Goal: Task Accomplishment & Management: Manage account settings

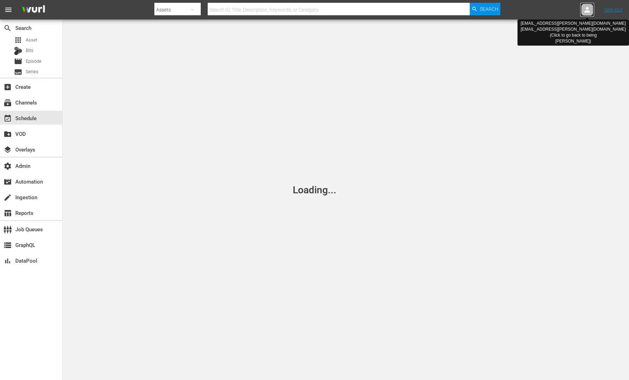
click at [588, 10] on icon at bounding box center [587, 10] width 8 height 8
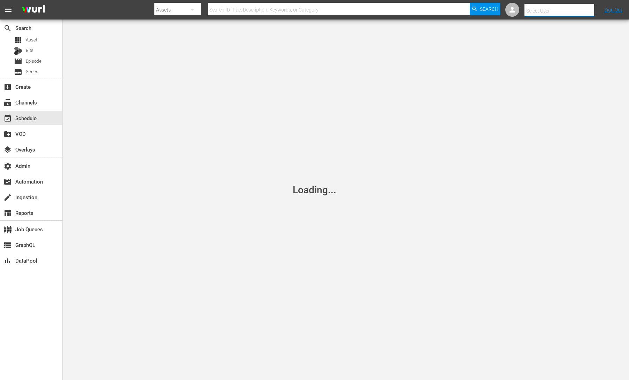
click at [588, 10] on input "text" at bounding box center [569, 10] width 89 height 17
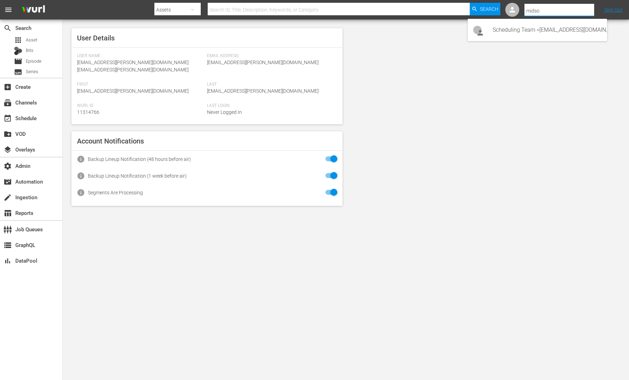
type input "midsom"
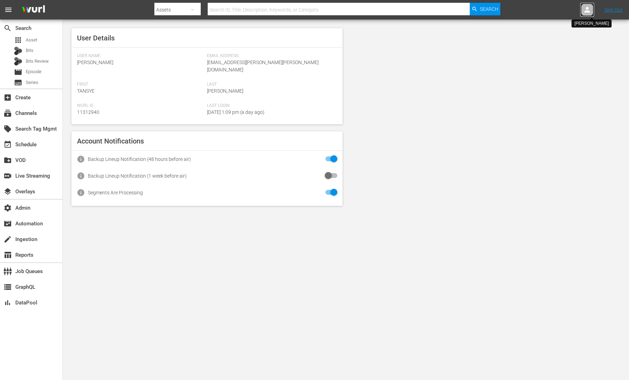
click at [593, 8] on div at bounding box center [587, 10] width 14 height 14
click at [583, 8] on input "text" at bounding box center [569, 10] width 89 height 17
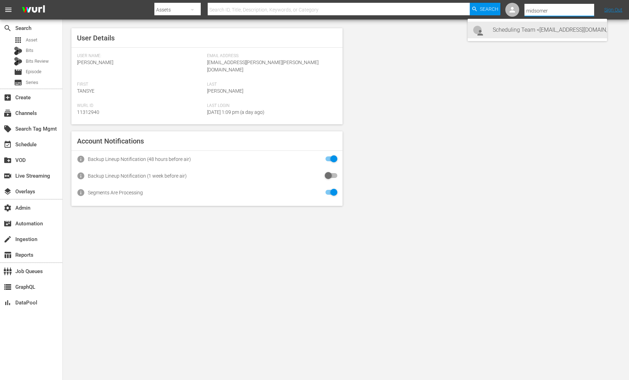
click at [581, 26] on div "Scheduling Team <Midsomer@All3Media.com>" at bounding box center [547, 30] width 109 height 17
type input "Scheduling Team (11313726)"
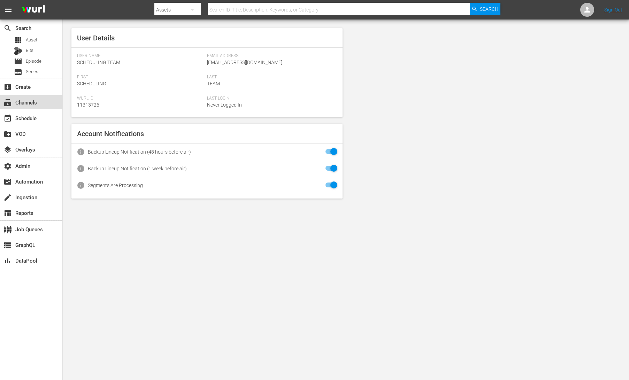
click at [38, 102] on div "subscriptions Channels" at bounding box center [19, 101] width 39 height 6
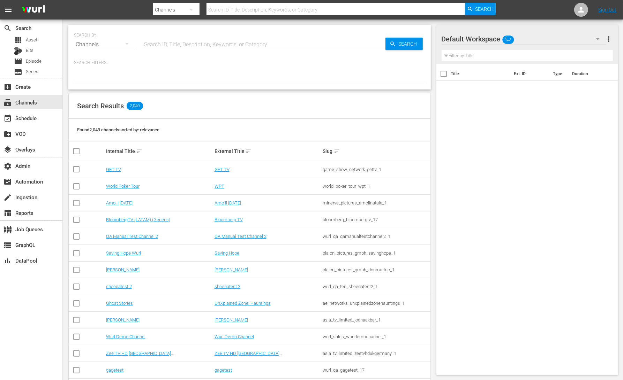
click at [161, 43] on input "text" at bounding box center [263, 44] width 243 height 17
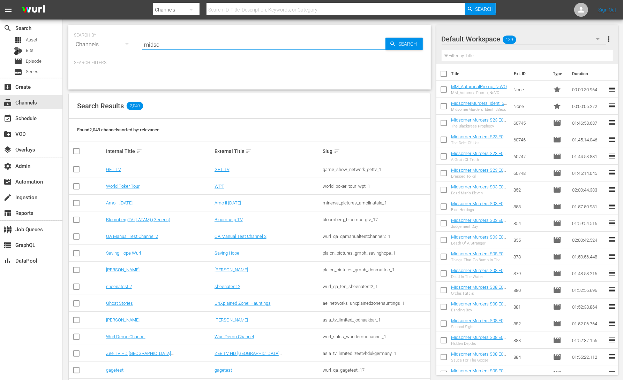
type input "midsom"
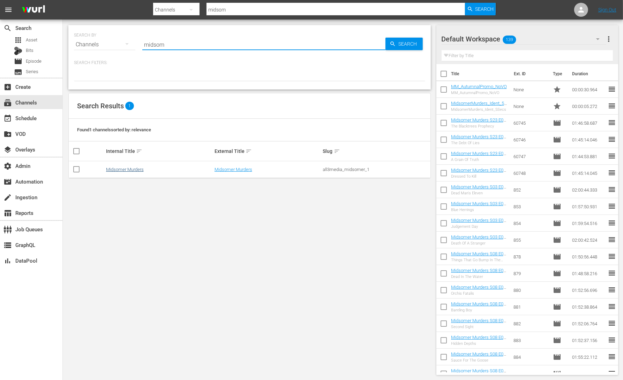
type input "midsom"
click at [140, 169] on link "Midsomer Murders" at bounding box center [125, 169] width 38 height 5
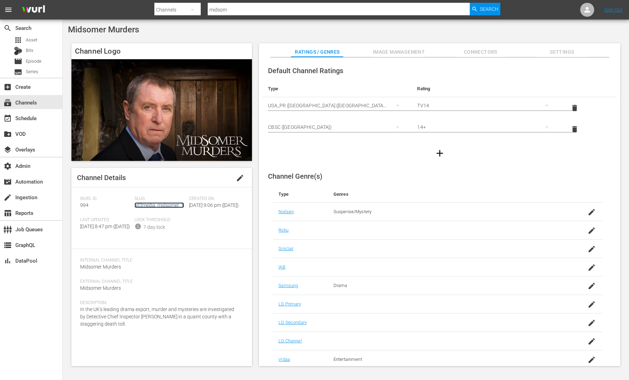
click at [162, 206] on link "all3media_midsomer_1" at bounding box center [159, 206] width 49 height 6
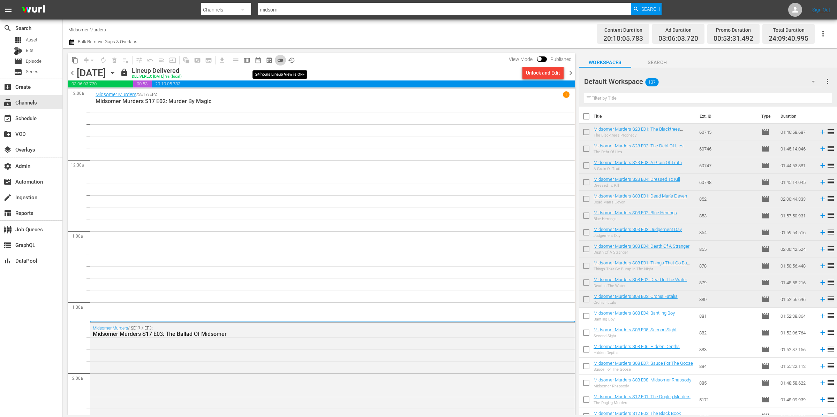
click at [280, 60] on span "toggle_off" at bounding box center [280, 60] width 7 height 7
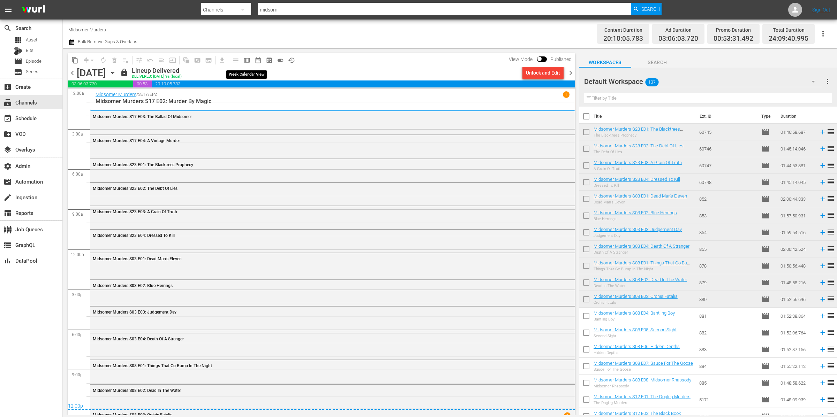
click at [247, 59] on span "calendar_view_week_outlined" at bounding box center [246, 60] width 7 height 7
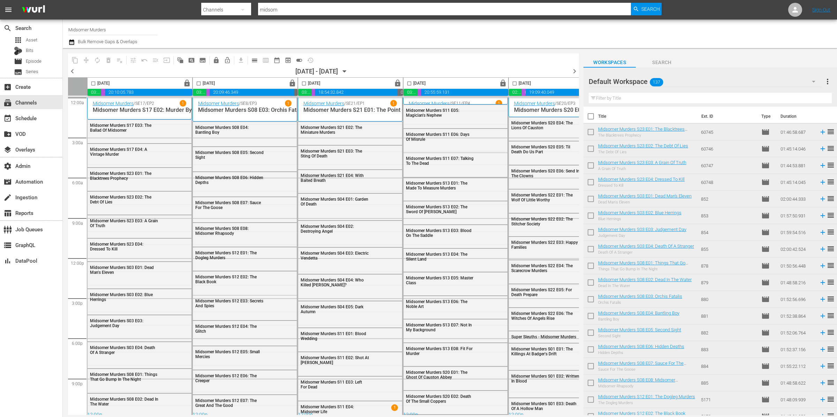
click at [570, 71] on span "chevron_right" at bounding box center [574, 71] width 9 height 9
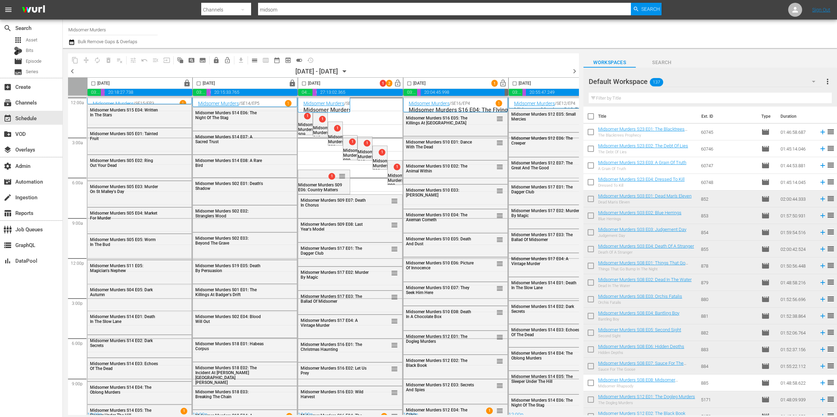
click at [348, 71] on icon "button" at bounding box center [345, 72] width 8 height 8
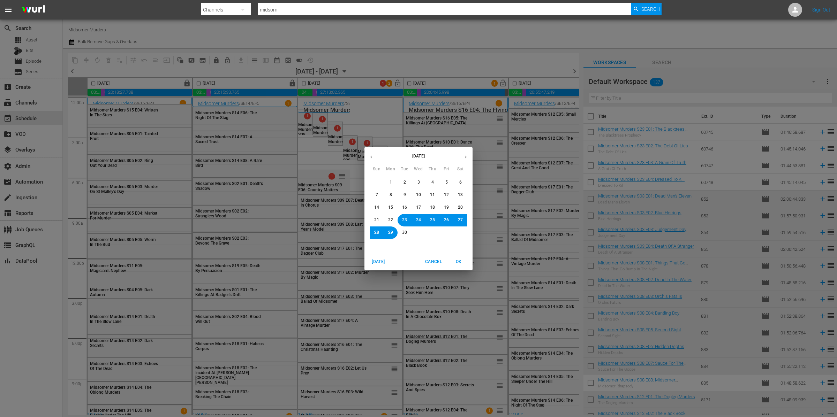
click at [393, 222] on button "22" at bounding box center [390, 220] width 13 height 13
click at [464, 262] on span "OK" at bounding box center [458, 261] width 17 height 7
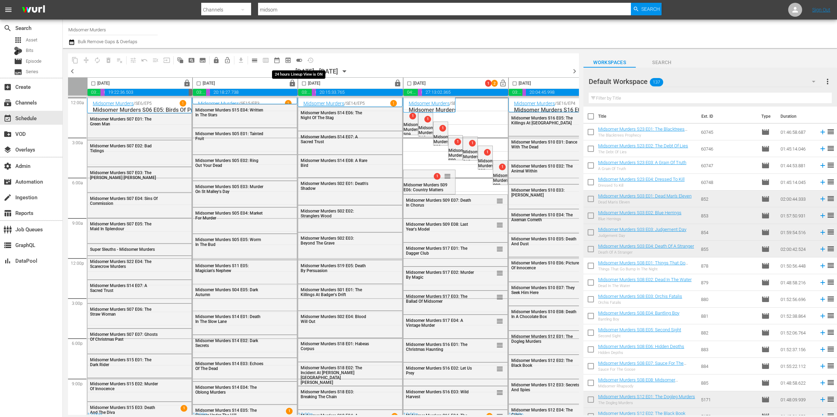
click at [298, 60] on span "toggle_on" at bounding box center [299, 60] width 7 height 7
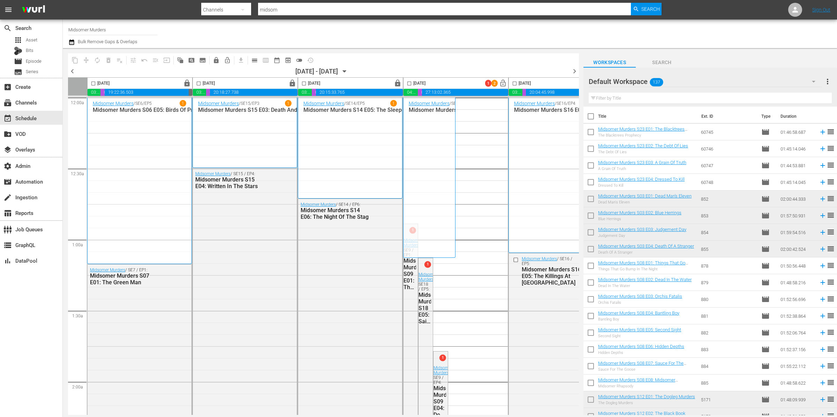
click at [435, 130] on div "Midsomer Murders / SE18 / EP4 1 Midsomer Murders S18 E04: A Dying Art" at bounding box center [428, 177] width 41 height 155
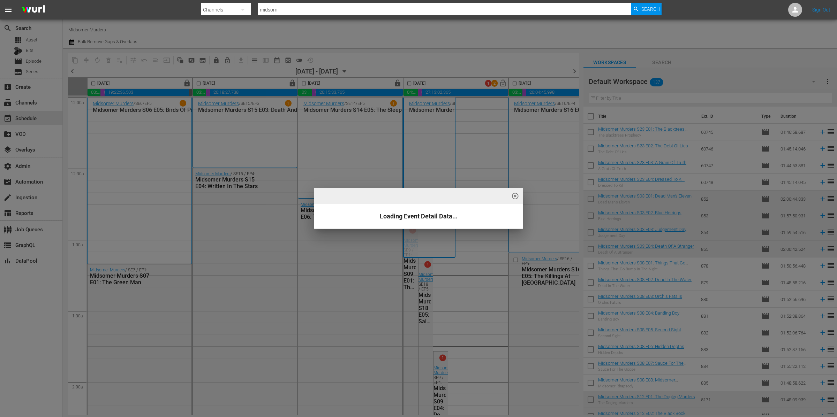
click at [435, 130] on div "highlight_off_icon Loading Event Detail Data..." at bounding box center [418, 208] width 837 height 417
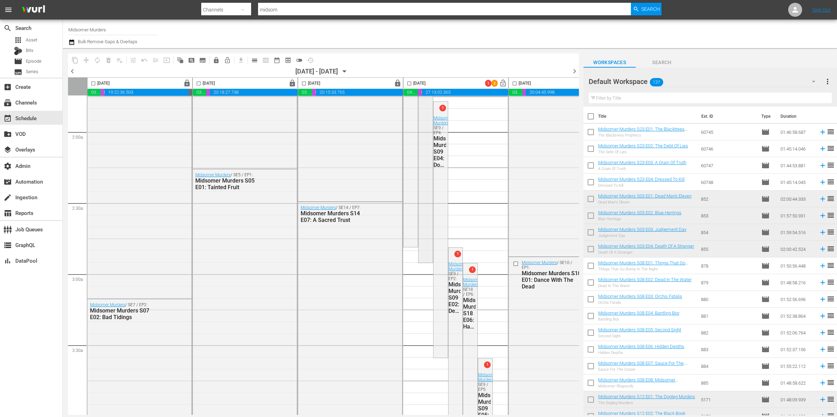
scroll to position [298, 0]
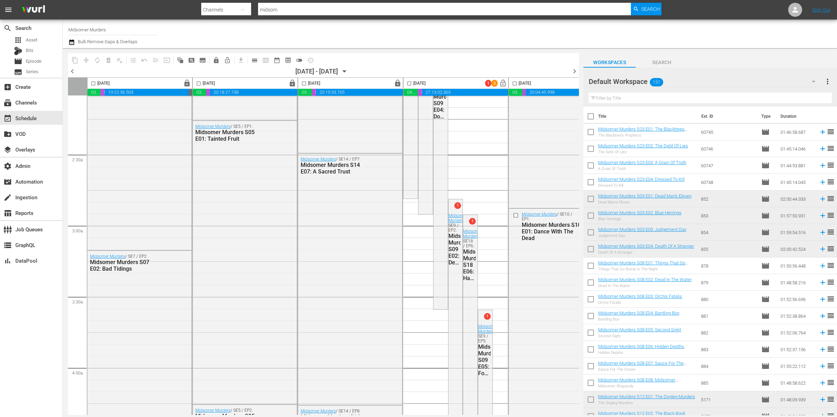
click at [629, 81] on div "Default Workspace 137" at bounding box center [704, 82] width 233 height 20
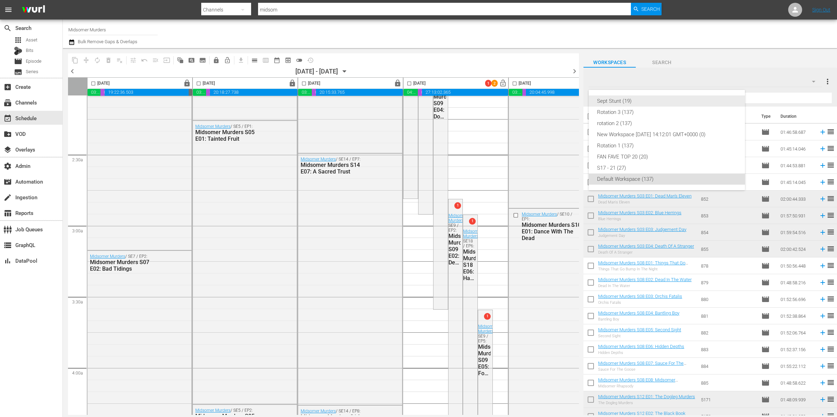
click at [629, 102] on div "Sept Stunt (19)" at bounding box center [666, 101] width 139 height 11
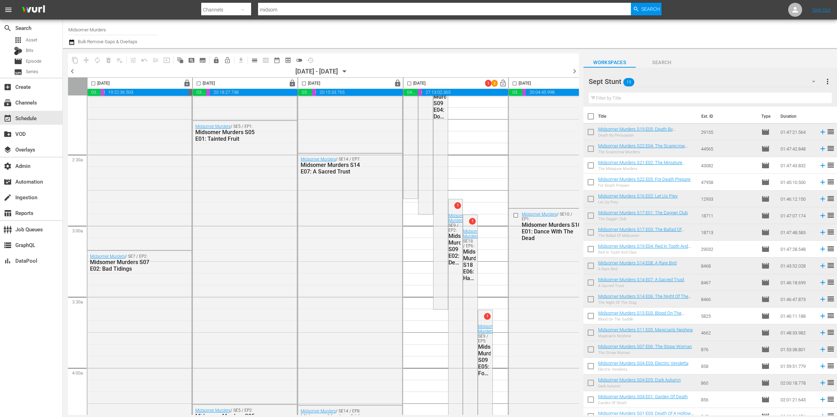
click at [629, 96] on input "text" at bounding box center [709, 98] width 243 height 11
click at [629, 81] on div at bounding box center [616, 81] width 57 height 17
click at [629, 50] on div "Workspaces Search Sept Stunt more_vert Filter by Title Title Ext. ID Type Durat…" at bounding box center [709, 231] width 253 height 367
click at [629, 80] on div "Sept Stunt 19" at bounding box center [704, 82] width 233 height 20
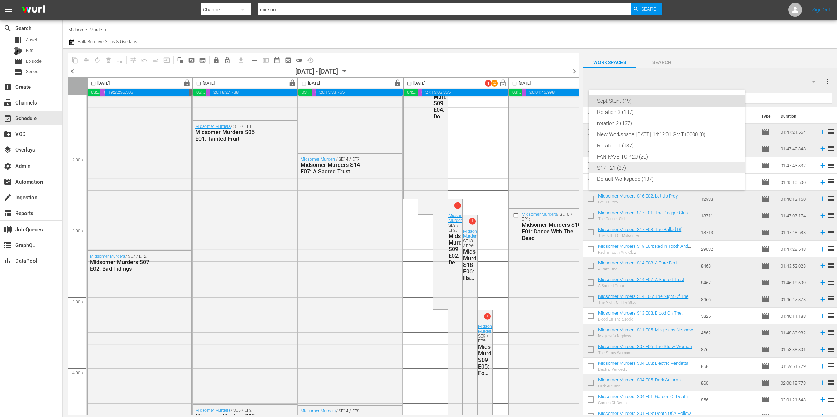
click at [629, 180] on div "Default Workspace (137)" at bounding box center [666, 179] width 139 height 11
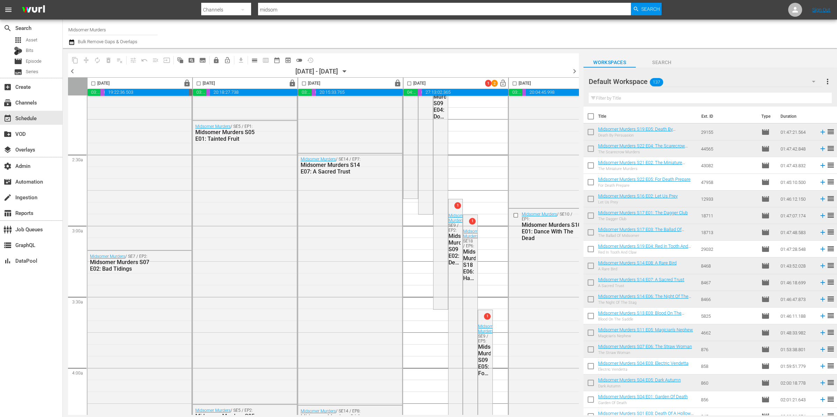
click at [629, 97] on input "text" at bounding box center [709, 98] width 243 height 11
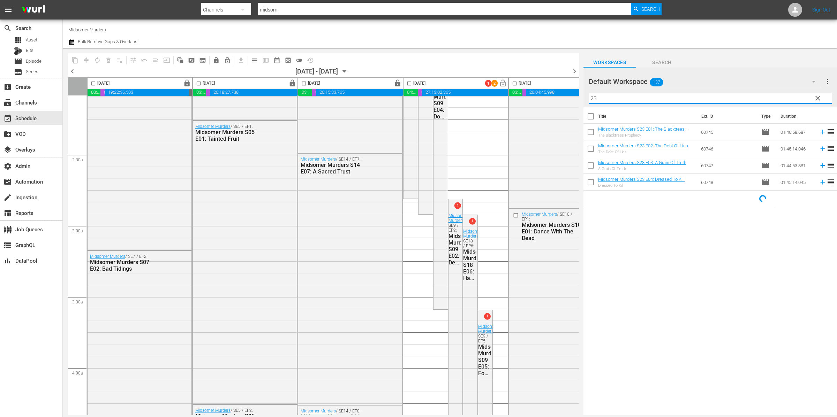
type input "23"
click at [594, 165] on input "checkbox" at bounding box center [590, 167] width 15 height 15
checkbox input "true"
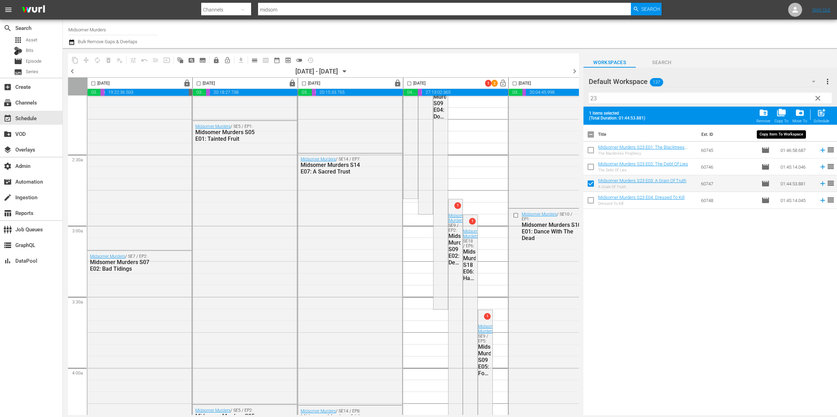
click at [629, 115] on span "folder_copy" at bounding box center [780, 112] width 9 height 9
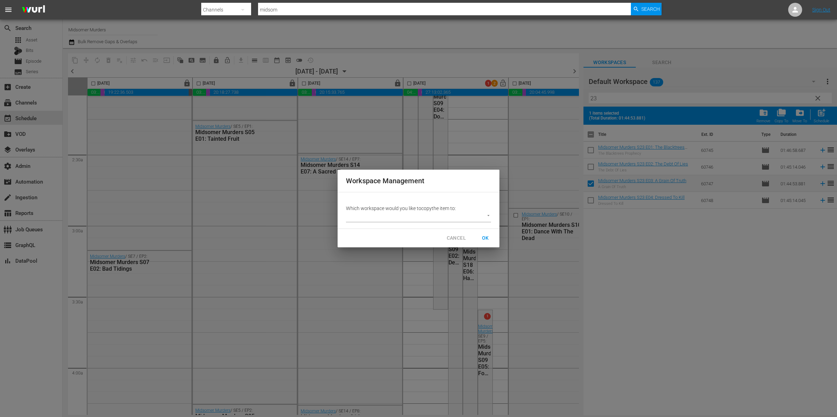
click at [449, 215] on body "menu Search By Channels Search ID, Title, Description, Keywords, or Category mi…" at bounding box center [418, 208] width 837 height 417
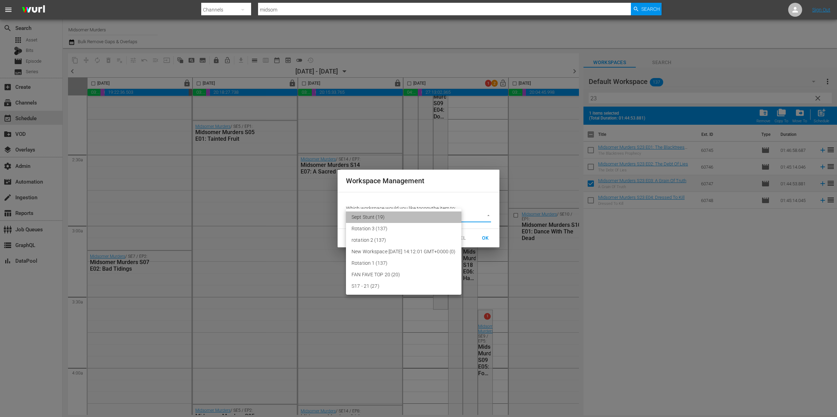
drag, startPoint x: 423, startPoint y: 219, endPoint x: 428, endPoint y: 218, distance: 4.7
click at [423, 219] on li "Sept Stunt (19)" at bounding box center [403, 218] width 115 height 12
type input "3773"
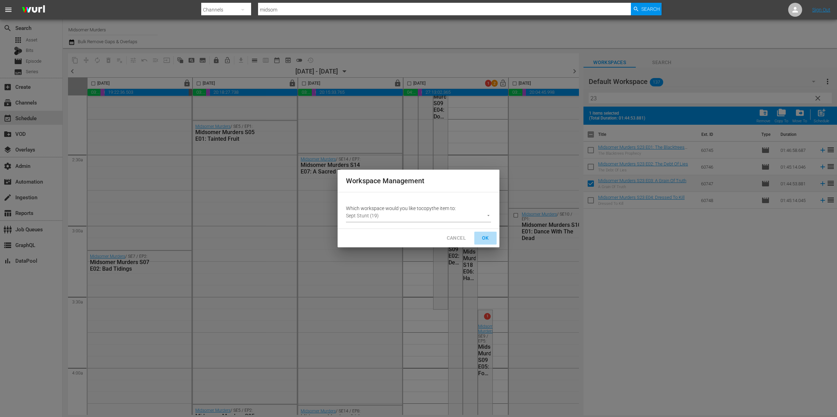
click at [476, 237] on button "OK" at bounding box center [485, 238] width 22 height 13
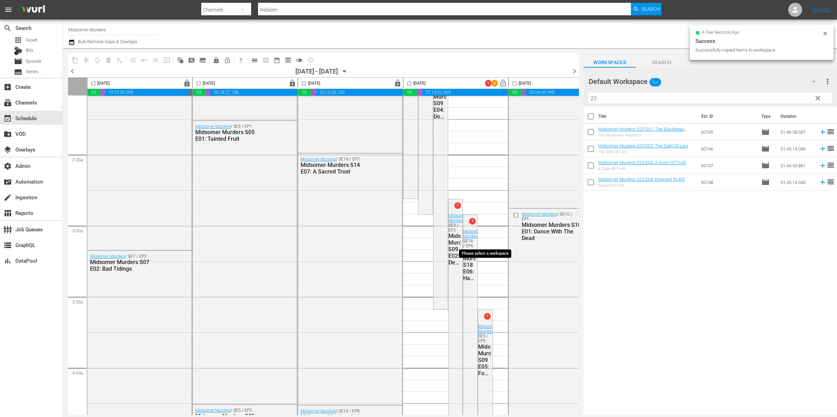
checkbox input "false"
click at [629, 75] on div "Default Workspace 137" at bounding box center [704, 82] width 233 height 20
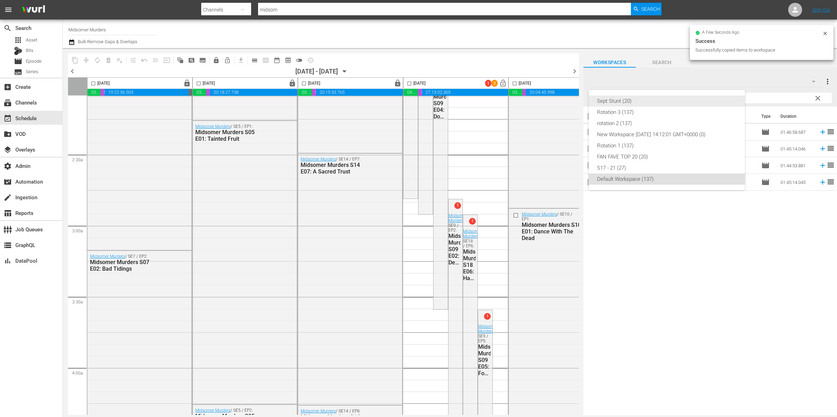
click at [629, 99] on div "Sept Stunt (20)" at bounding box center [666, 101] width 139 height 11
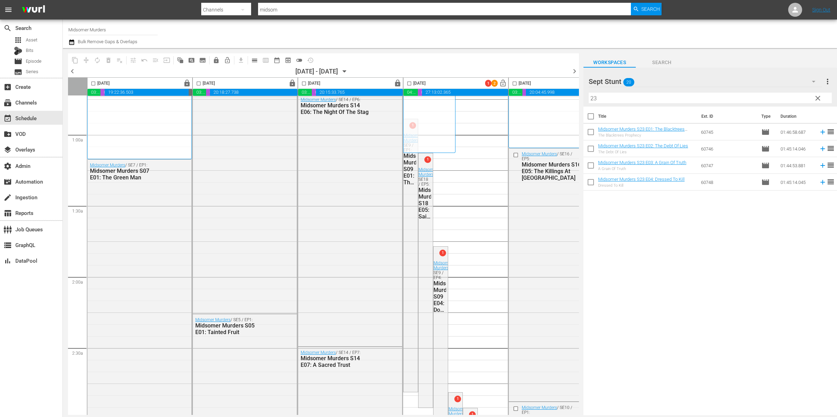
scroll to position [56, 0]
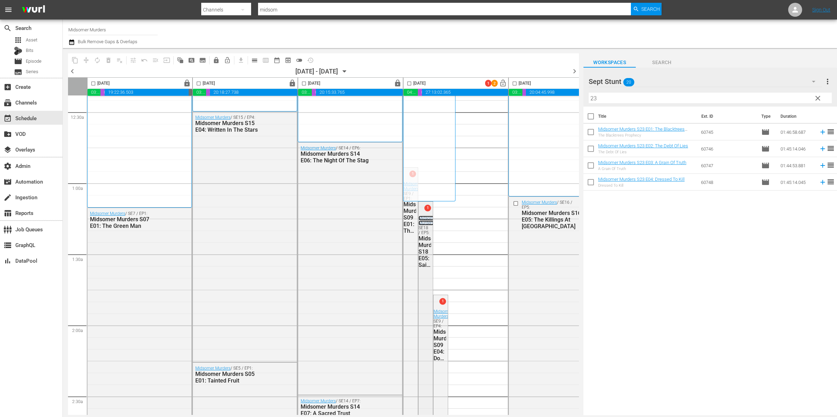
click at [429, 216] on link "Midsomer Murders" at bounding box center [427, 221] width 19 height 10
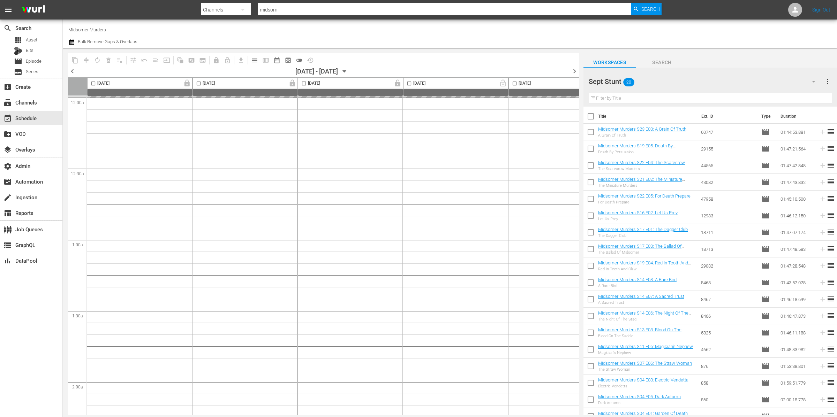
click at [261, 56] on span "calendar_view_week_outlined" at bounding box center [265, 60] width 11 height 11
click at [258, 60] on button "calendar_view_day_outlined" at bounding box center [254, 60] width 11 height 11
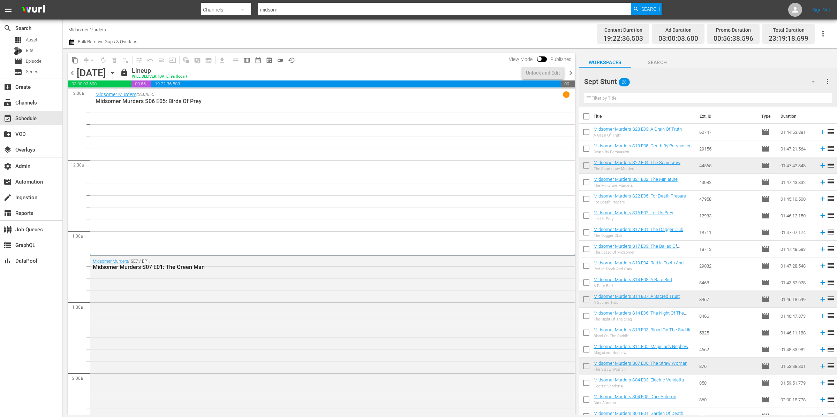
click at [570, 72] on span "chevron_right" at bounding box center [570, 73] width 9 height 9
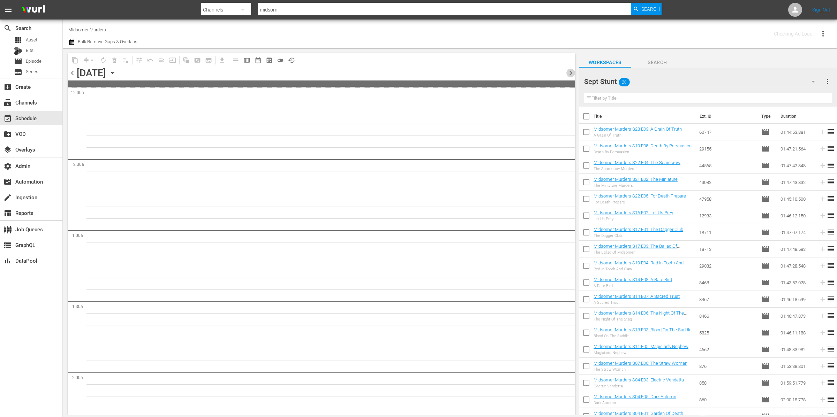
click at [570, 72] on span "chevron_right" at bounding box center [570, 73] width 9 height 9
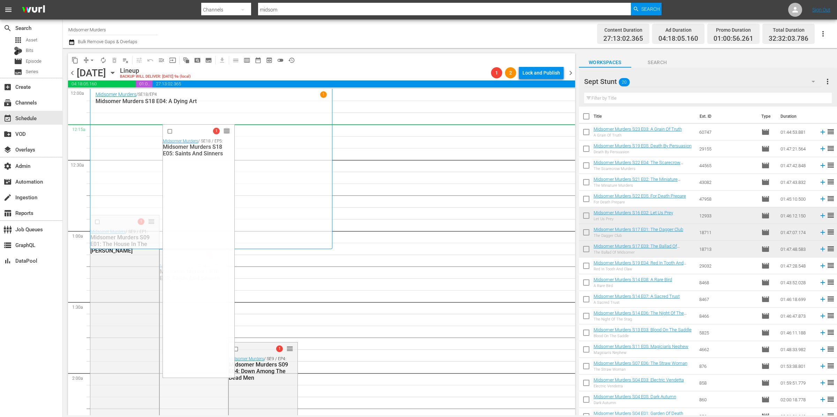
drag, startPoint x: 217, startPoint y: 234, endPoint x: 237, endPoint y: 143, distance: 93.4
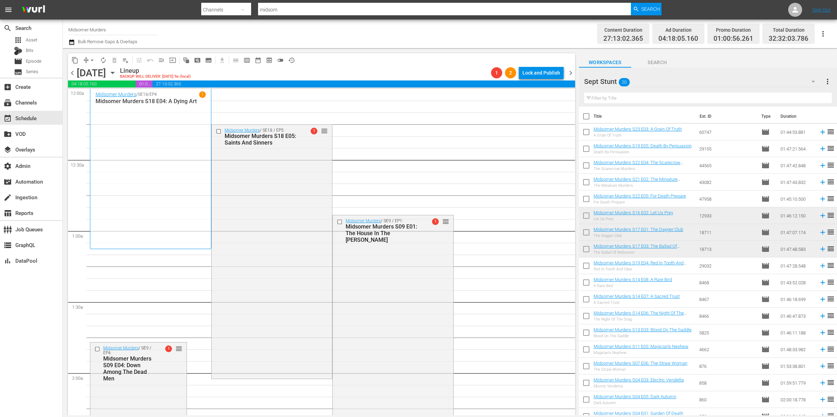
drag, startPoint x: 369, startPoint y: 223, endPoint x: 366, endPoint y: 181, distance: 42.3
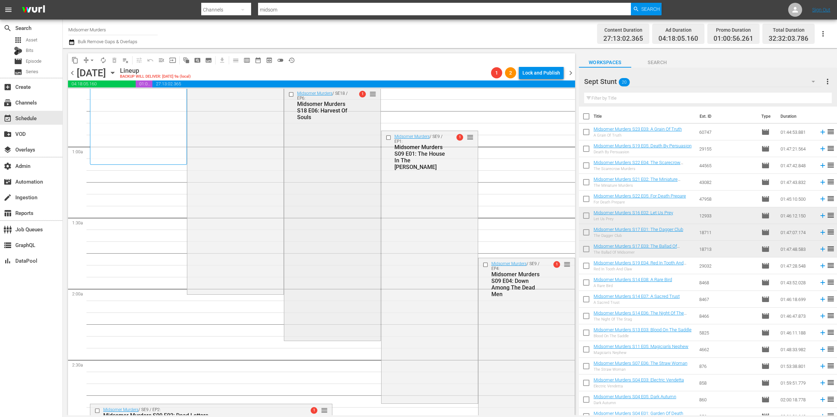
scroll to position [133, 0]
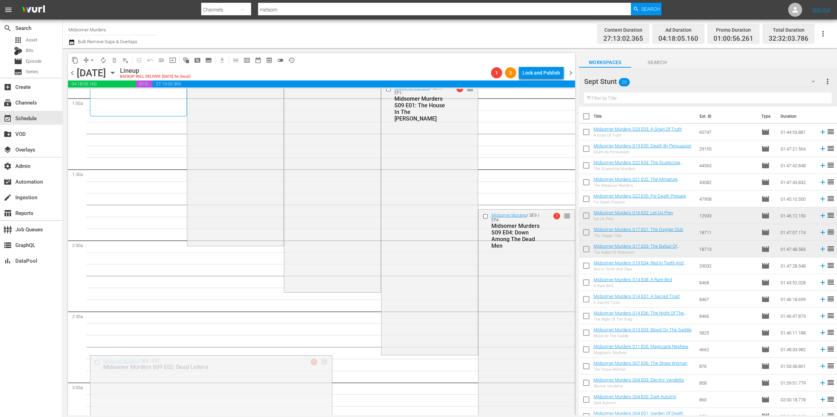
drag, startPoint x: 319, startPoint y: 363, endPoint x: 338, endPoint y: 155, distance: 208.6
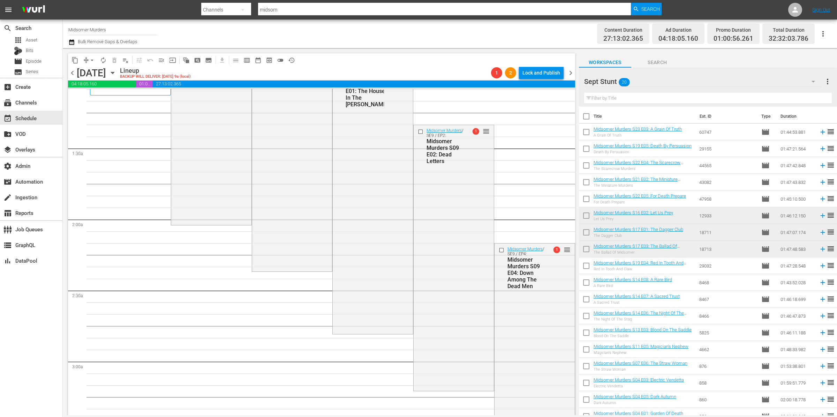
scroll to position [105, 0]
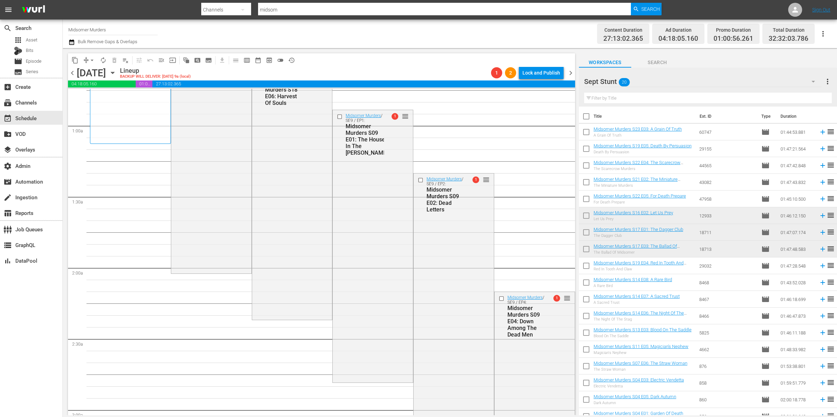
drag, startPoint x: 562, startPoint y: 363, endPoint x: 493, endPoint y: 225, distance: 154.0
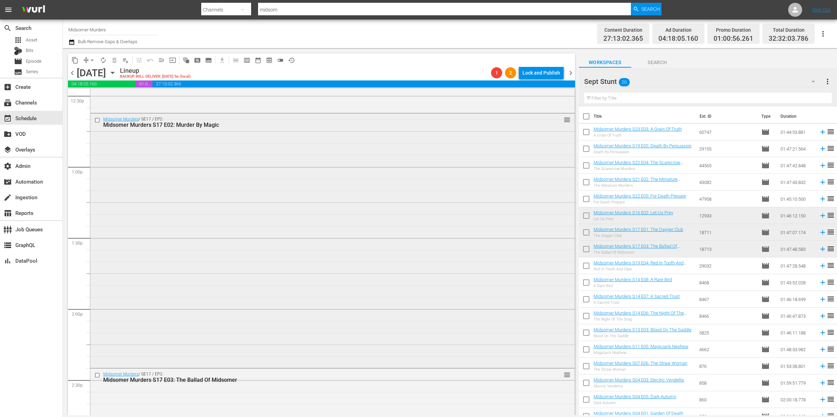
scroll to position [1867, 0]
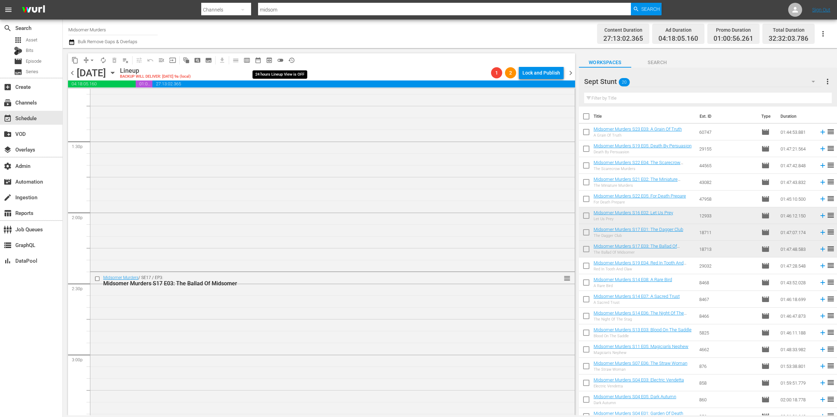
click at [281, 61] on span "toggle_off" at bounding box center [280, 60] width 7 height 7
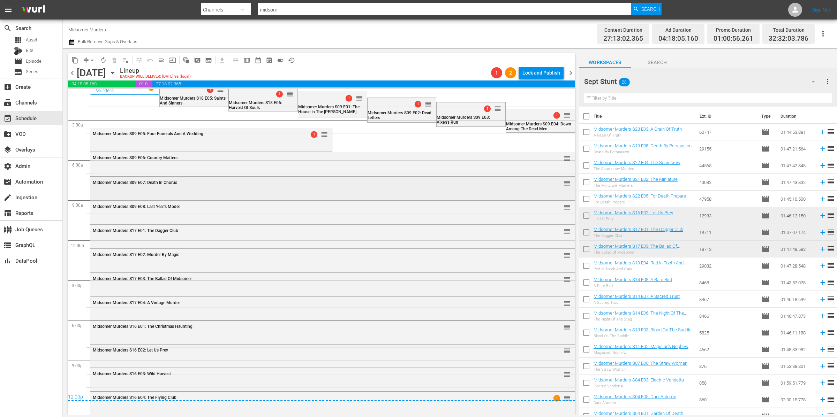
scroll to position [0, 0]
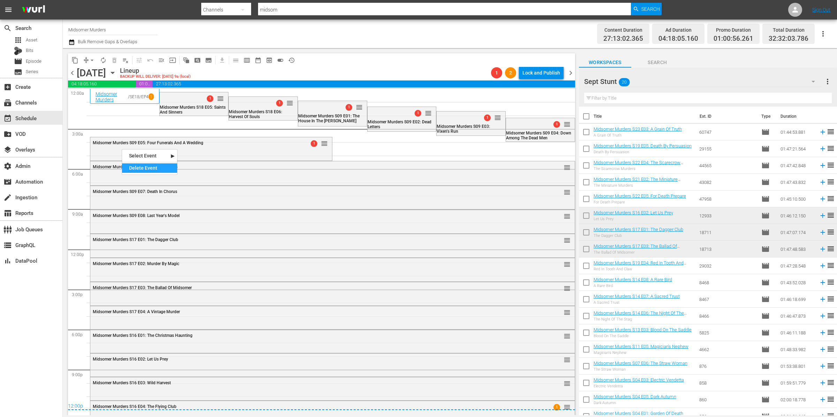
click at [157, 170] on div "Delete Event" at bounding box center [149, 167] width 55 height 9
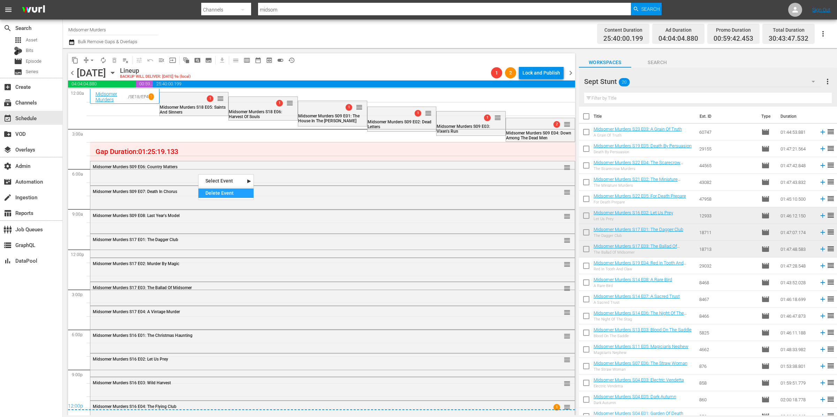
click at [217, 194] on div "Delete Event" at bounding box center [225, 193] width 55 height 9
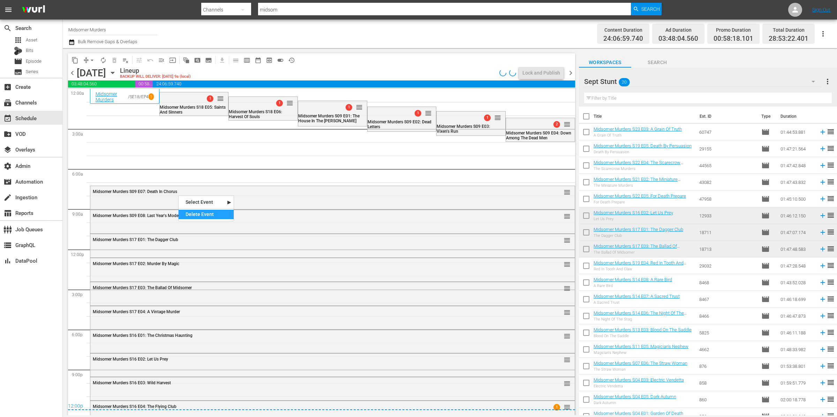
click at [217, 213] on div "Delete Event" at bounding box center [205, 214] width 55 height 9
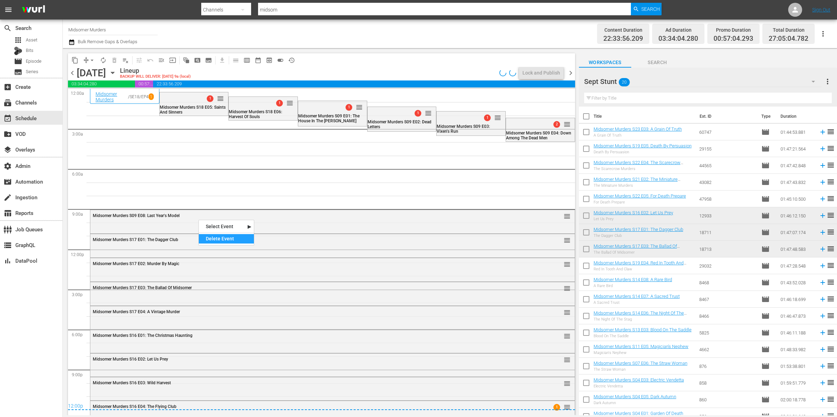
click at [226, 239] on div "Delete Event" at bounding box center [226, 238] width 55 height 9
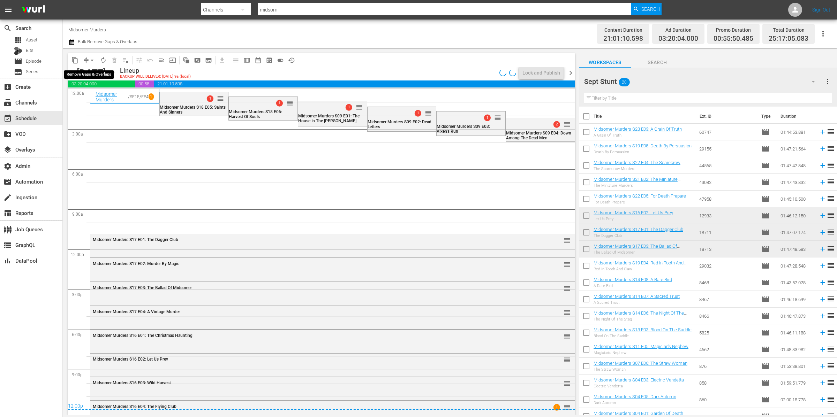
click at [92, 59] on span "arrow_drop_down" at bounding box center [92, 60] width 7 height 7
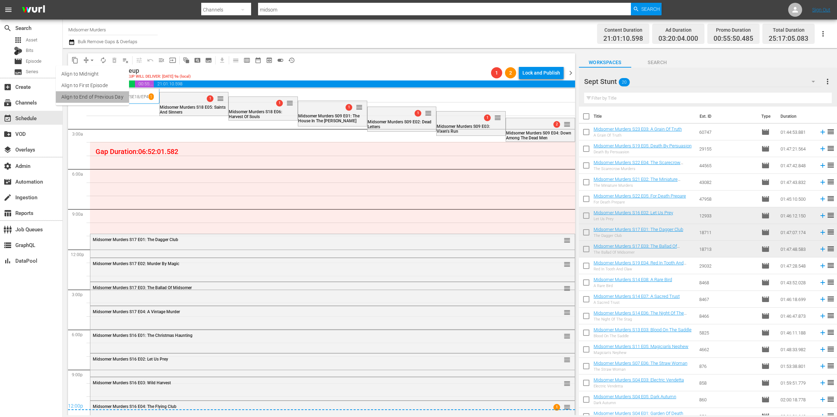
click at [102, 93] on li "Align to End of Previous Day" at bounding box center [92, 97] width 73 height 12
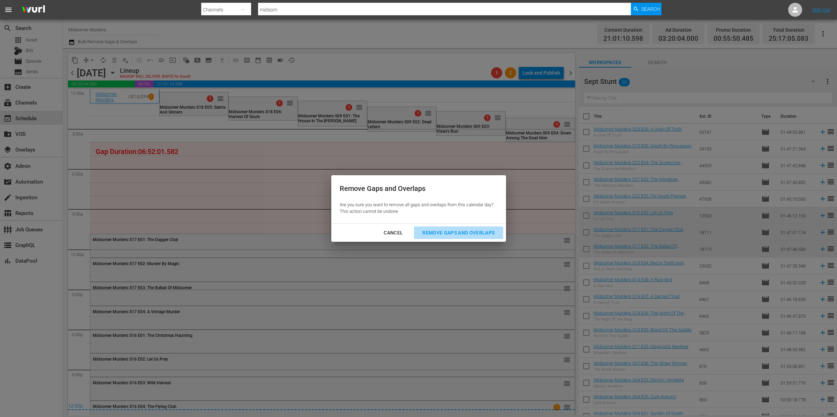
click at [466, 233] on div "Remove Gaps and Overlaps" at bounding box center [458, 233] width 83 height 9
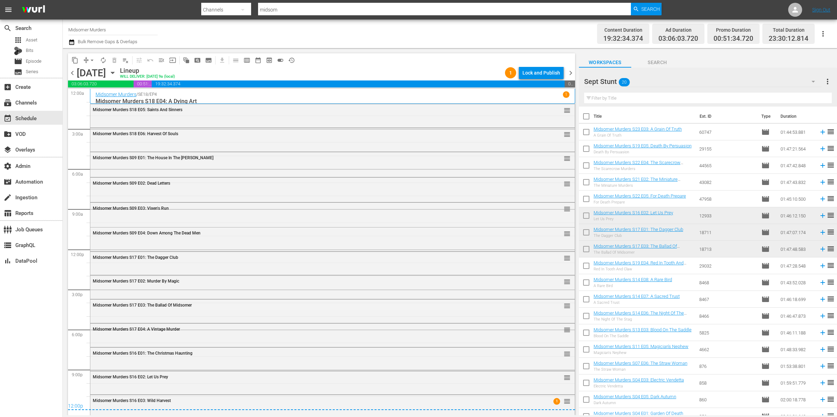
click at [72, 73] on span "chevron_left" at bounding box center [72, 73] width 9 height 9
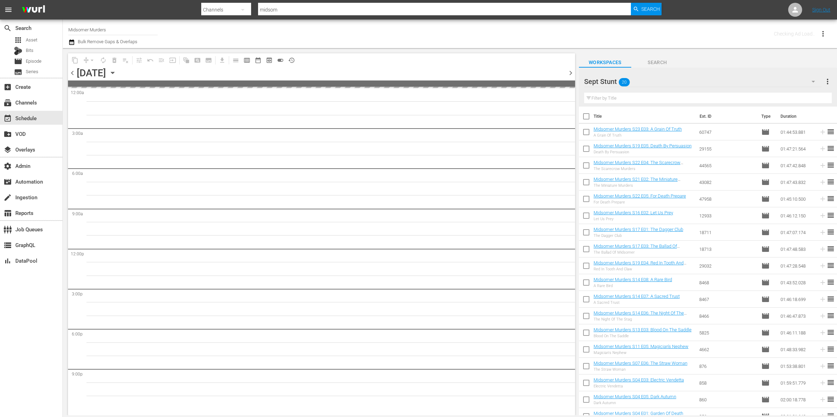
click at [72, 73] on span "chevron_left" at bounding box center [72, 73] width 9 height 9
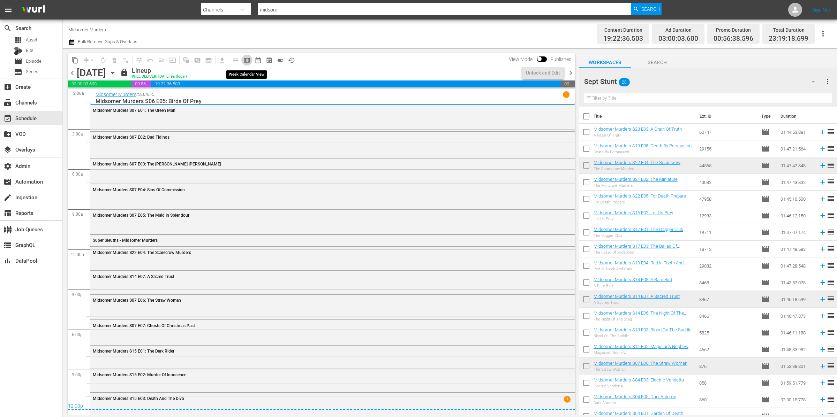
click at [245, 58] on span "calendar_view_week_outlined" at bounding box center [246, 60] width 7 height 7
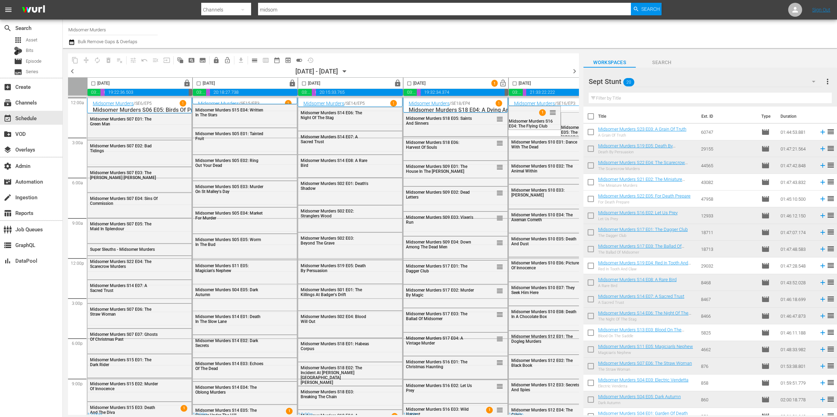
click at [629, 112] on th "Duration" at bounding box center [797, 117] width 42 height 20
click at [629, 80] on span "more_vert" at bounding box center [827, 81] width 8 height 8
click at [629, 80] on div "Add New Workspace" at bounding box center [782, 82] width 82 height 13
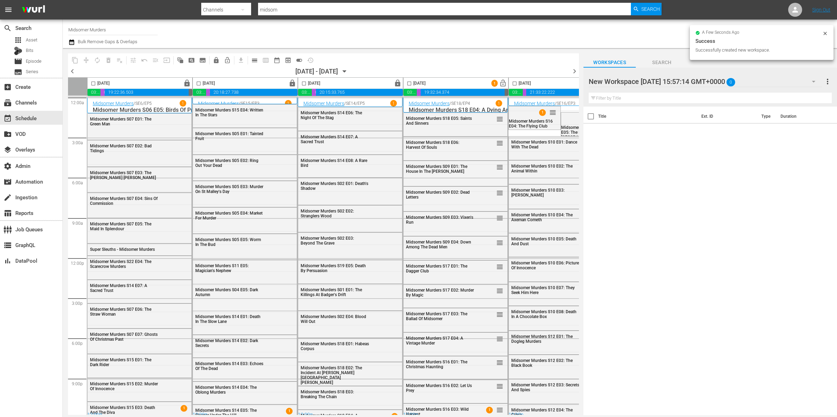
click at [629, 83] on div at bounding box center [647, 81] width 119 height 17
click at [629, 82] on input "New Workspace Tue Sep 16 2025 15:57:14 GMT+0000" at bounding box center [706, 81] width 237 height 17
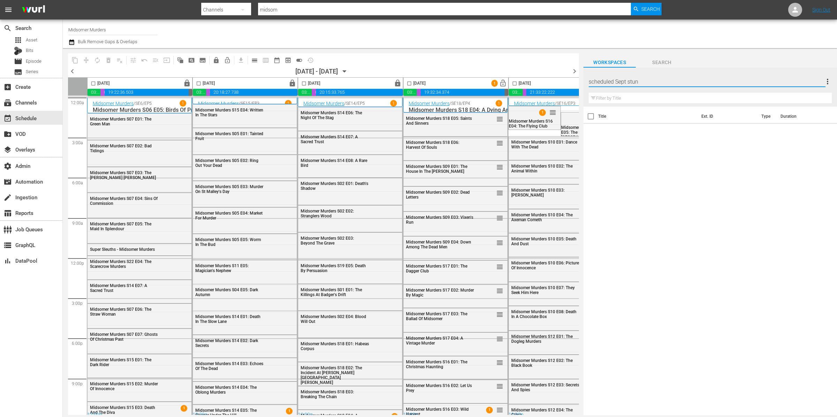
type input "scheduled Sept stunt"
click at [629, 63] on div "Workspaces Search" at bounding box center [709, 61] width 253 height 14
click at [629, 78] on div "scheduled Sept stunt 0" at bounding box center [704, 82] width 233 height 20
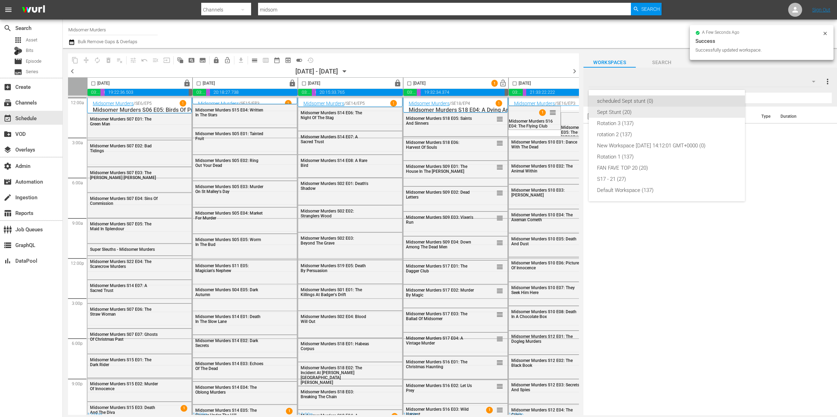
click at [629, 110] on div "Sept Stunt (20)" at bounding box center [666, 112] width 139 height 11
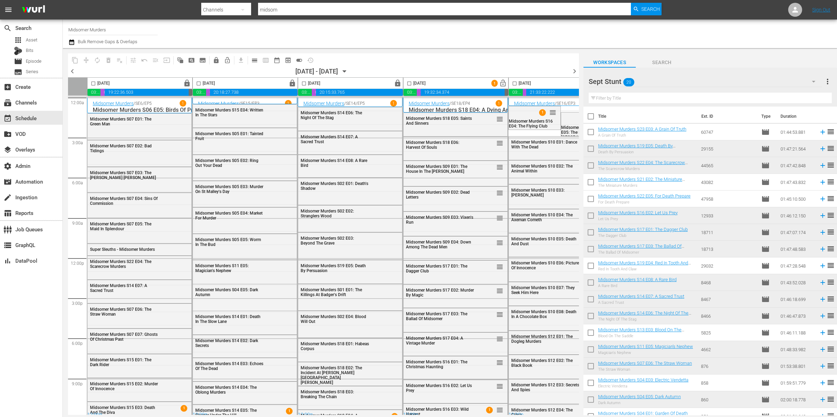
click at [591, 164] on input "checkbox" at bounding box center [590, 167] width 15 height 15
checkbox input "true"
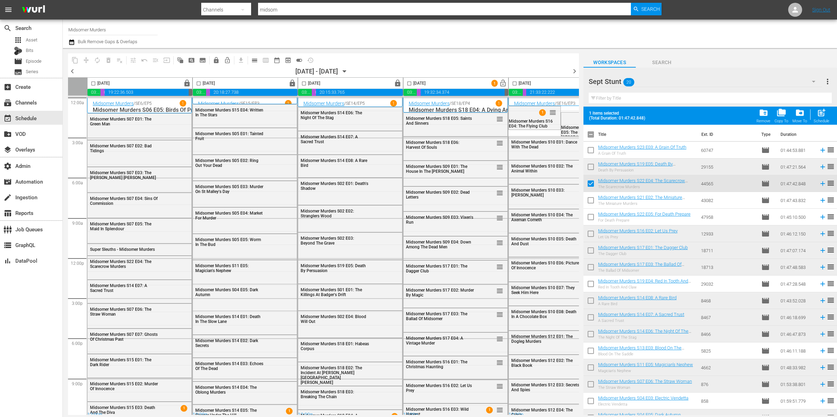
click at [592, 317] on input "checkbox" at bounding box center [590, 319] width 15 height 15
checkbox input "true"
click at [629, 114] on span "drive_file_move" at bounding box center [799, 112] width 9 height 9
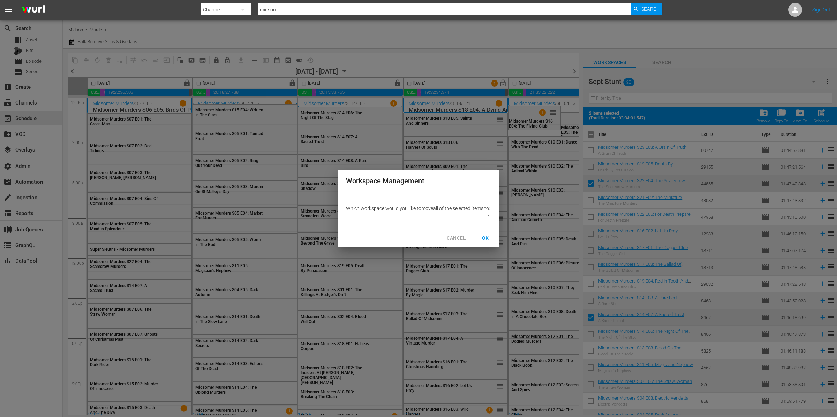
click at [434, 220] on body "menu Search By Channels Search ID, Title, Description, Keywords, or Category mi…" at bounding box center [418, 208] width 837 height 417
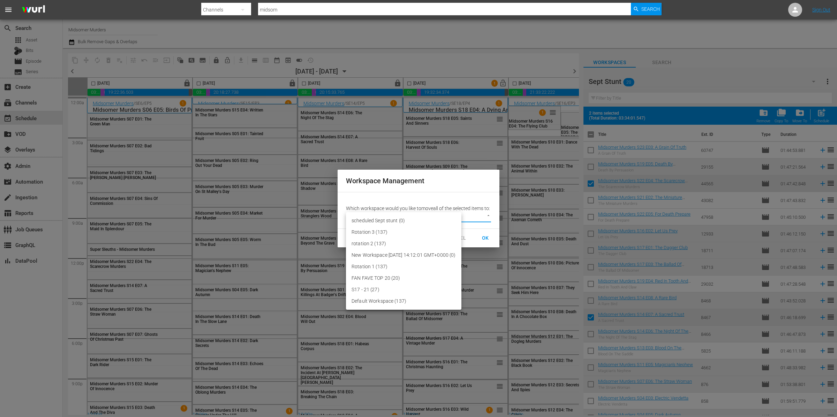
click at [423, 220] on li "scheduled Sept stunt (0)" at bounding box center [403, 221] width 115 height 12
type input "3788"
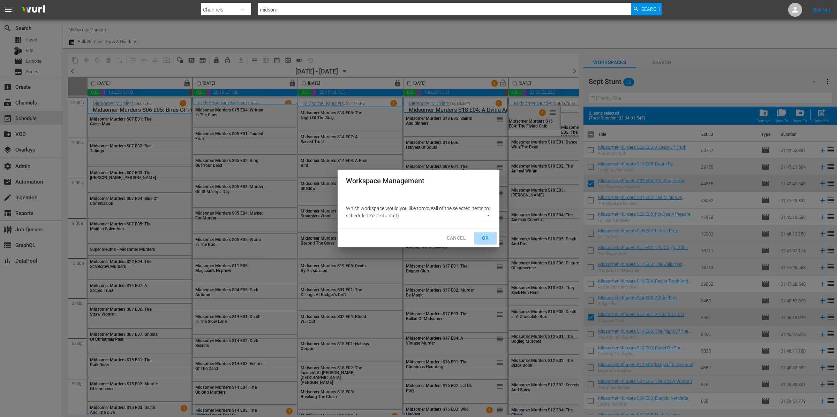
click at [489, 241] on span "OK" at bounding box center [485, 238] width 11 height 9
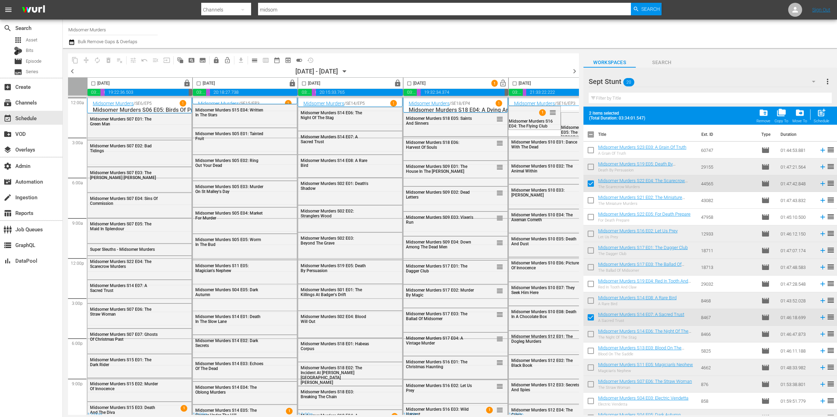
checkbox input "false"
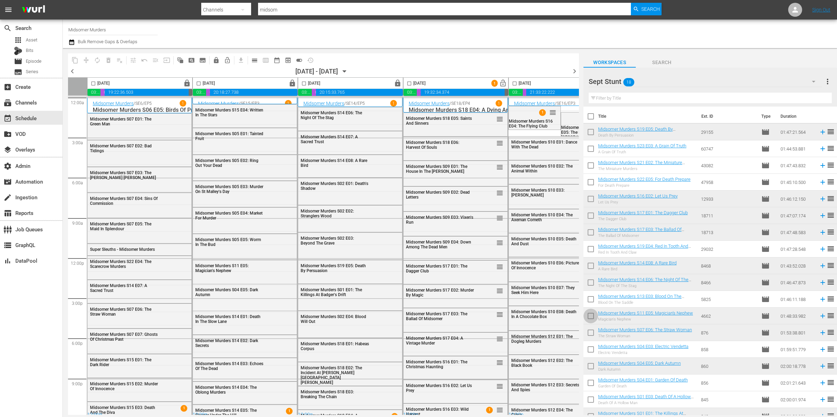
click at [593, 318] on input "checkbox" at bounding box center [590, 317] width 15 height 15
checkbox input "true"
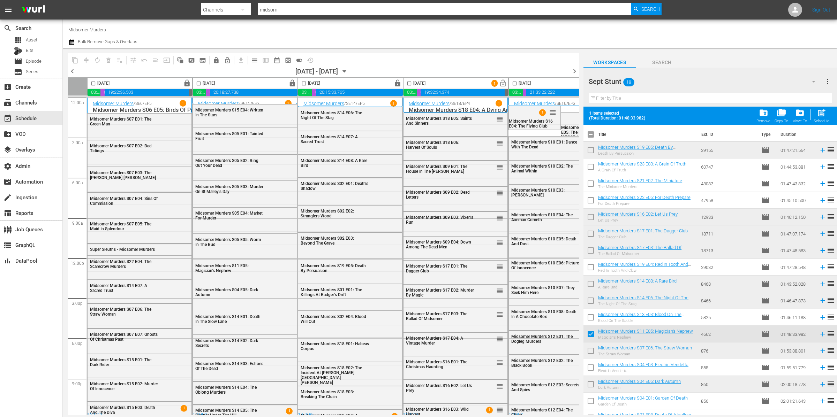
click at [591, 380] on input "checkbox" at bounding box center [590, 386] width 15 height 15
checkbox input "true"
click at [629, 115] on span "drive_file_move" at bounding box center [799, 112] width 9 height 9
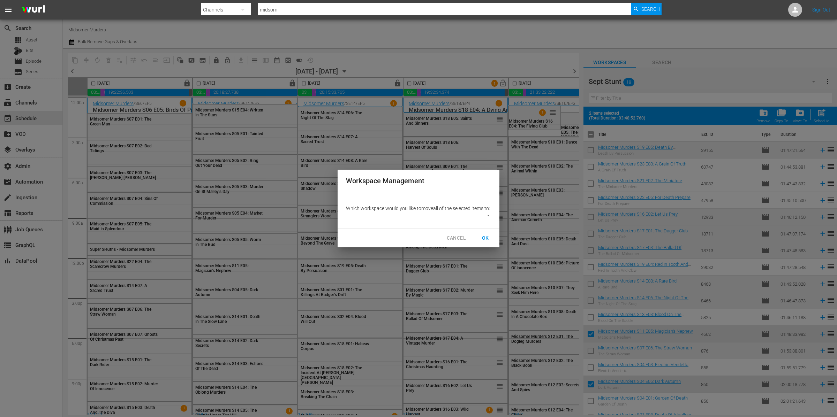
click at [482, 220] on body "menu Search By Channels Search ID, Title, Description, Keywords, or Category mi…" at bounding box center [418, 208] width 837 height 417
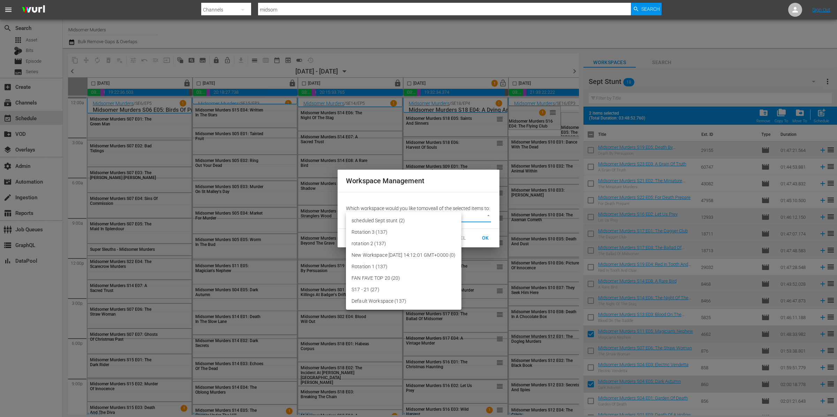
click at [427, 221] on li "scheduled Sept stunt (2)" at bounding box center [403, 221] width 115 height 12
type input "3788"
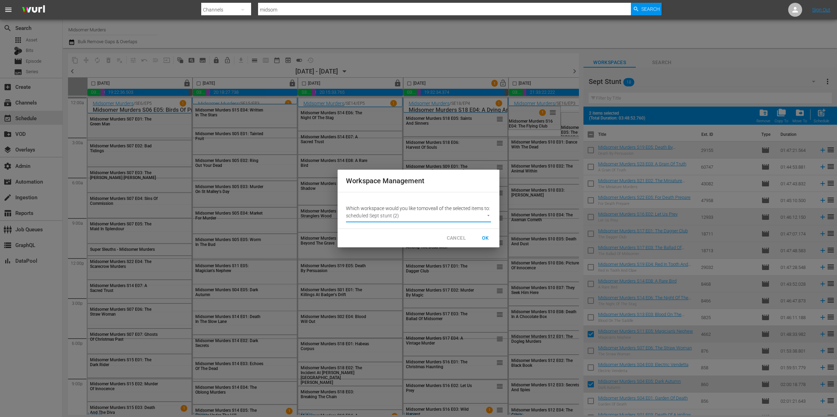
click at [489, 242] on span "OK" at bounding box center [485, 238] width 11 height 9
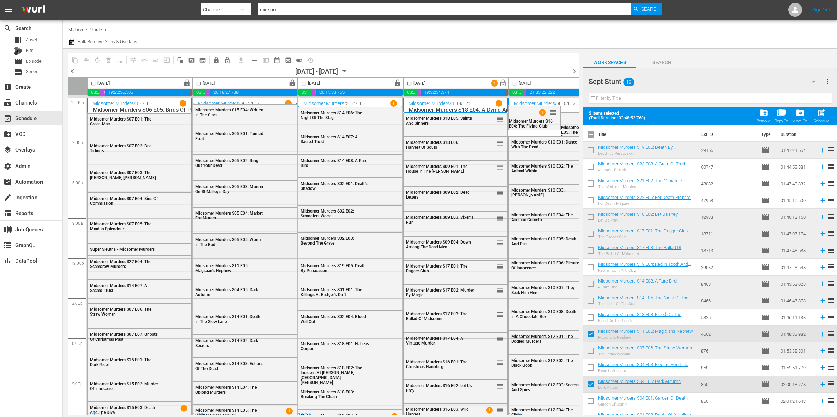
checkbox input "false"
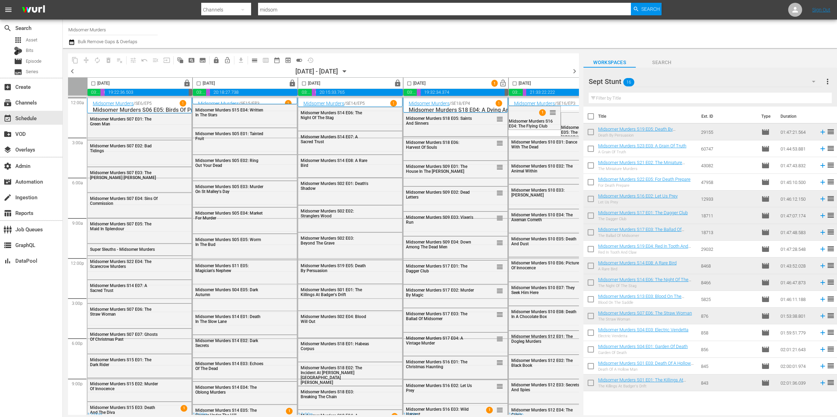
click at [591, 131] on input "checkbox" at bounding box center [590, 133] width 15 height 15
checkbox input "true"
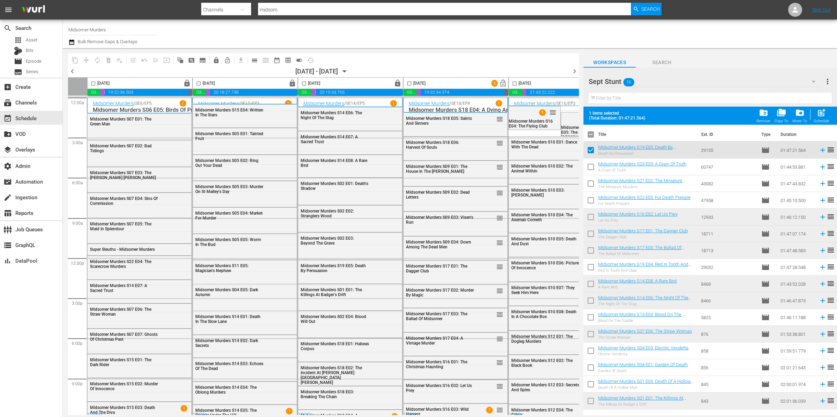
click at [593, 380] on input "checkbox" at bounding box center [590, 402] width 15 height 15
checkbox input "true"
click at [629, 115] on span "drive_file_move" at bounding box center [799, 112] width 9 height 9
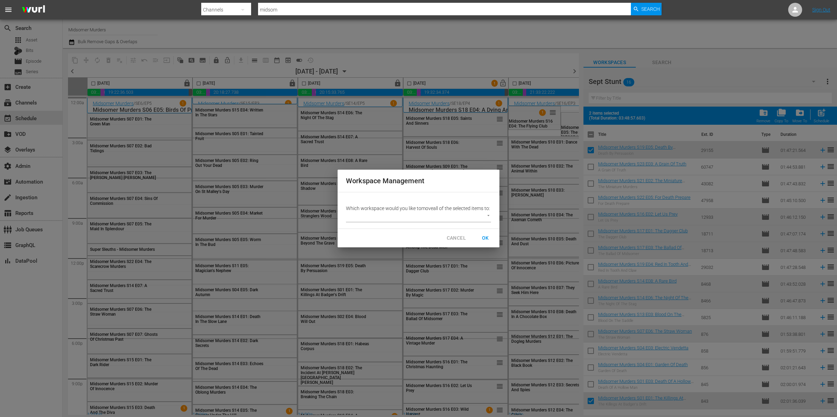
click at [482, 220] on body "menu Search By Channels Search ID, Title, Description, Keywords, or Category mi…" at bounding box center [418, 208] width 837 height 417
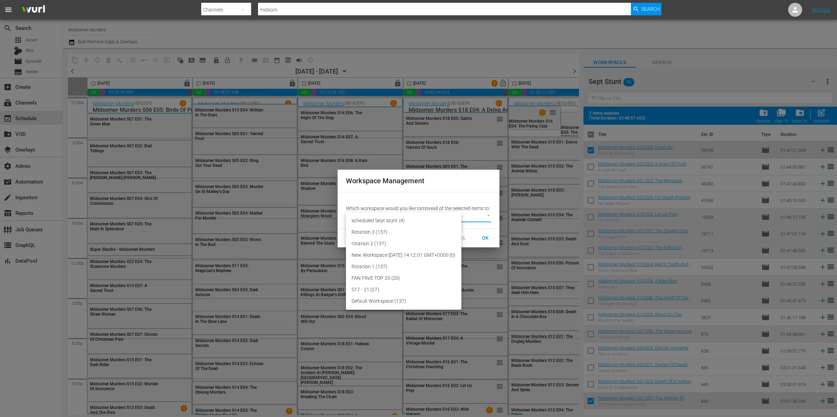
click at [442, 220] on li "scheduled Sept stunt (4)" at bounding box center [403, 221] width 115 height 12
type input "3788"
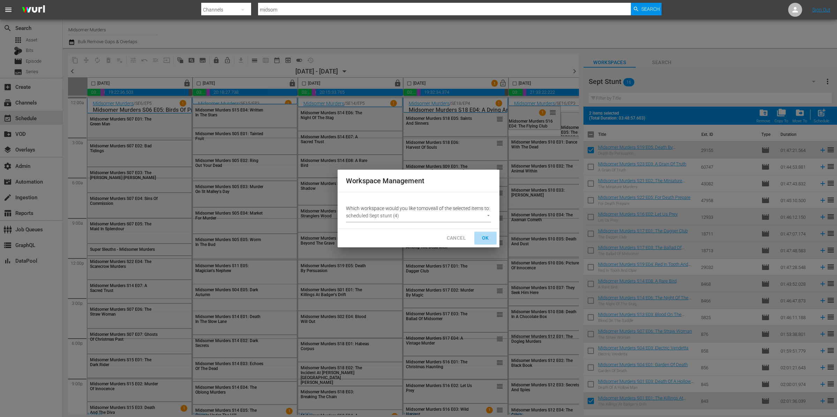
click at [486, 241] on span "OK" at bounding box center [485, 238] width 11 height 9
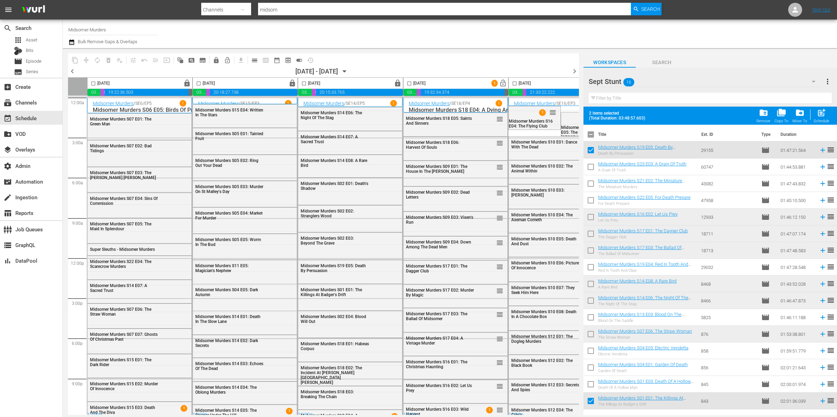
checkbox input "false"
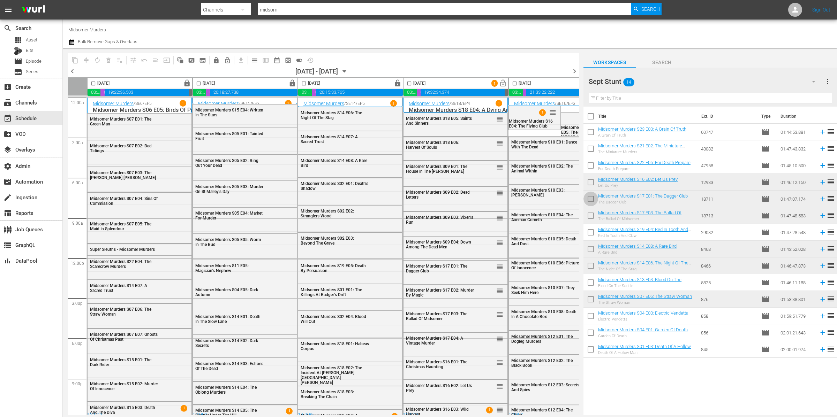
click at [589, 200] on input "checkbox" at bounding box center [590, 200] width 15 height 15
checkbox input "true"
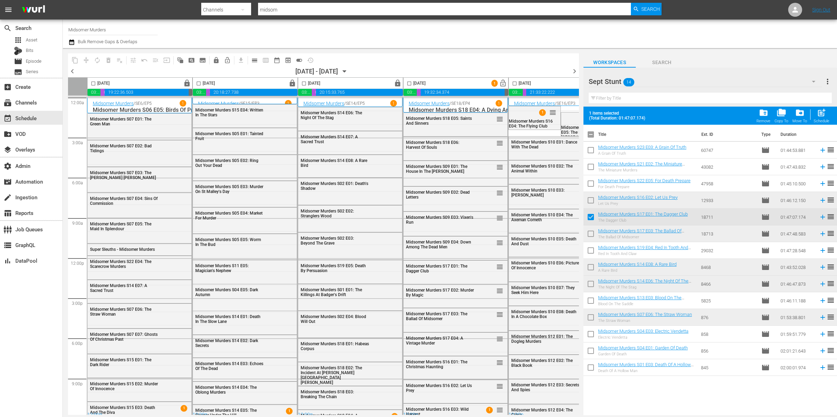
click at [591, 232] on input "checkbox" at bounding box center [590, 235] width 15 height 15
click at [590, 233] on input "checkbox" at bounding box center [590, 235] width 15 height 15
checkbox input "false"
drag, startPoint x: 499, startPoint y: 291, endPoint x: 496, endPoint y: 319, distance: 28.1
drag, startPoint x: 498, startPoint y: 313, endPoint x: 496, endPoint y: 285, distance: 28.3
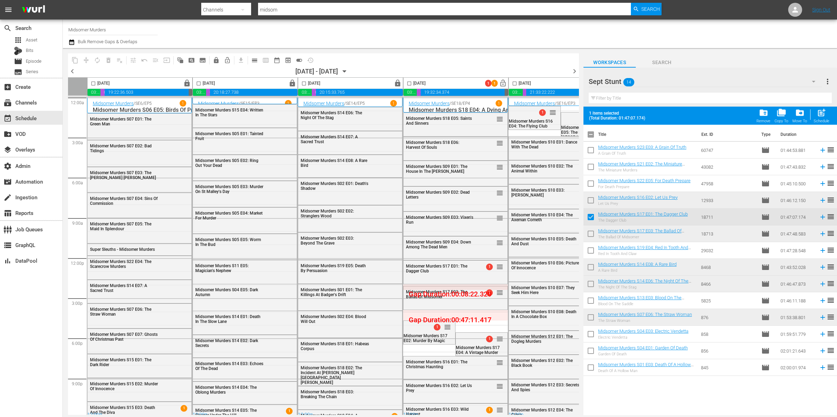
click at [410, 84] on input "checkbox" at bounding box center [409, 85] width 8 height 8
checkbox input "true"
click at [89, 61] on span "compress" at bounding box center [86, 60] width 7 height 7
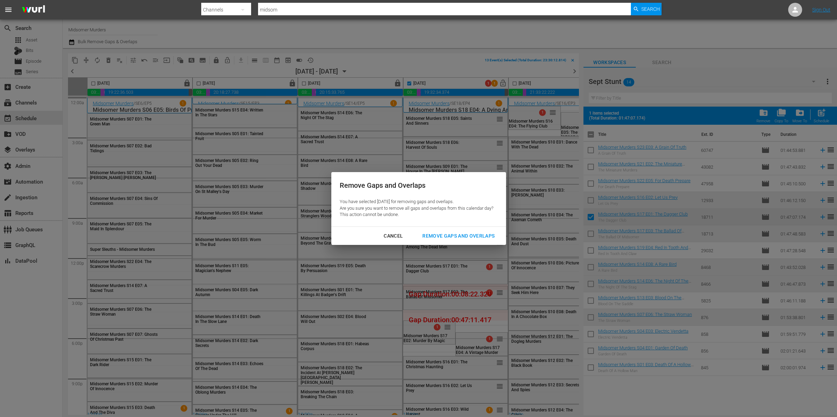
click at [465, 230] on button "Remove Gaps and Overlaps" at bounding box center [458, 236] width 89 height 13
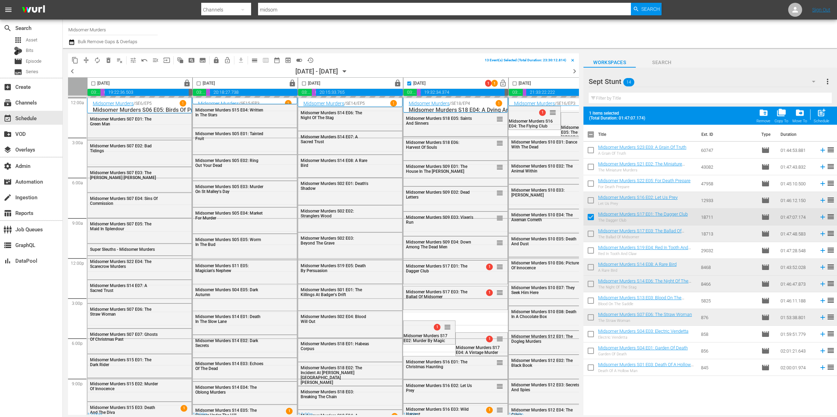
click at [594, 235] on input "checkbox" at bounding box center [590, 235] width 15 height 15
checkbox input "true"
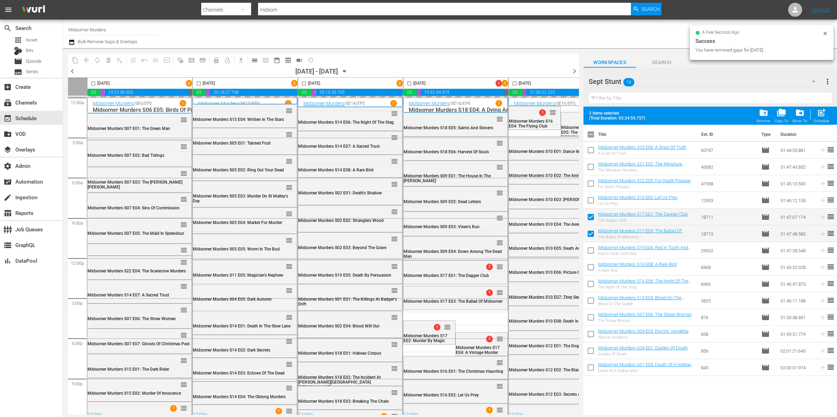
checkbox input "false"
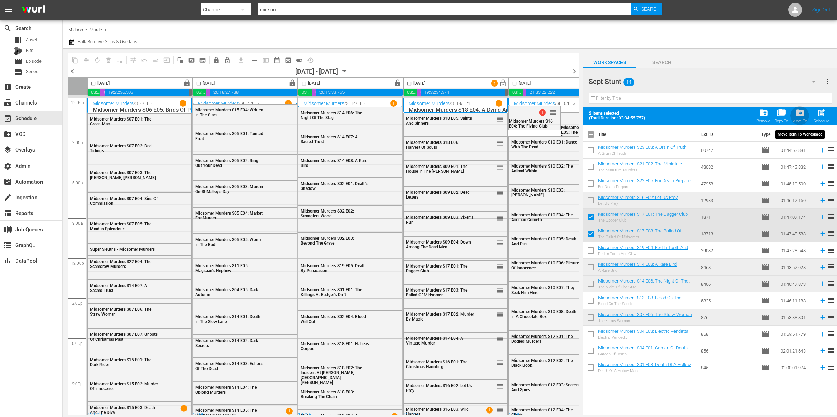
click at [629, 119] on div "Move To" at bounding box center [799, 121] width 15 height 5
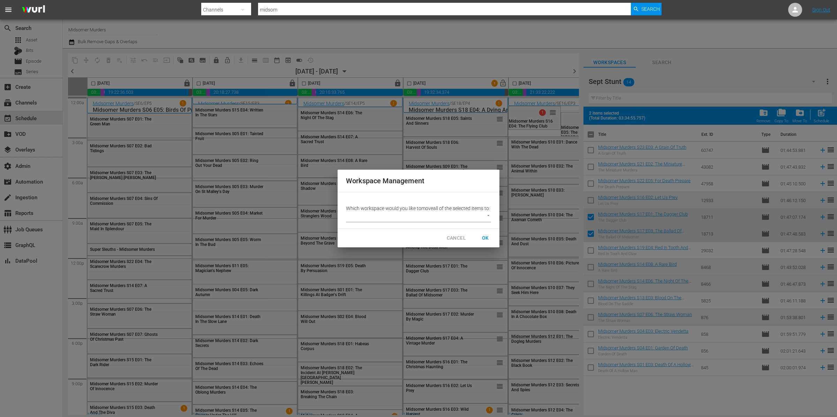
click at [432, 218] on body "menu Search By Channels Search ID, Title, Description, Keywords, or Category mi…" at bounding box center [418, 208] width 837 height 417
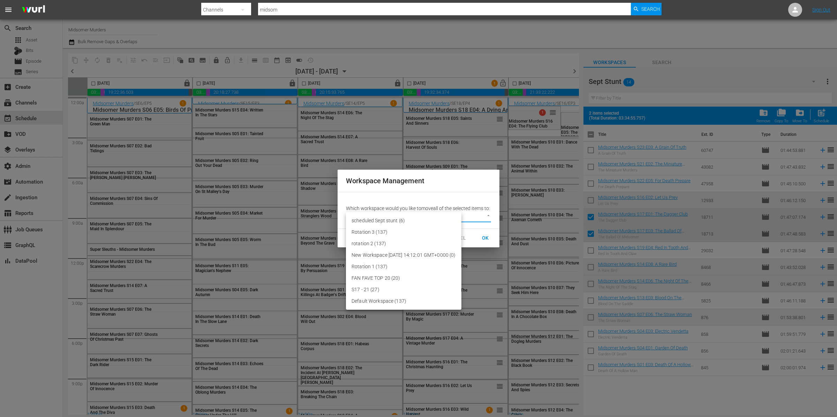
click at [415, 219] on li "scheduled Sept stunt (6)" at bounding box center [403, 221] width 115 height 12
type input "3788"
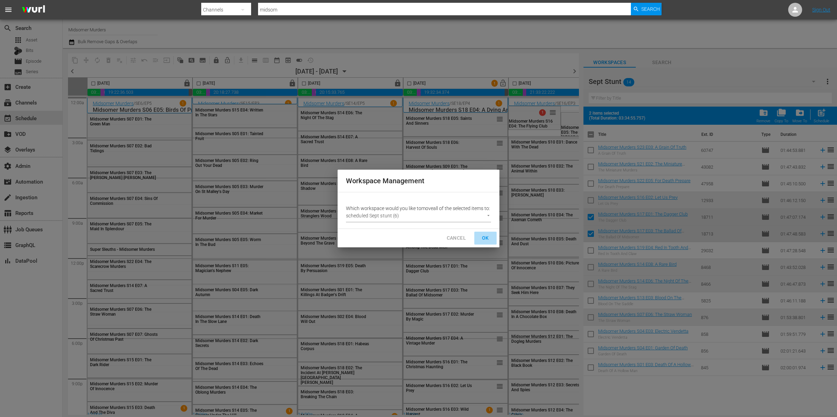
click at [482, 242] on span "OK" at bounding box center [485, 238] width 11 height 9
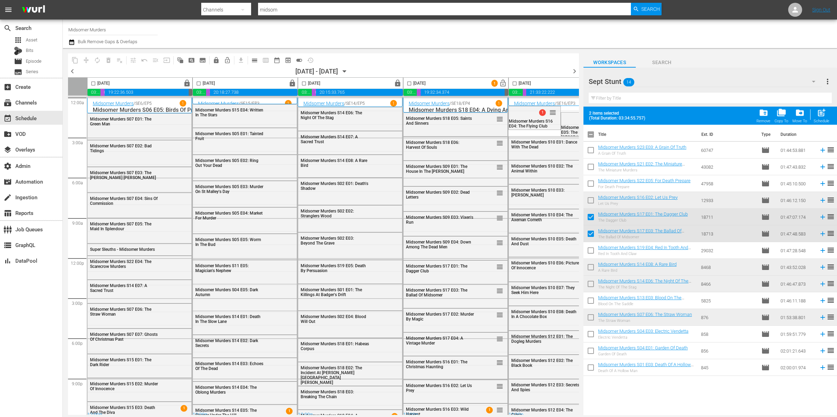
checkbox input "false"
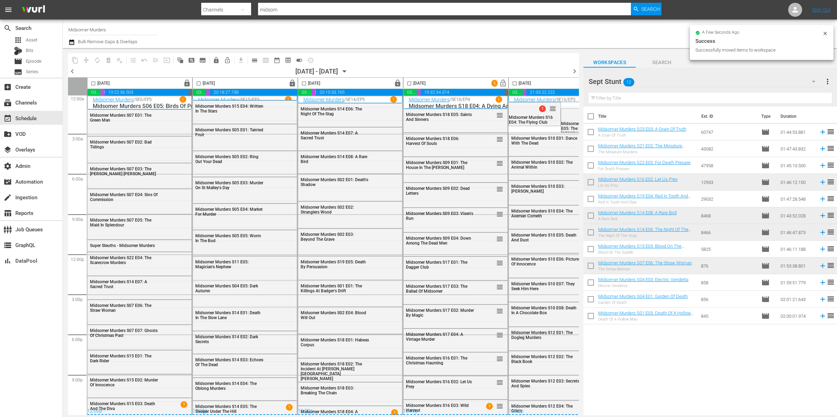
scroll to position [6, 0]
click at [503, 84] on span "lock_open" at bounding box center [503, 83] width 8 height 8
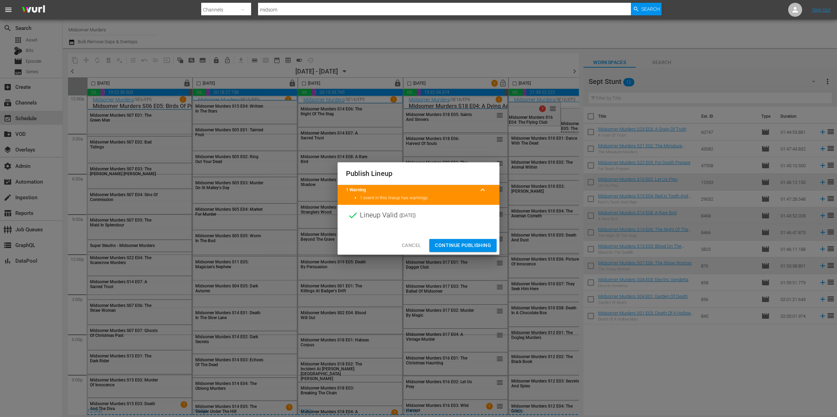
click at [480, 242] on span "Continue Publishing" at bounding box center [463, 245] width 56 height 9
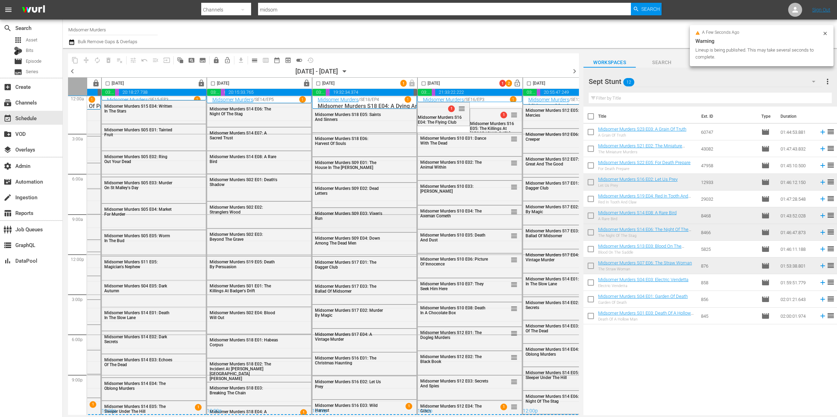
scroll to position [6, 96]
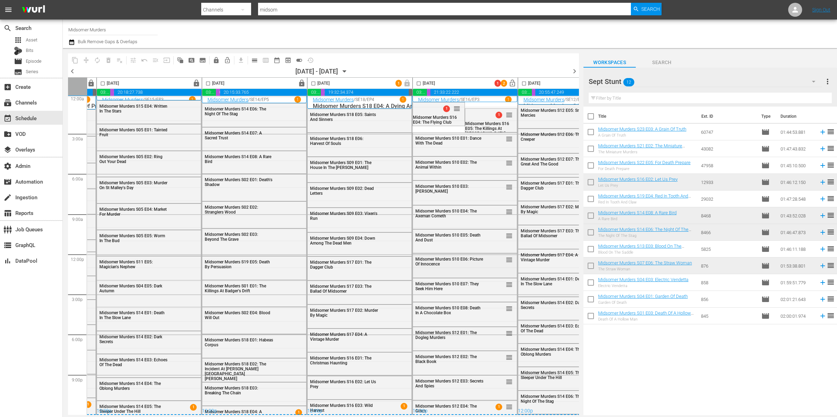
click at [437, 262] on span "Midsomer Murders S10 E06: Picture Of Innocence" at bounding box center [449, 262] width 68 height 10
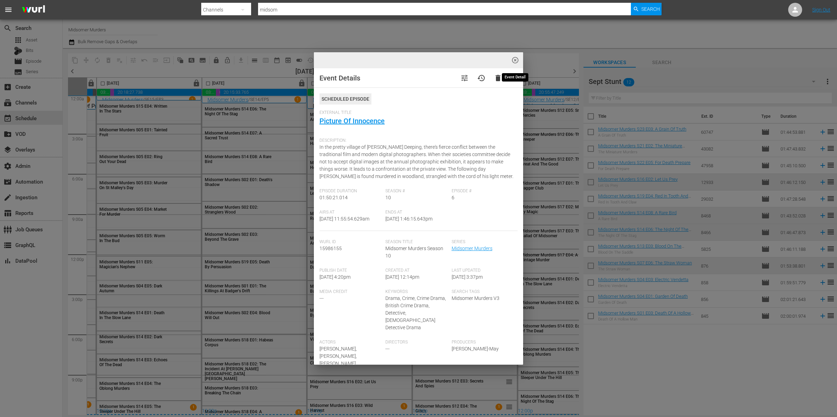
click at [515, 61] on span "highlight_off_icon" at bounding box center [515, 60] width 8 height 8
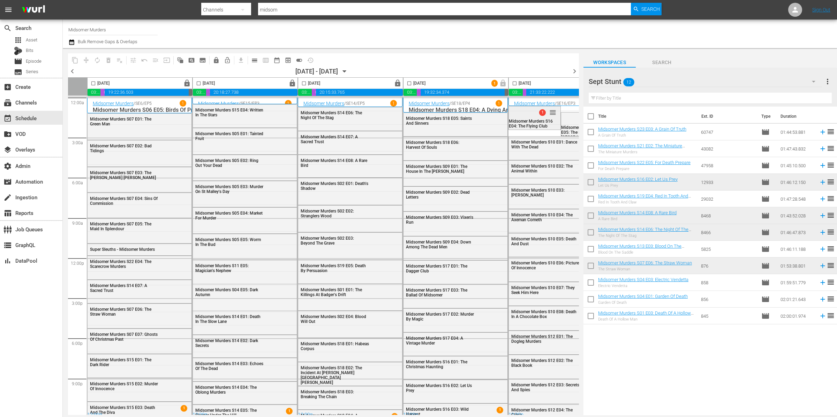
scroll to position [6, 96]
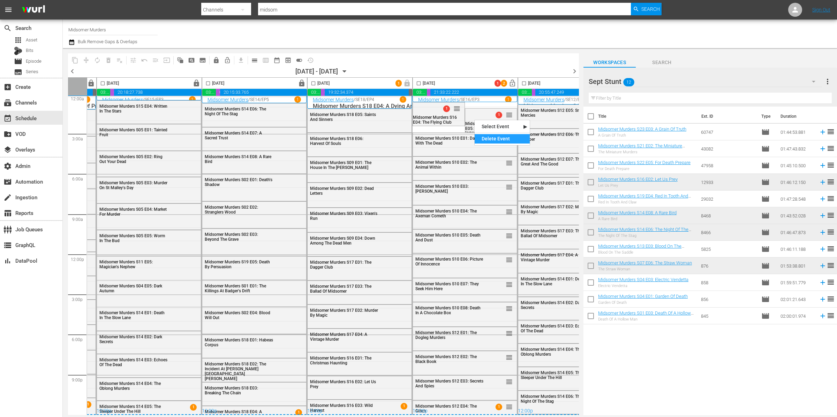
click at [487, 139] on div "Delete Event" at bounding box center [501, 138] width 55 height 9
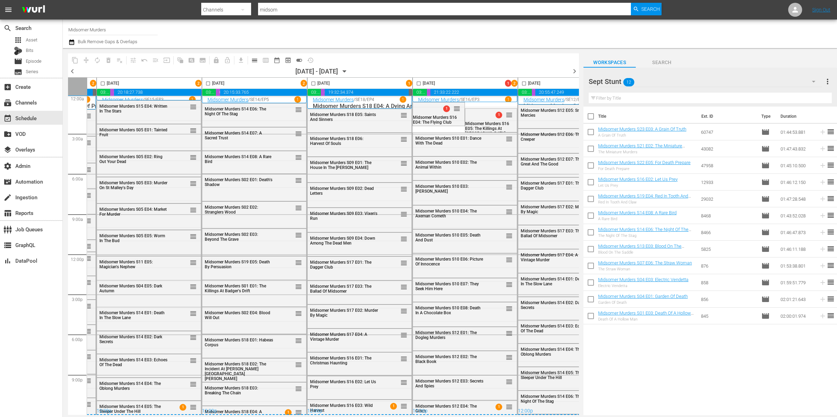
click at [647, 83] on div "Sept Stunt 12" at bounding box center [704, 82] width 233 height 20
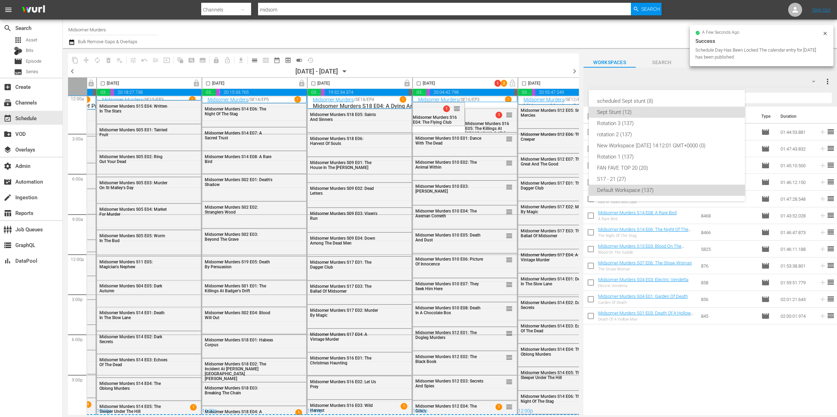
click at [652, 191] on div "Default Workspace (137)" at bounding box center [666, 190] width 139 height 11
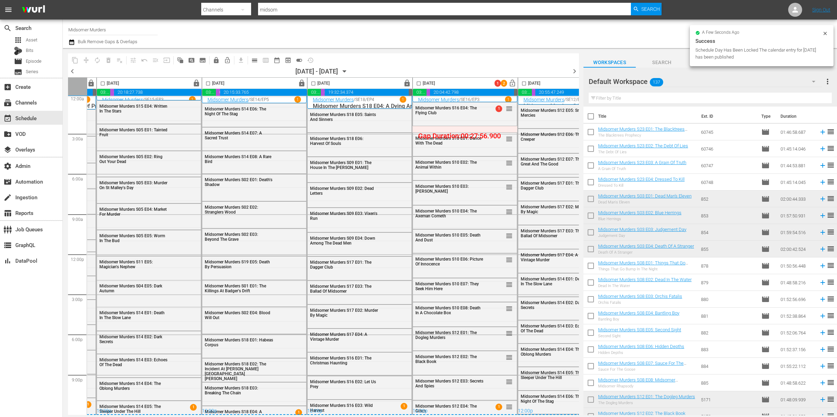
click at [645, 96] on input "text" at bounding box center [709, 98] width 243 height 11
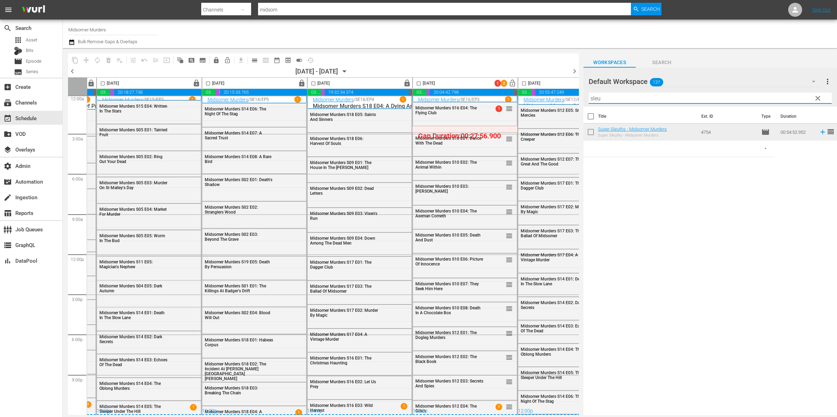
type input "sleu"
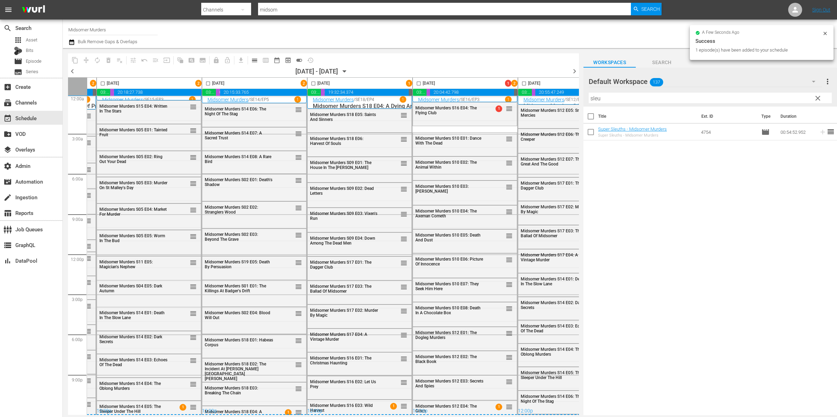
click at [679, 82] on div "Default Workspace 137" at bounding box center [704, 82] width 233 height 20
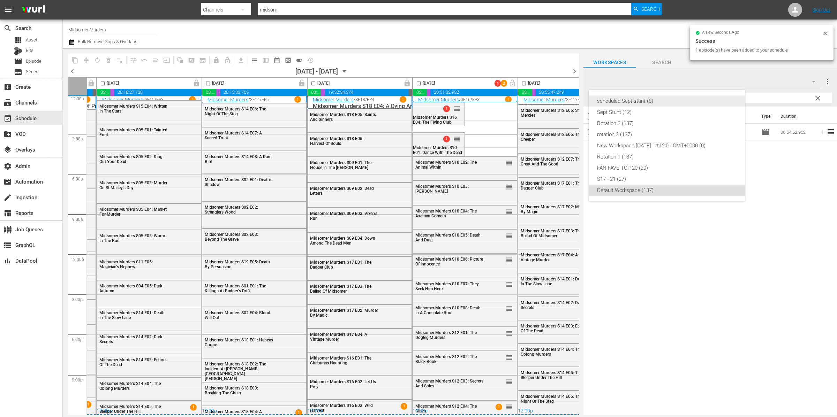
click at [669, 100] on div "scheduled Sept stunt (8)" at bounding box center [666, 101] width 139 height 11
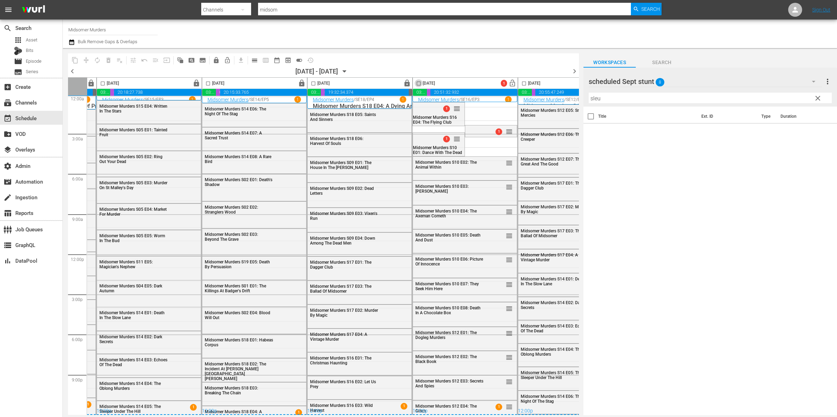
click at [419, 85] on input "checkbox" at bounding box center [418, 85] width 8 height 8
click at [85, 56] on button "compress" at bounding box center [86, 60] width 11 height 11
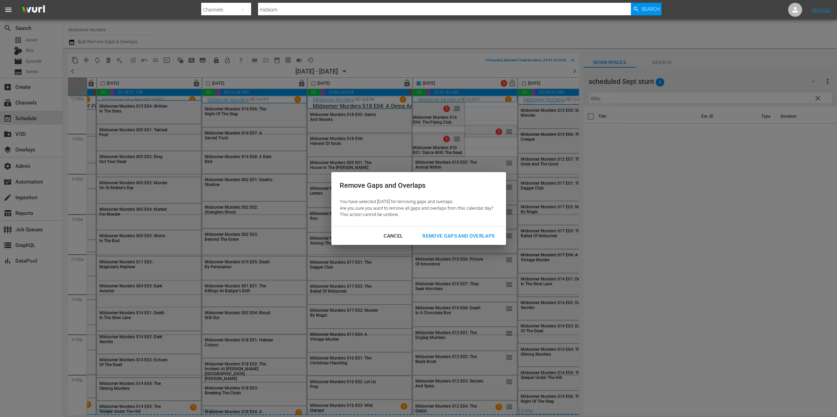
click at [480, 234] on div "Remove Gaps and Overlaps" at bounding box center [458, 236] width 83 height 9
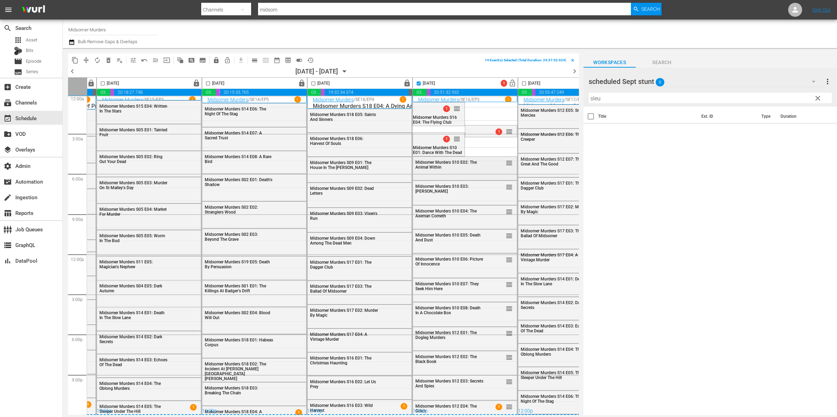
checkbox input "false"
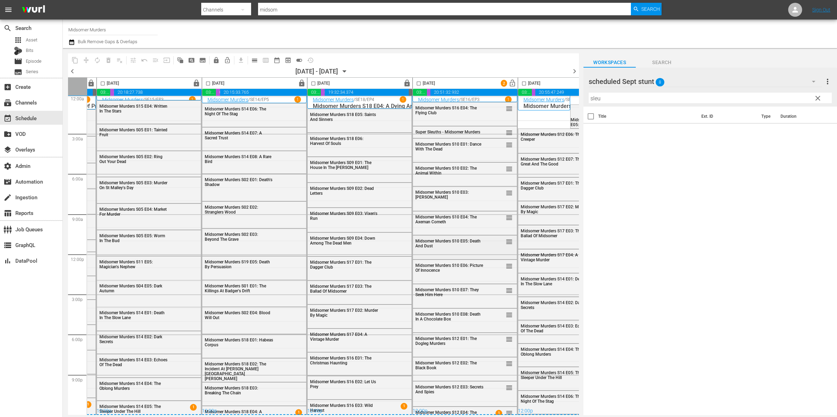
click at [485, 256] on div "Midsomer Murders S10 E05: Death And Dust reorder" at bounding box center [464, 247] width 105 height 24
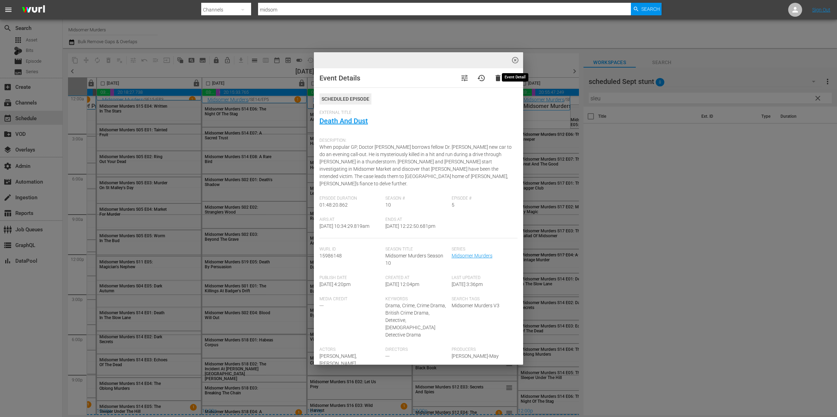
click at [514, 59] on span "highlight_off_icon" at bounding box center [515, 60] width 8 height 8
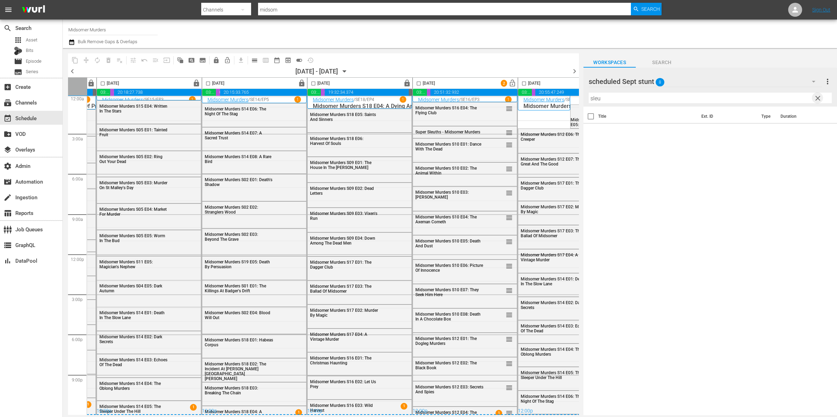
click at [819, 99] on span "clear" at bounding box center [817, 98] width 8 height 8
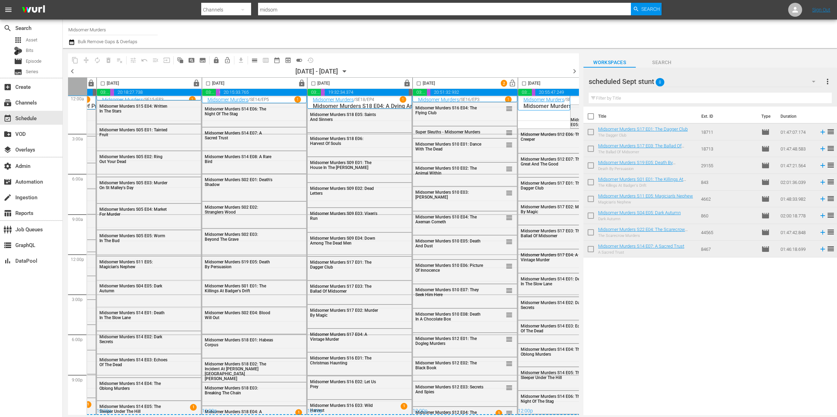
click at [724, 84] on div "scheduled Sept stunt 8" at bounding box center [704, 82] width 233 height 20
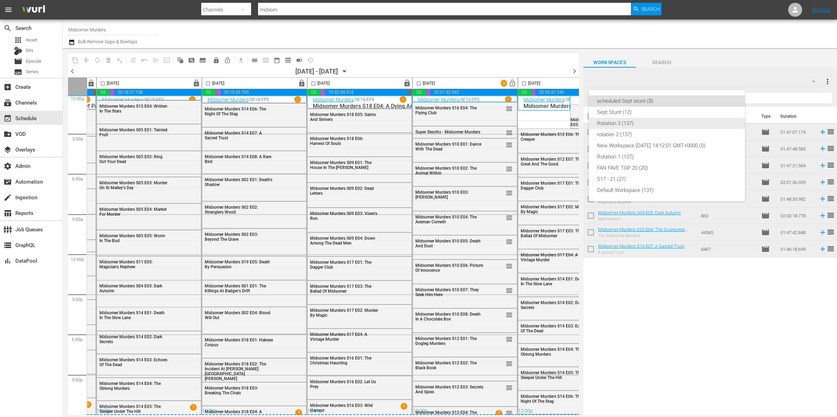
click at [638, 115] on div "Sept Stunt (12)" at bounding box center [666, 112] width 139 height 11
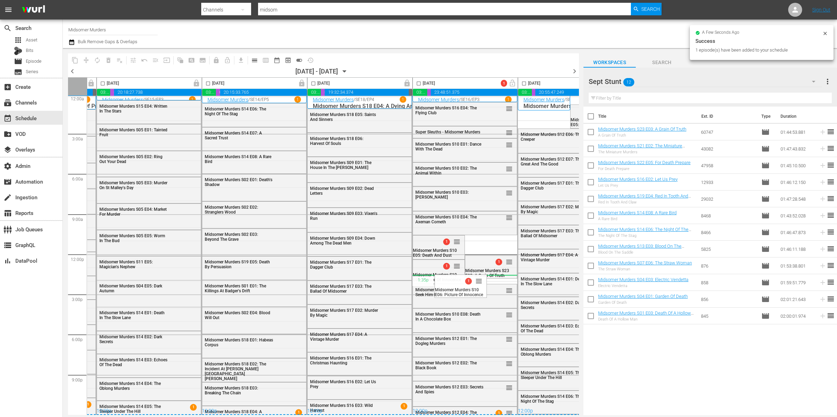
drag, startPoint x: 694, startPoint y: 181, endPoint x: 458, endPoint y: 272, distance: 252.4
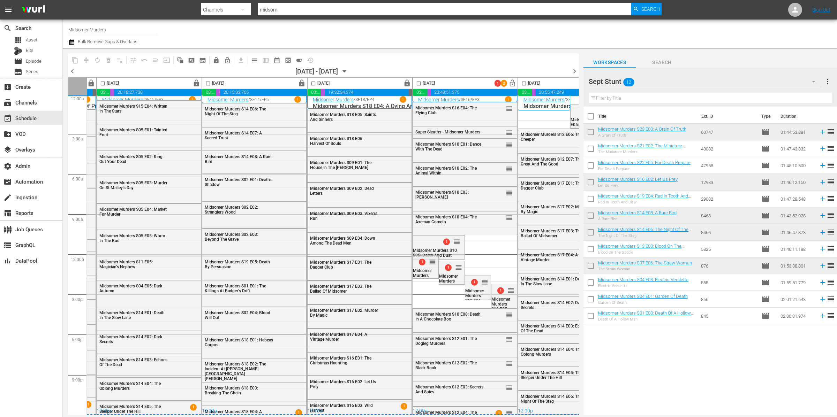
click at [421, 83] on input "checkbox" at bounding box center [418, 85] width 8 height 8
click at [87, 58] on span "compress" at bounding box center [86, 60] width 7 height 7
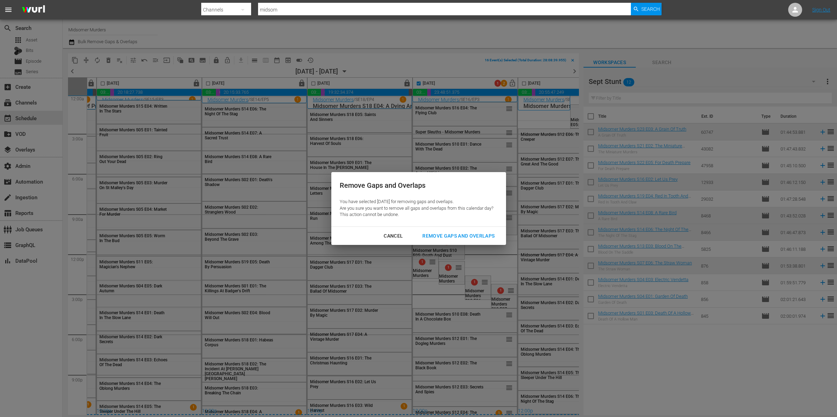
click at [437, 235] on div "Remove Gaps and Overlaps" at bounding box center [458, 236] width 83 height 9
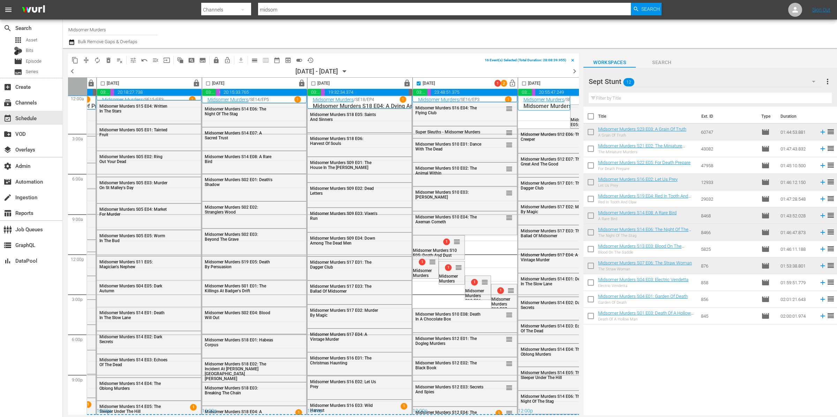
checkbox input "false"
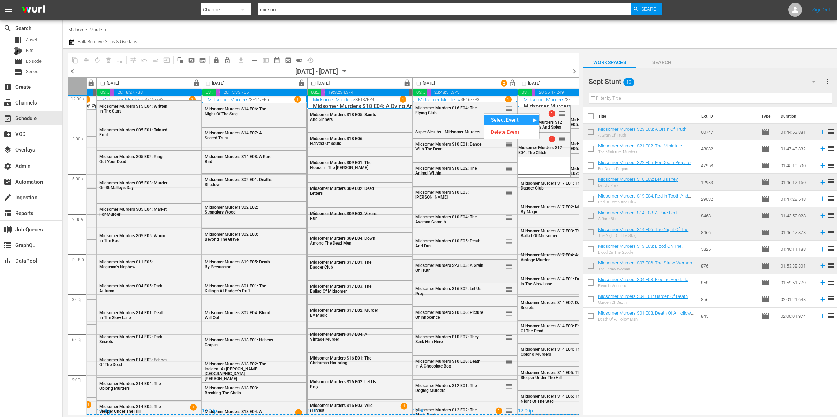
click at [500, 270] on div "Midsomer Murders S23 E03: A Grain Of Truth reorder" at bounding box center [465, 267] width 104 height 15
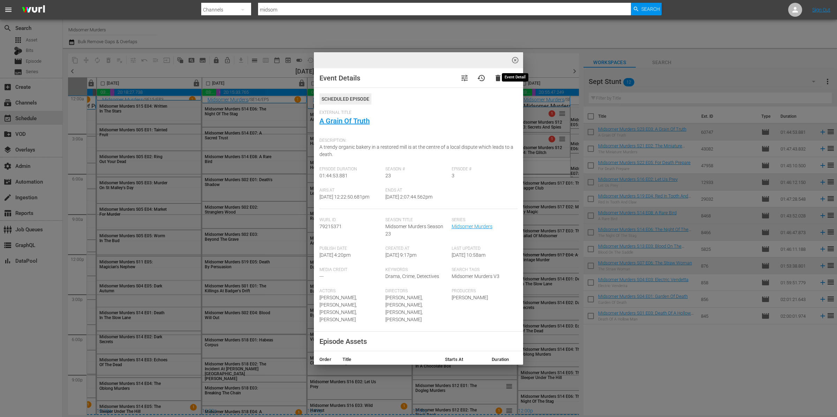
click at [513, 61] on span "highlight_off_icon" at bounding box center [515, 60] width 8 height 8
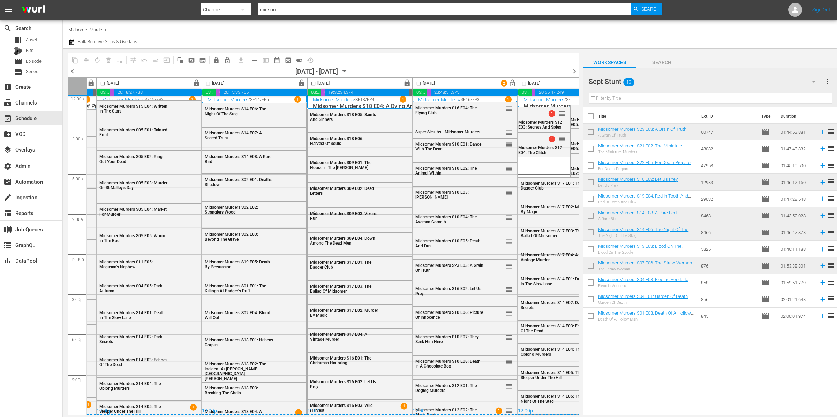
click at [590, 130] on input "checkbox" at bounding box center [590, 133] width 15 height 15
checkbox input "true"
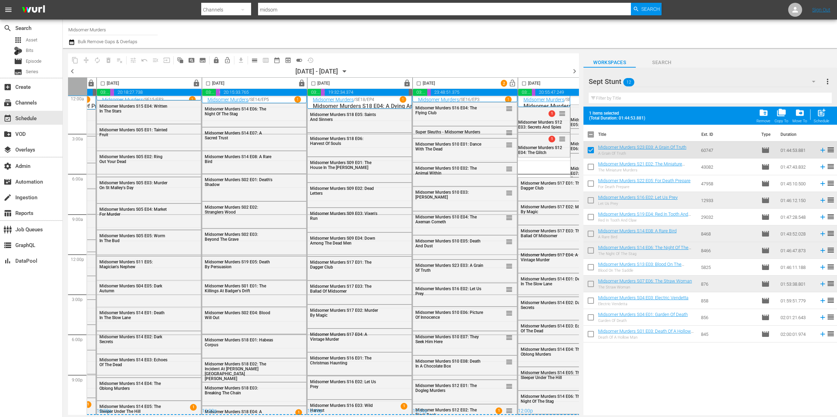
click at [589, 200] on input "checkbox" at bounding box center [590, 201] width 15 height 15
checkbox input "true"
click at [799, 113] on span "drive_file_move" at bounding box center [799, 112] width 9 height 9
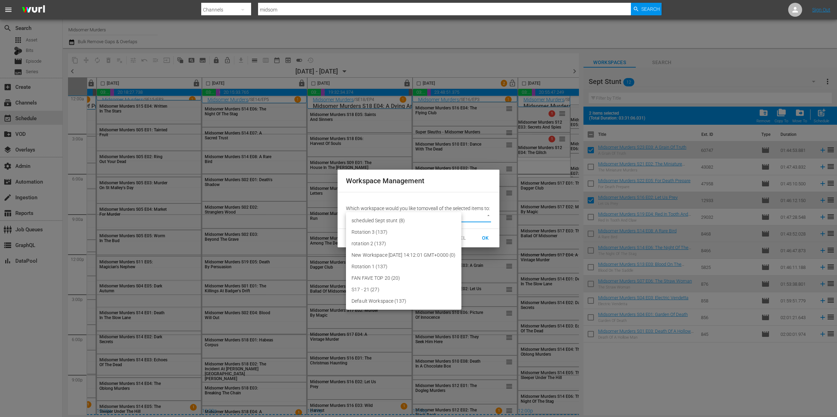
click at [437, 215] on body "menu Search By Channels Search ID, Title, Description, Keywords, or Category mi…" at bounding box center [418, 208] width 837 height 417
click at [418, 220] on li "scheduled Sept stunt (8)" at bounding box center [403, 221] width 115 height 12
type input "3788"
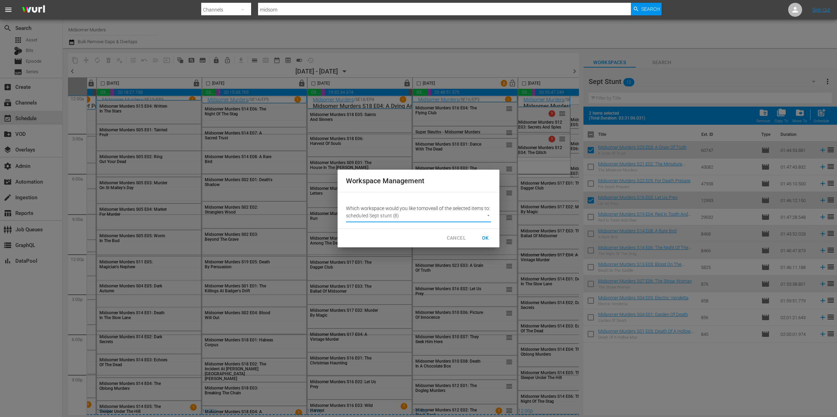
click at [484, 243] on span "OK" at bounding box center [485, 238] width 11 height 9
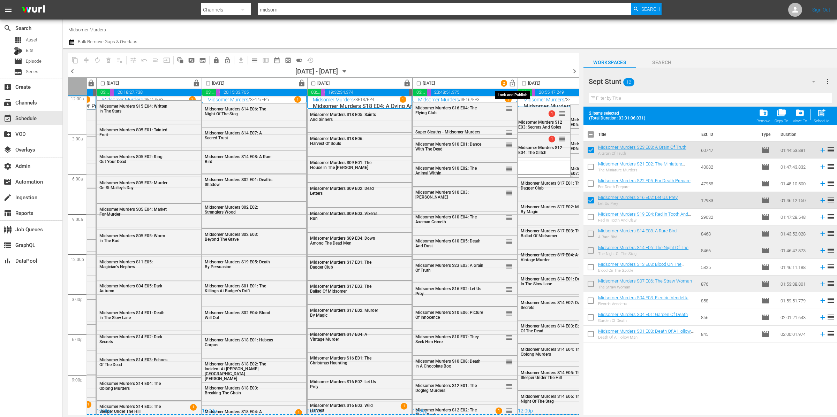
checkbox input "false"
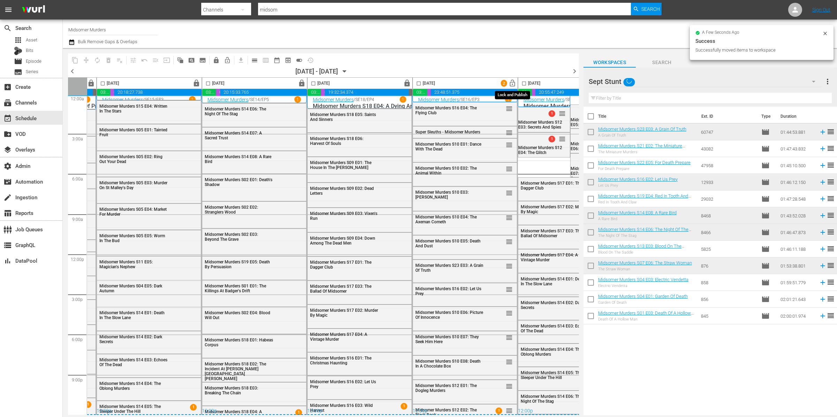
click at [512, 83] on span "lock_open" at bounding box center [512, 83] width 8 height 8
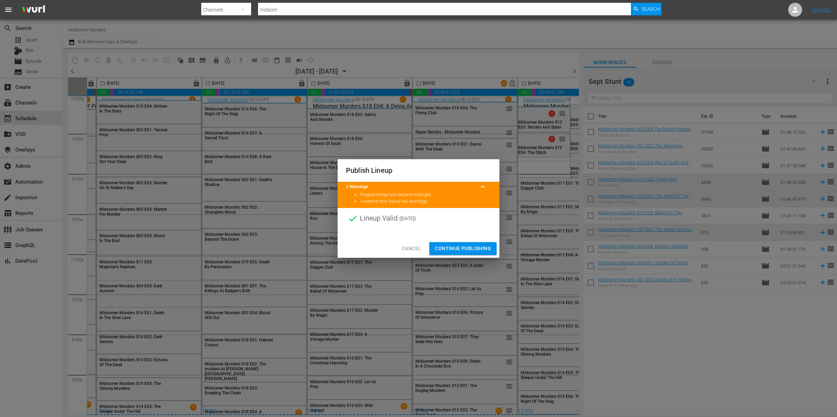
click at [477, 245] on span "Continue Publishing" at bounding box center [463, 248] width 56 height 9
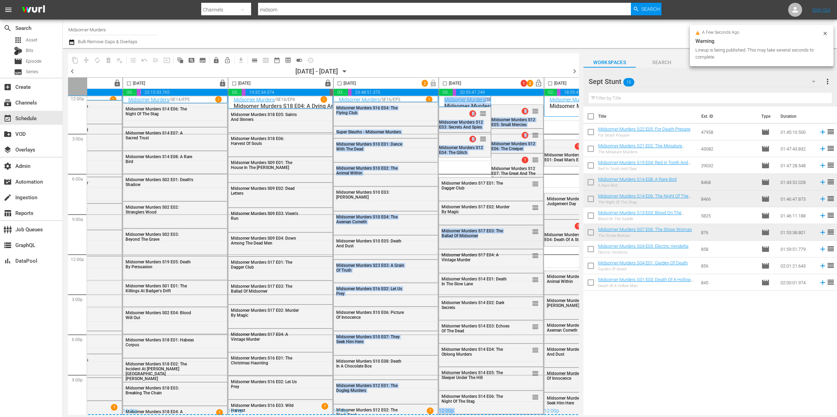
click at [404, 245] on div "12:00a 3:00a 6:00a 9:00a 12:00p 3:00p 6:00p 9:00p Select Event The Green Man Se…" at bounding box center [148, 253] width 511 height 323
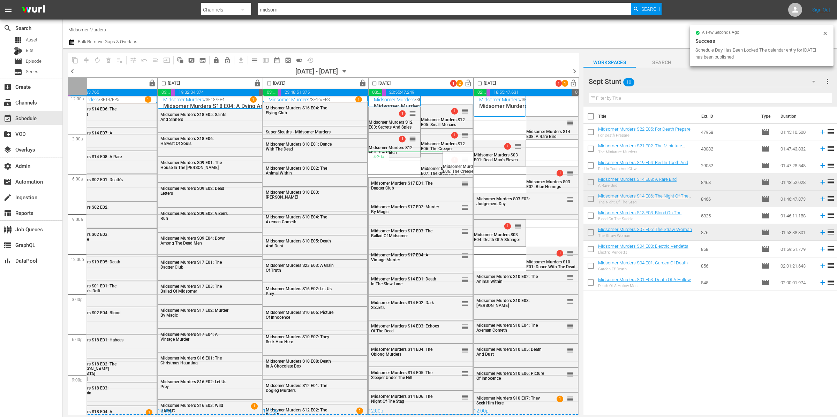
drag, startPoint x: 459, startPoint y: 133, endPoint x: 457, endPoint y: 150, distance: 16.5
drag, startPoint x: 459, startPoint y: 107, endPoint x: 452, endPoint y: 138, distance: 31.8
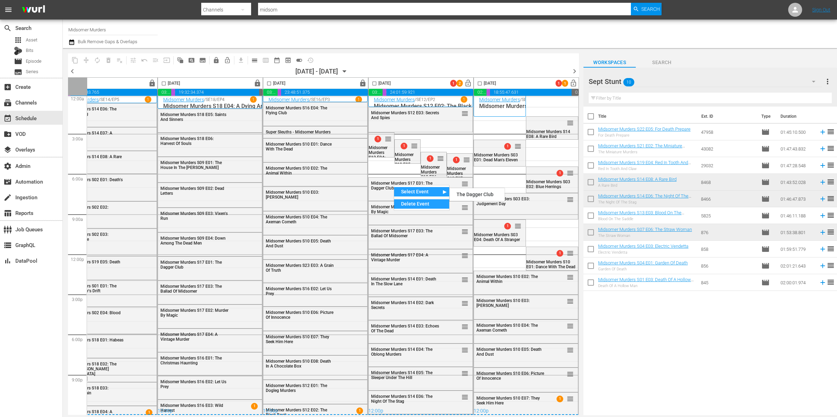
click at [415, 201] on div "Delete Event" at bounding box center [421, 203] width 55 height 9
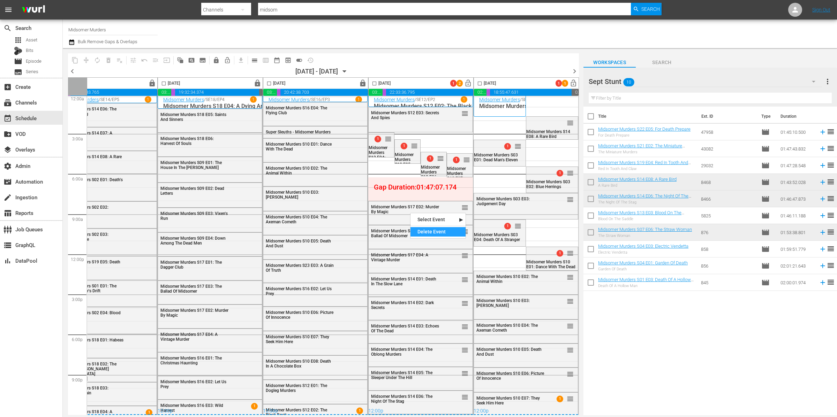
click at [427, 227] on div "Delete Event" at bounding box center [437, 231] width 55 height 9
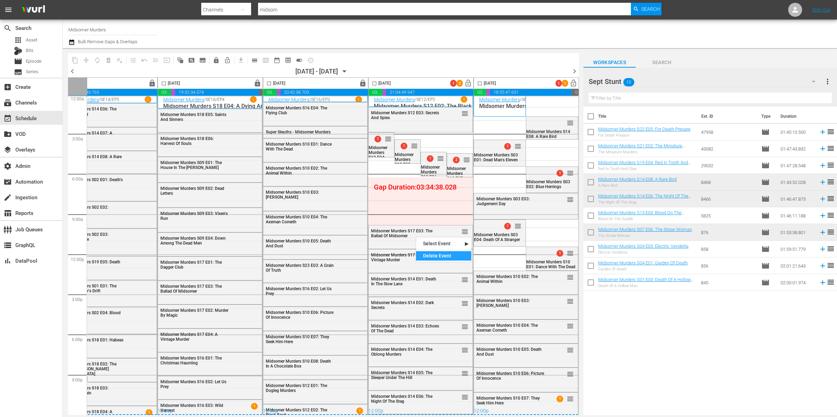
click at [439, 255] on div "Delete Event" at bounding box center [443, 255] width 55 height 9
click at [418, 251] on div "Delete Event" at bounding box center [426, 253] width 55 height 9
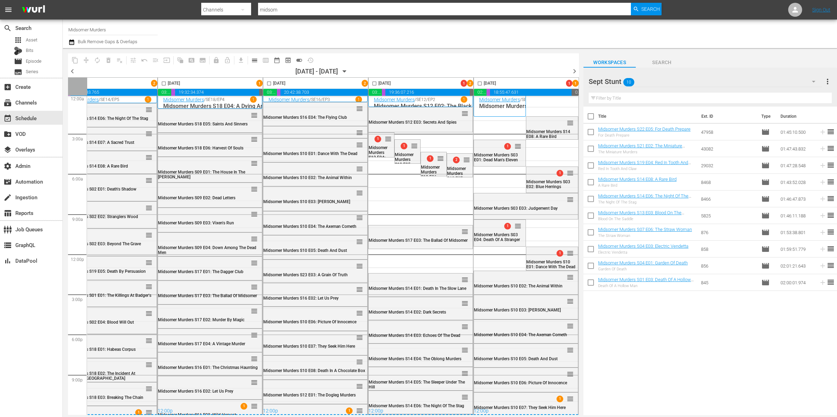
click at [372, 83] on input "checkbox" at bounding box center [374, 85] width 8 height 8
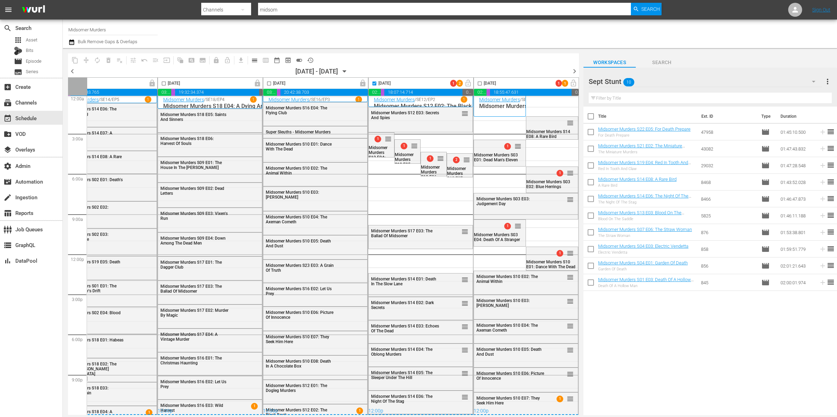
checkbox input "false"
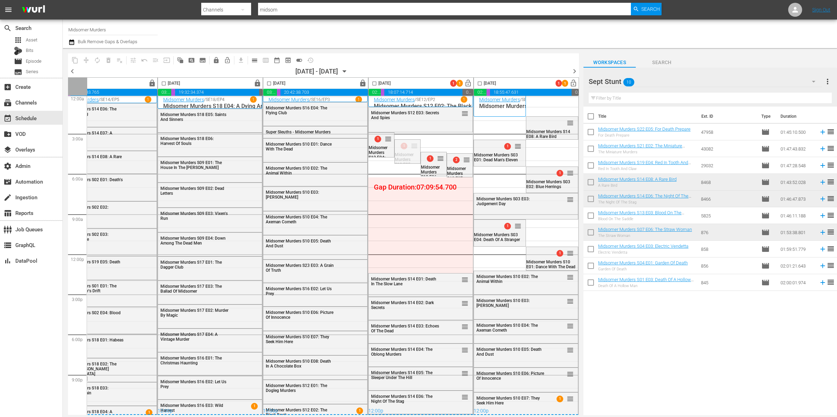
drag, startPoint x: 407, startPoint y: 148, endPoint x: 404, endPoint y: 155, distance: 7.7
drag, startPoint x: 437, startPoint y: 158, endPoint x: 455, endPoint y: 159, distance: 17.8
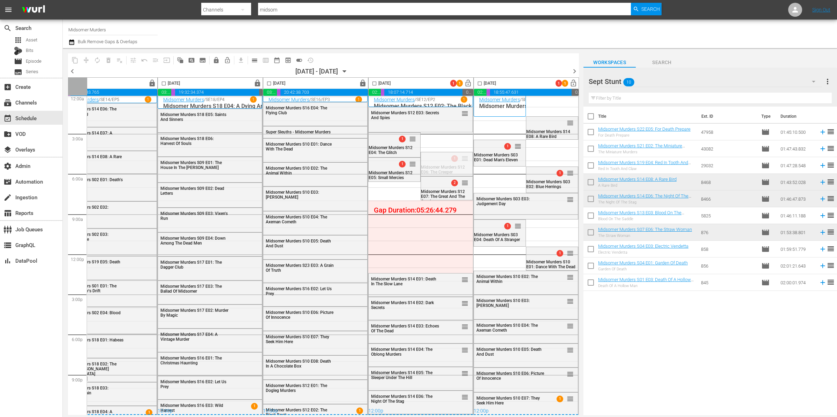
drag, startPoint x: 458, startPoint y: 155, endPoint x: 457, endPoint y: 165, distance: 9.8
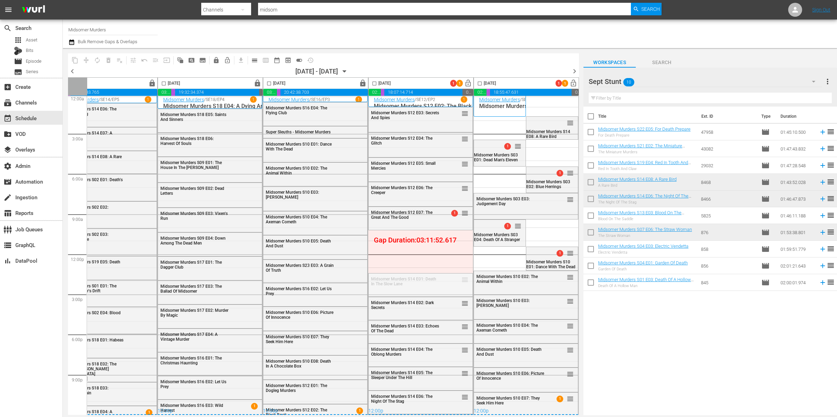
drag, startPoint x: 458, startPoint y: 277, endPoint x: 448, endPoint y: 228, distance: 49.8
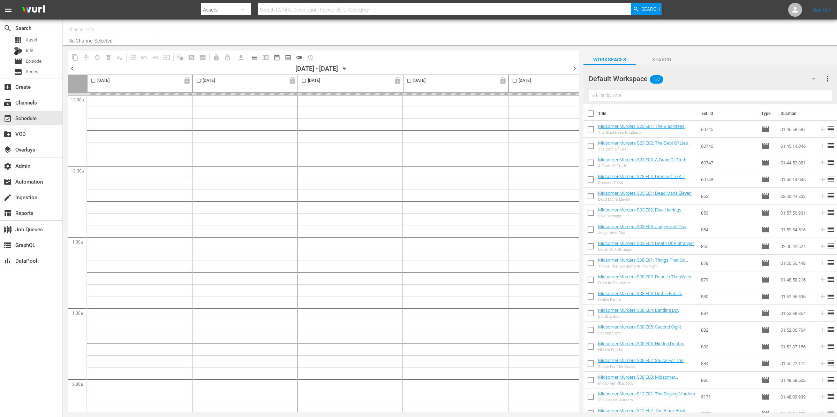
type input "Midsomer Murders (994)"
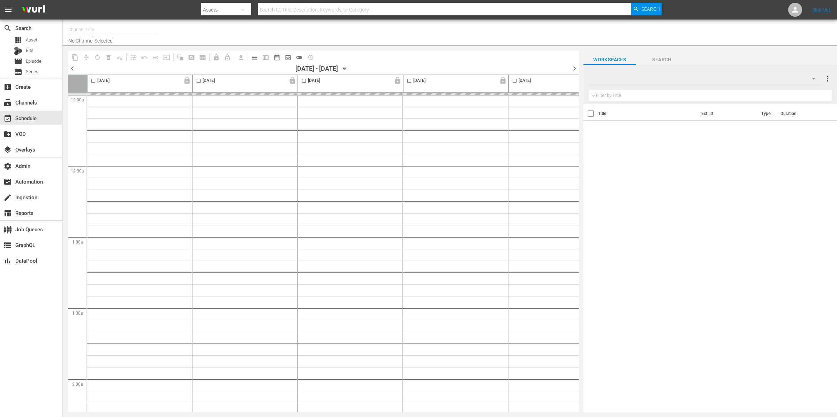
type input "Midsomer Murders (994)"
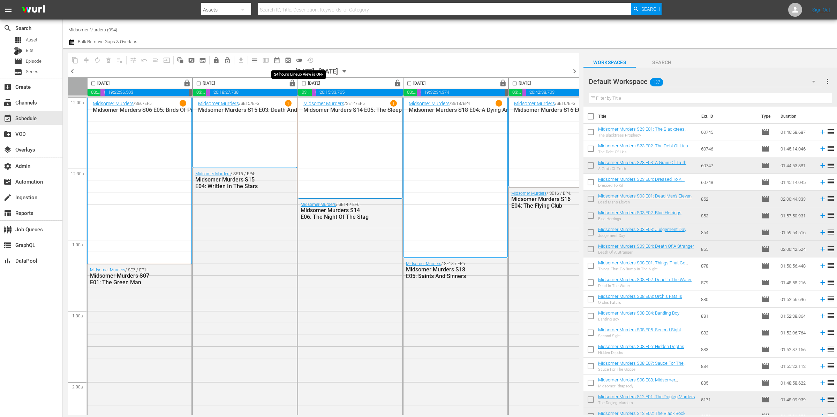
click at [298, 60] on span "toggle_off" at bounding box center [299, 60] width 7 height 7
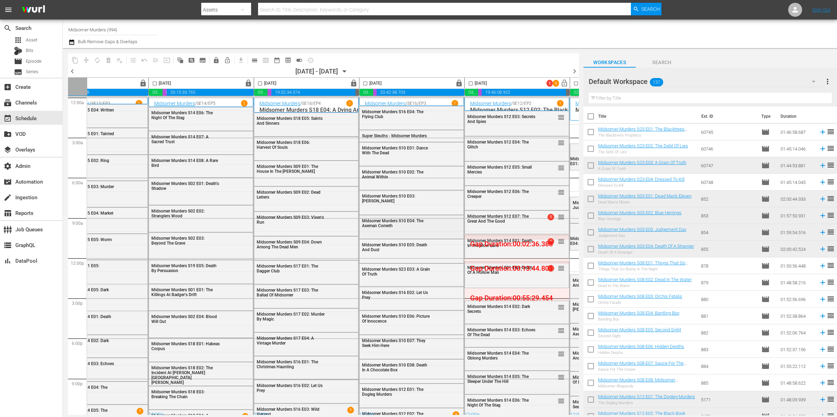
scroll to position [0, 164]
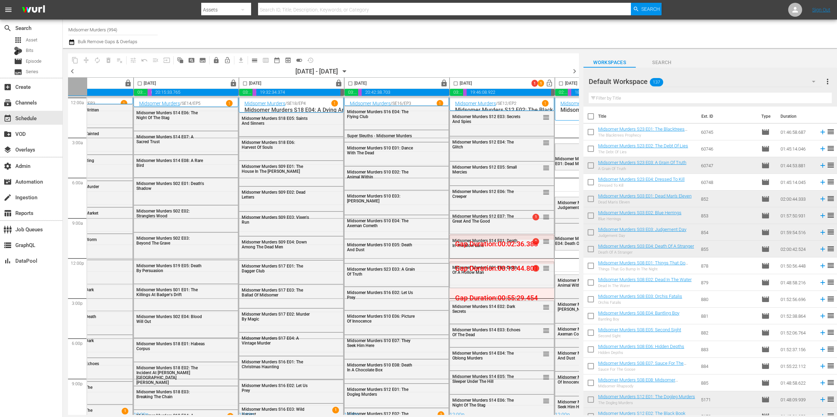
click at [457, 84] on input "checkbox" at bounding box center [455, 85] width 8 height 8
click at [87, 60] on span "compress" at bounding box center [86, 60] width 7 height 7
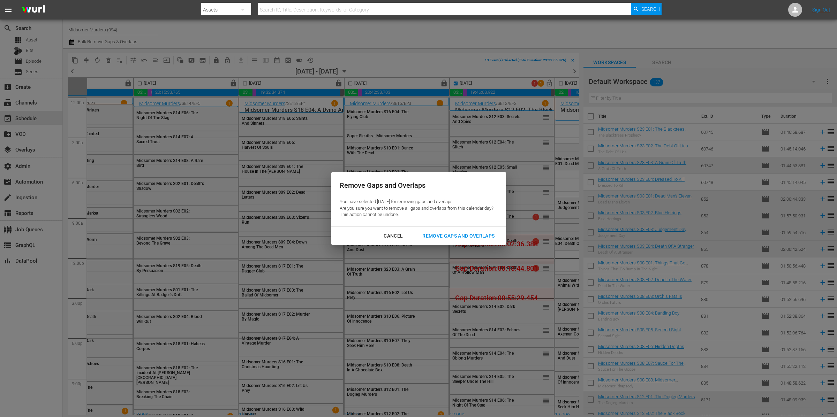
click at [439, 230] on button "Remove Gaps and Overlaps" at bounding box center [458, 236] width 89 height 13
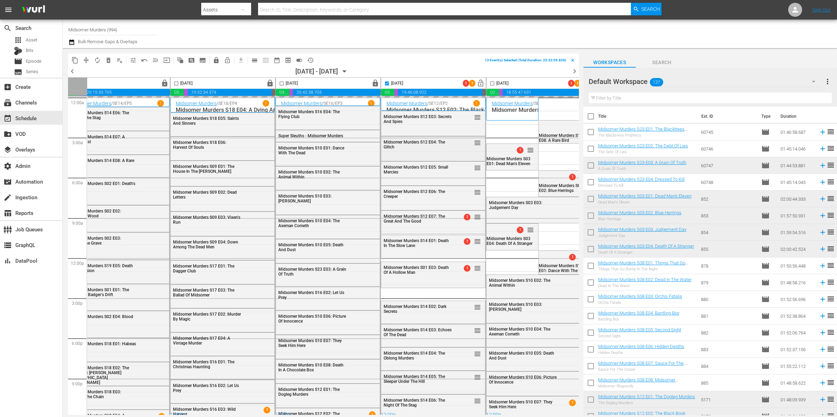
scroll to position [0, 249]
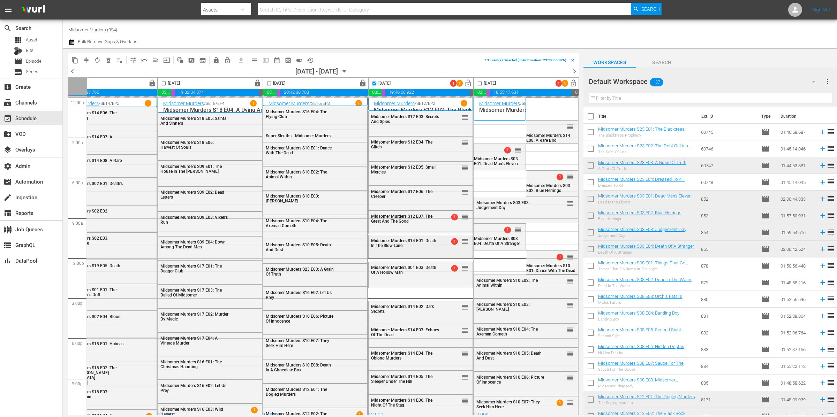
checkbox input "false"
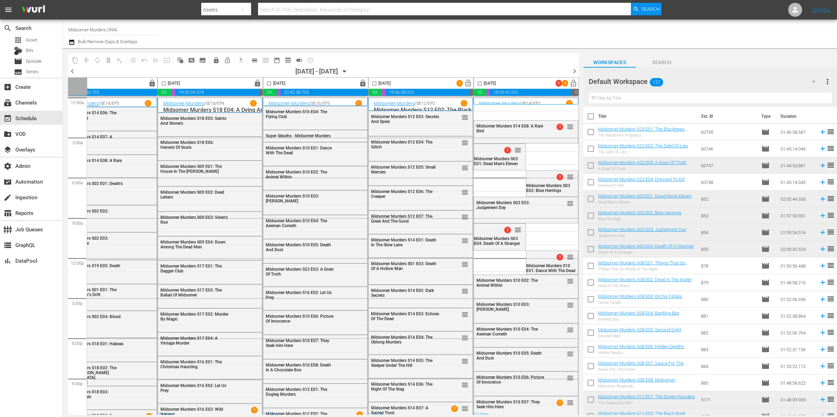
click at [419, 250] on div "Midsomer Murders S14 E01: Death In The Slow Lane reorder" at bounding box center [420, 246] width 104 height 22
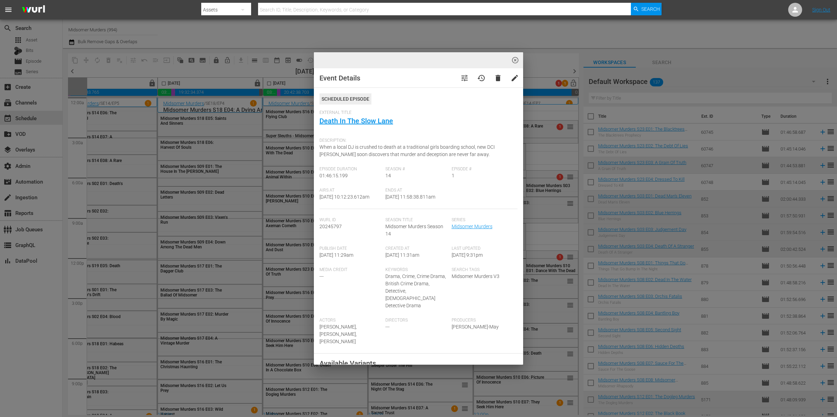
click at [516, 61] on span "highlight_off_icon" at bounding box center [515, 60] width 8 height 8
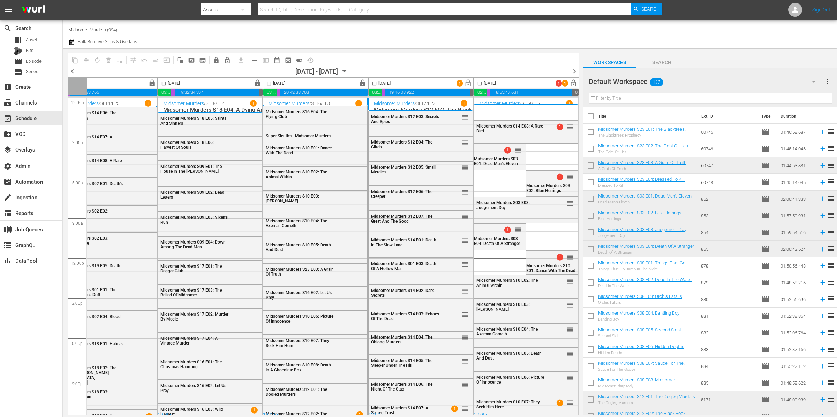
click at [684, 78] on div "Default Workspace 137" at bounding box center [704, 82] width 233 height 20
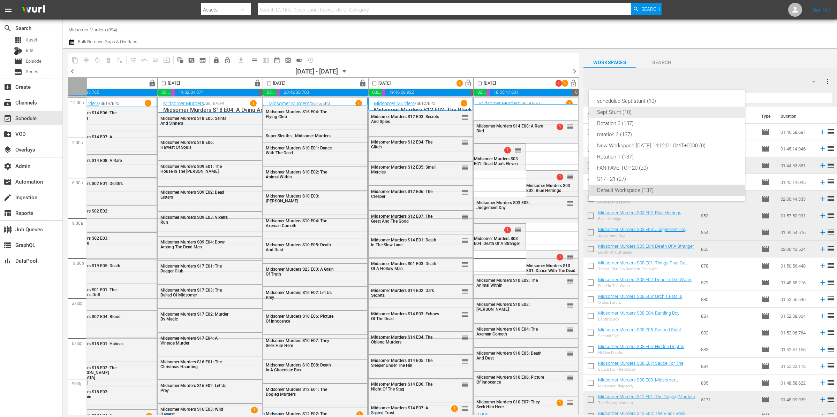
click at [664, 112] on div "Sept Stunt (10)" at bounding box center [666, 112] width 139 height 11
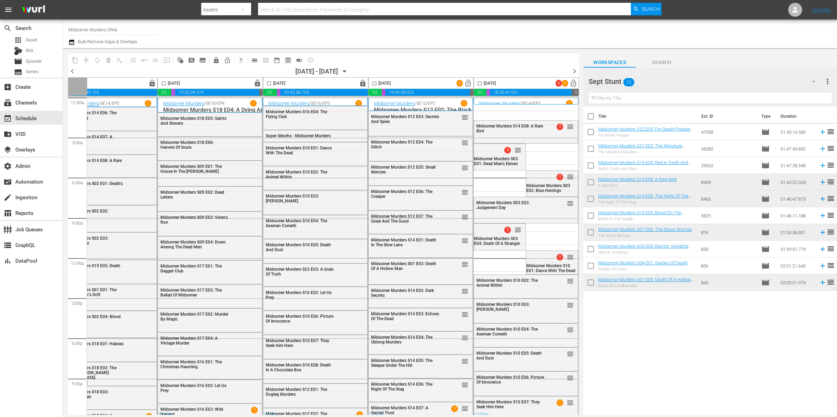
click at [592, 282] on input "checkbox" at bounding box center [590, 284] width 15 height 15
checkbox input "true"
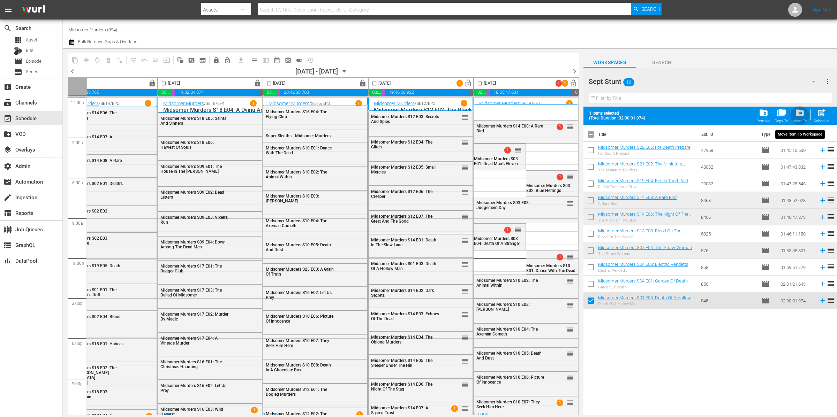
click at [803, 113] on span "drive_file_move" at bounding box center [799, 112] width 9 height 9
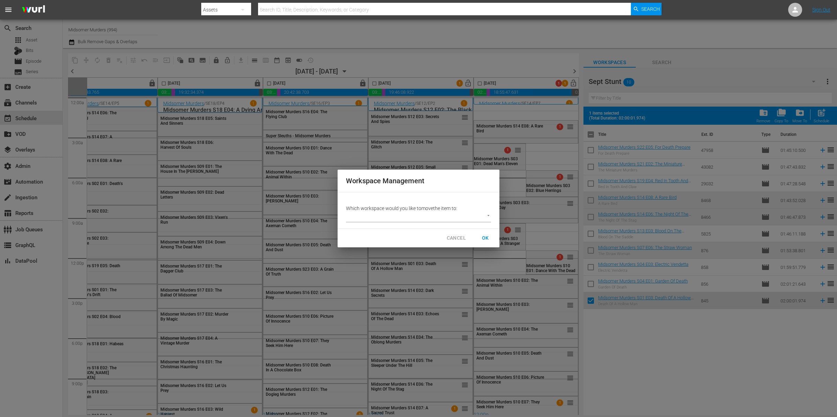
click at [459, 216] on body "menu Search By Assets Search ID, Title, Description, Keywords, or Category Sear…" at bounding box center [418, 208] width 837 height 417
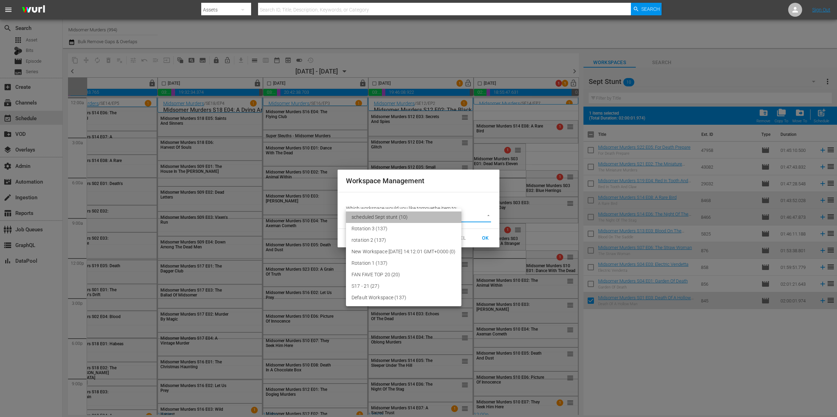
click at [415, 216] on li "scheduled Sept stunt (10)" at bounding box center [403, 218] width 115 height 12
type input "3788"
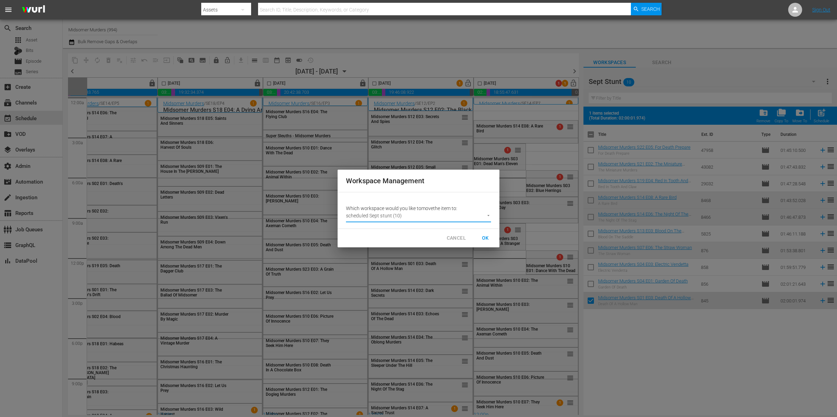
click at [486, 235] on span "OK" at bounding box center [485, 238] width 11 height 9
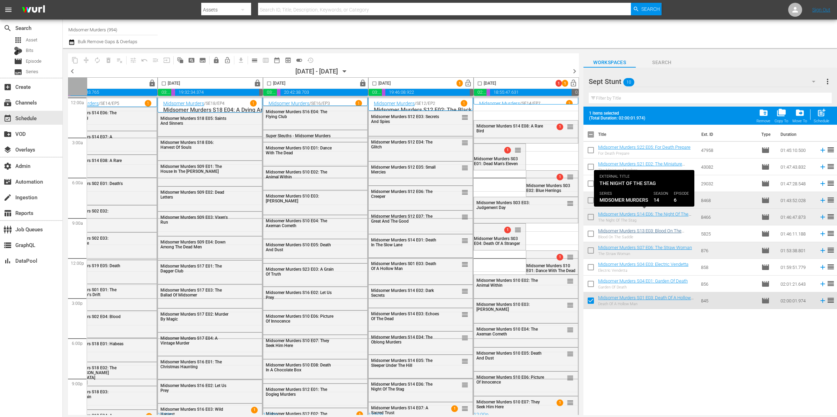
checkbox input "false"
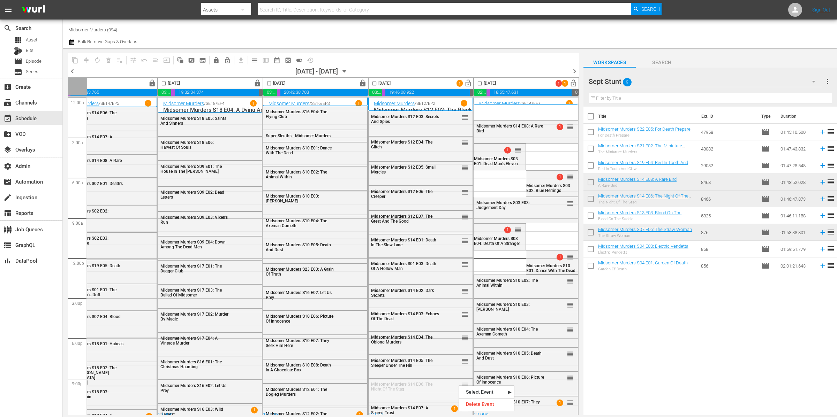
drag, startPoint x: 458, startPoint y: 385, endPoint x: 448, endPoint y: 377, distance: 13.1
click at [373, 83] on input "checkbox" at bounding box center [374, 85] width 8 height 8
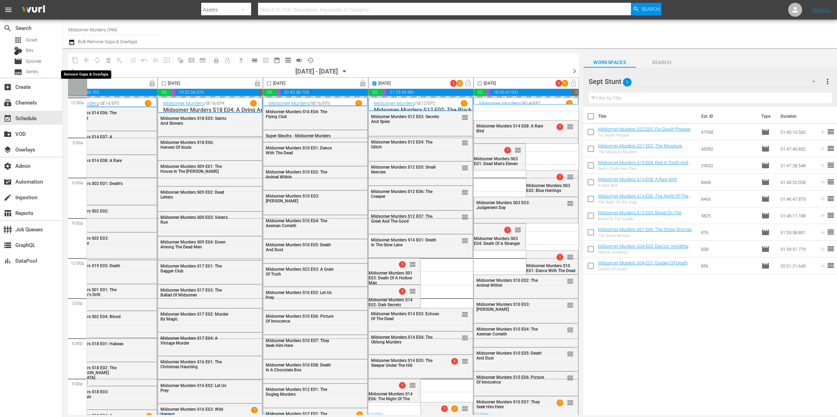
click at [88, 59] on span "compress" at bounding box center [86, 60] width 11 height 11
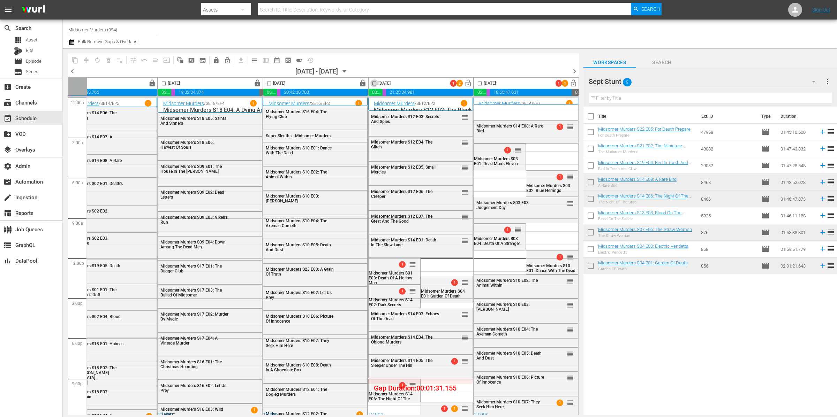
click at [372, 80] on span at bounding box center [374, 83] width 8 height 8
click at [372, 83] on input "checkbox" at bounding box center [374, 85] width 8 height 8
checkbox input "true"
click at [86, 61] on span "compress" at bounding box center [86, 60] width 7 height 7
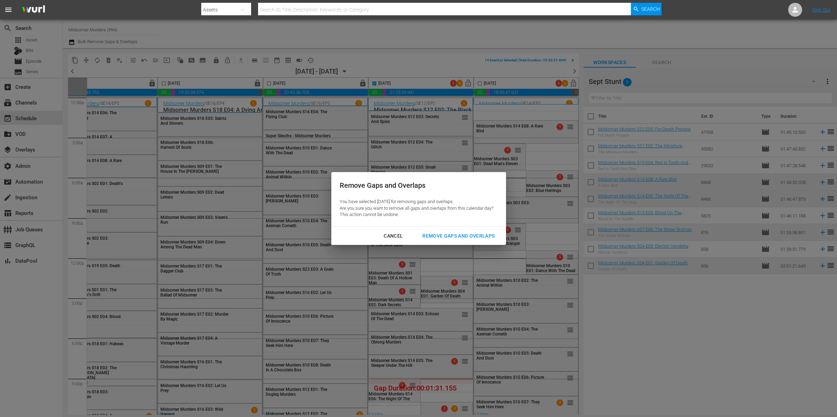
drag, startPoint x: 457, startPoint y: 231, endPoint x: 467, endPoint y: 234, distance: 10.6
click at [457, 231] on button "Remove Gaps and Overlaps" at bounding box center [458, 236] width 89 height 13
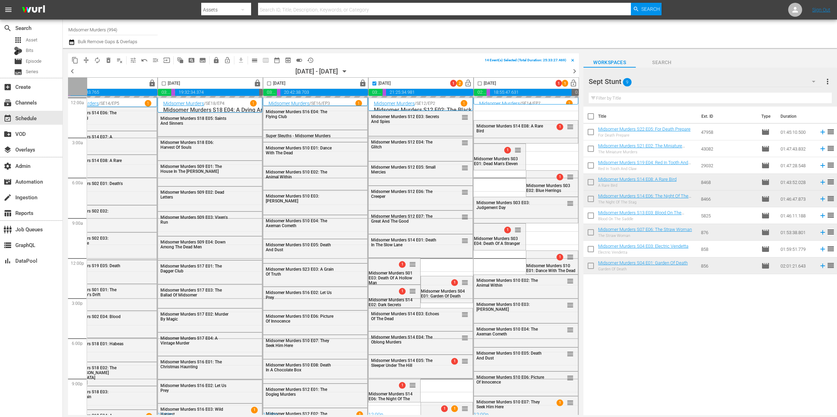
drag, startPoint x: 594, startPoint y: 265, endPoint x: 605, endPoint y: 260, distance: 12.3
click at [594, 265] on input "checkbox" at bounding box center [590, 267] width 15 height 15
checkbox input "true"
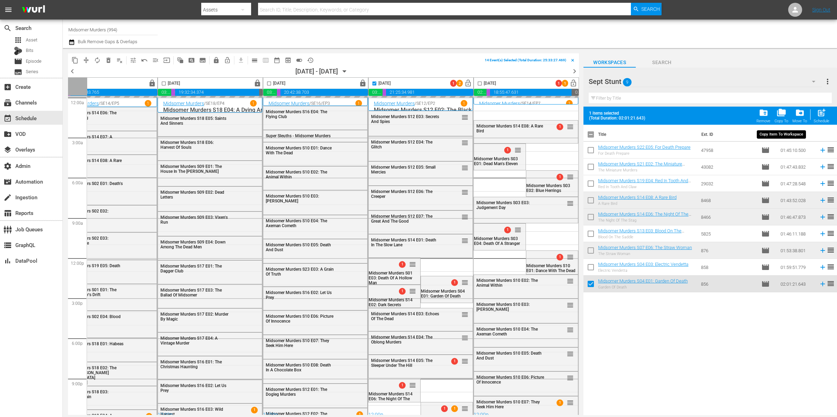
click at [805, 116] on div "drive_file_move Move To" at bounding box center [799, 115] width 15 height 15
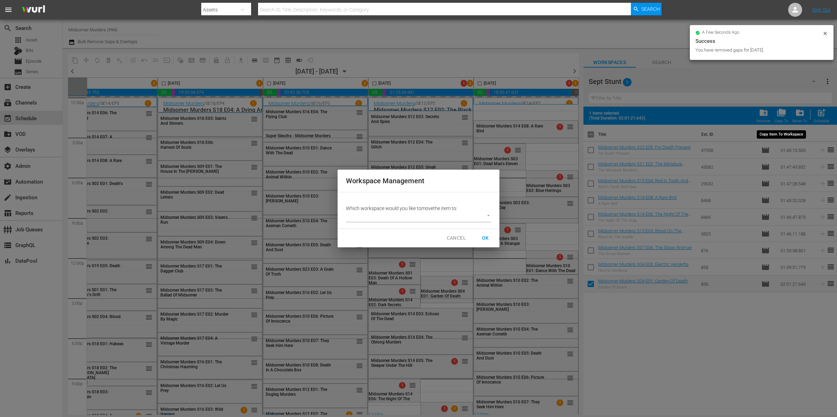
checkbox input "false"
click at [451, 218] on body "menu Search By Assets Search ID, Title, Description, Keywords, or Category Sear…" at bounding box center [418, 208] width 837 height 417
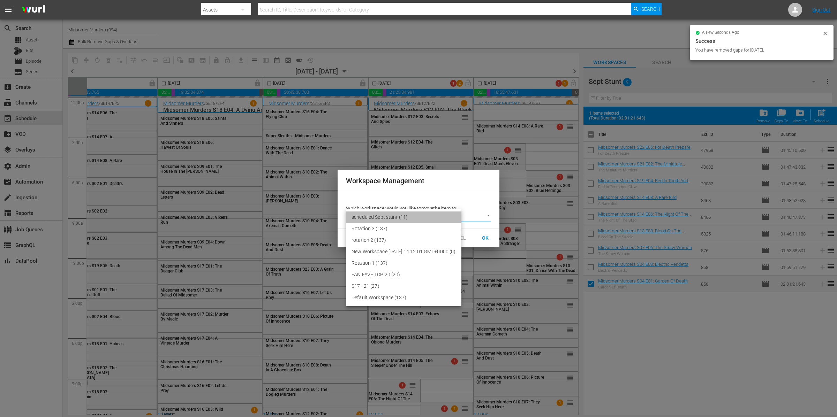
click at [412, 217] on li "scheduled Sept stunt (11)" at bounding box center [403, 218] width 115 height 12
type input "3788"
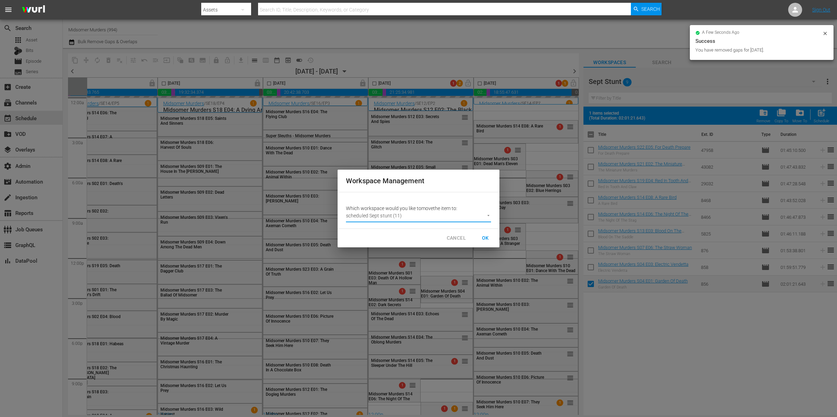
click at [484, 239] on span "OK" at bounding box center [485, 238] width 11 height 9
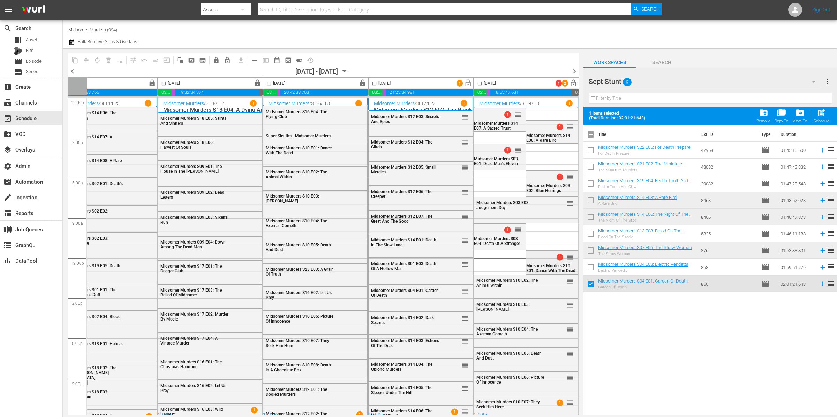
checkbox input "false"
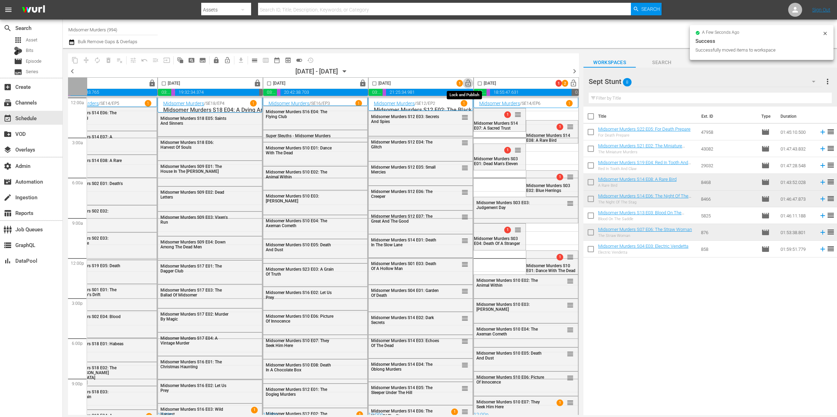
click at [464, 84] on span "lock_open" at bounding box center [468, 83] width 8 height 8
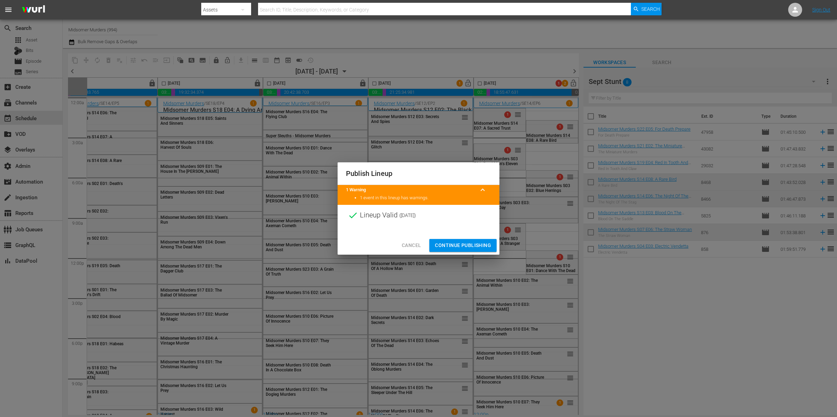
click at [456, 246] on span "Continue Publishing" at bounding box center [463, 245] width 56 height 9
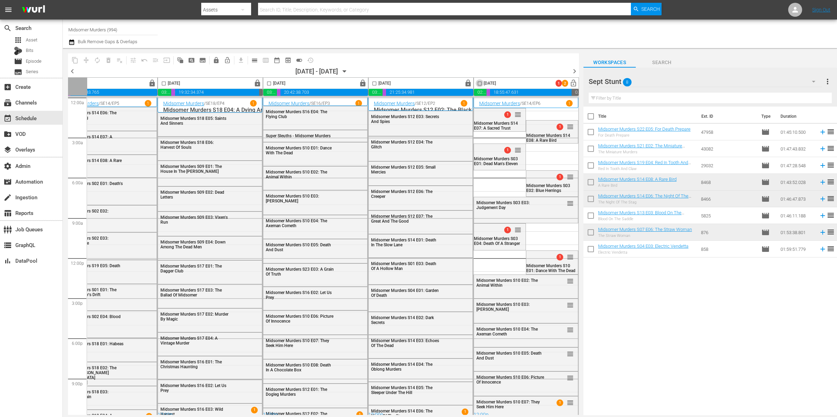
click at [479, 83] on input "checkbox" at bounding box center [479, 85] width 8 height 8
click at [87, 59] on span "compress" at bounding box center [86, 60] width 7 height 7
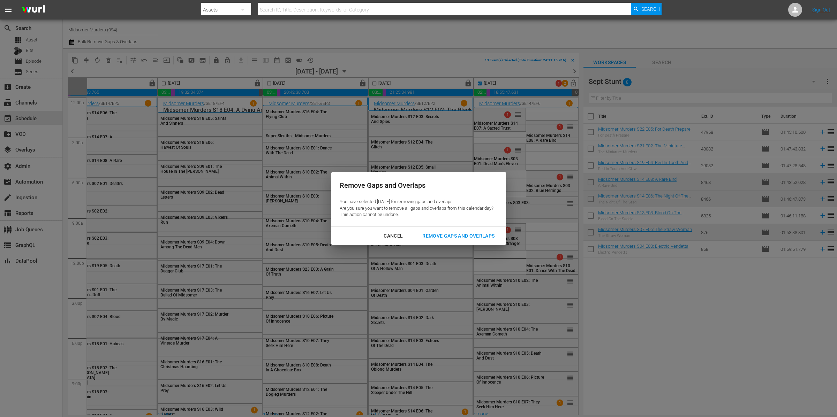
click at [446, 236] on div "Remove Gaps and Overlaps" at bounding box center [458, 236] width 83 height 9
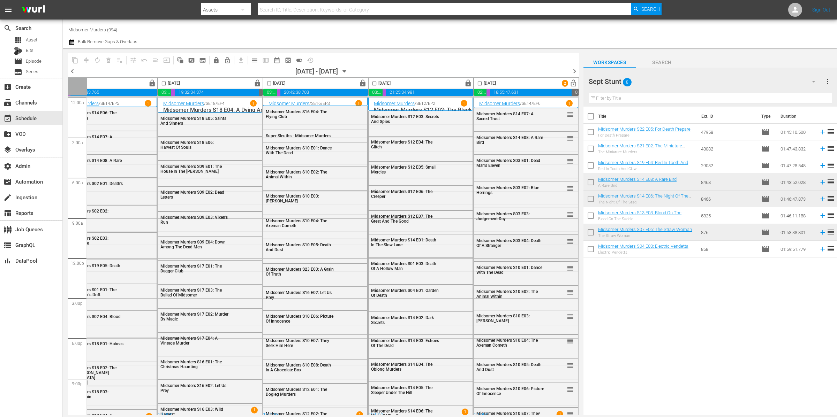
click at [516, 258] on div "Midsomer Murders S03 E04: Death Of A Stranger reorder" at bounding box center [526, 247] width 104 height 25
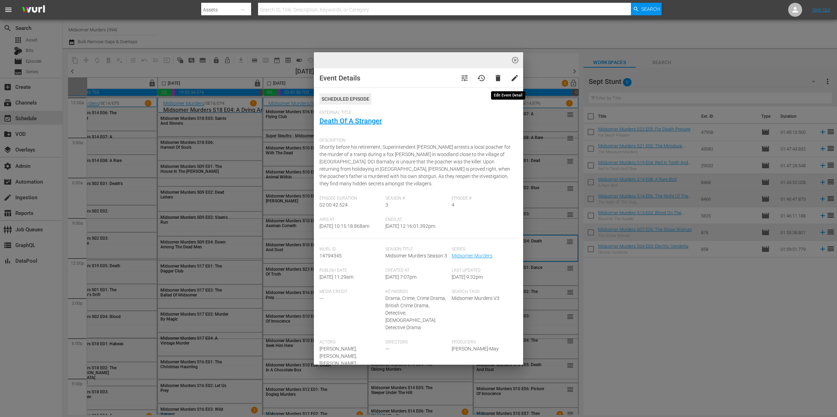
click at [513, 61] on span "highlight_off_icon" at bounding box center [515, 60] width 8 height 8
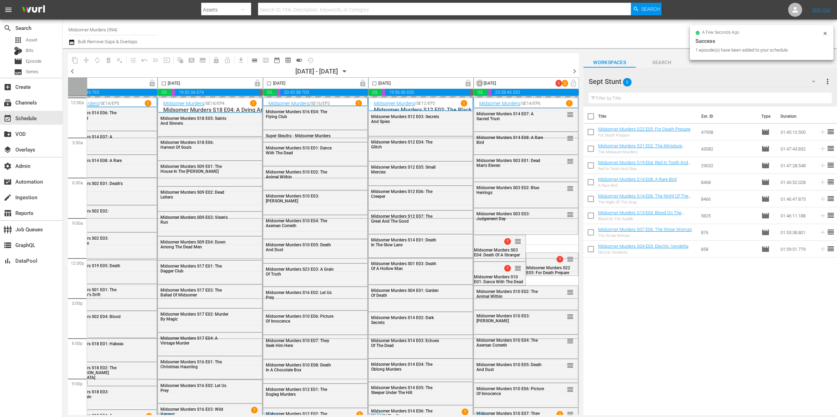
drag, startPoint x: 477, startPoint y: 83, endPoint x: 487, endPoint y: 83, distance: 9.4
click at [477, 83] on input "checkbox" at bounding box center [479, 85] width 8 height 8
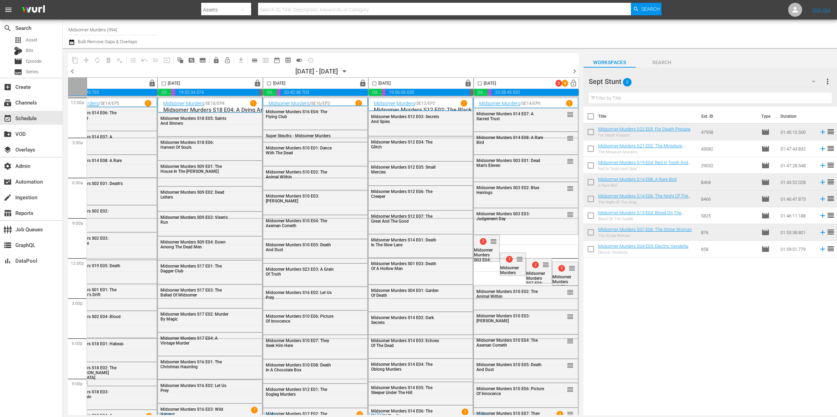
click at [477, 84] on input "checkbox" at bounding box center [479, 85] width 8 height 8
checkbox input "true"
click at [88, 59] on span "compress" at bounding box center [86, 60] width 7 height 7
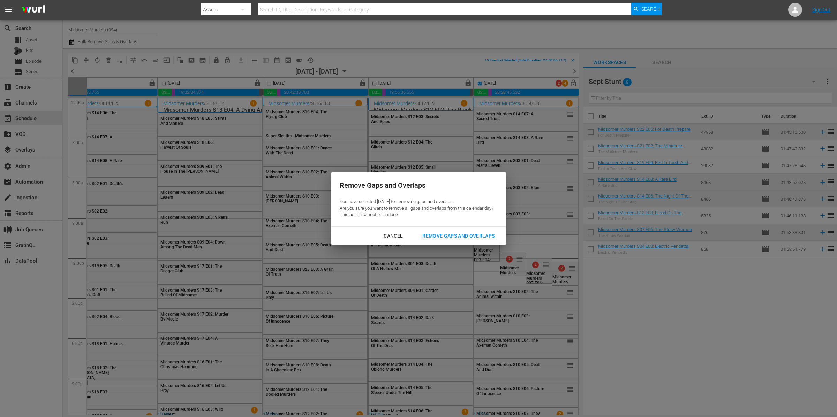
click at [470, 233] on div "Remove Gaps and Overlaps" at bounding box center [458, 236] width 83 height 9
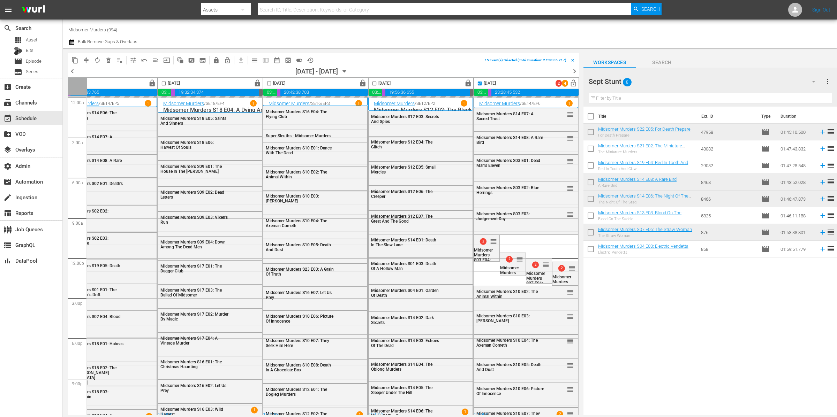
click at [591, 231] on input "checkbox" at bounding box center [590, 234] width 15 height 15
checkbox input "true"
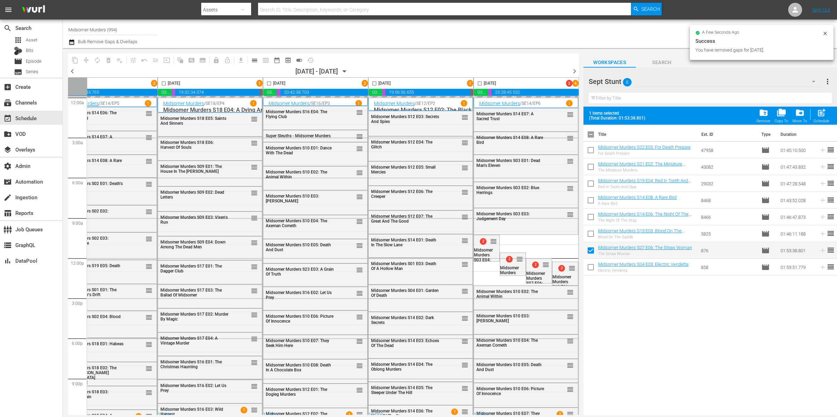
checkbox input "false"
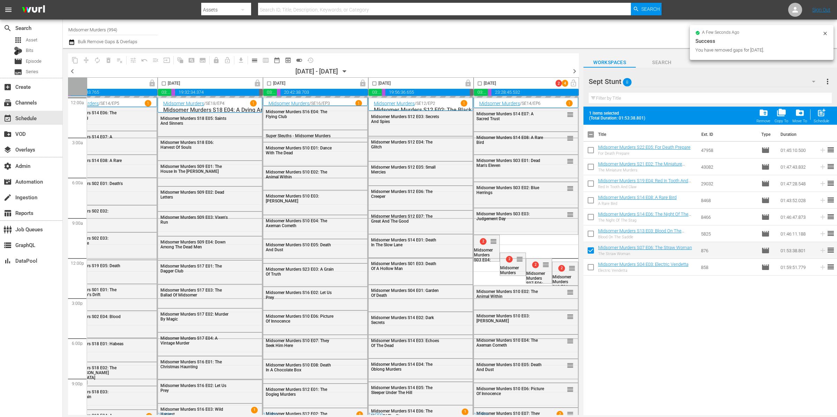
click at [594, 146] on input "checkbox" at bounding box center [590, 151] width 15 height 15
checkbox input "true"
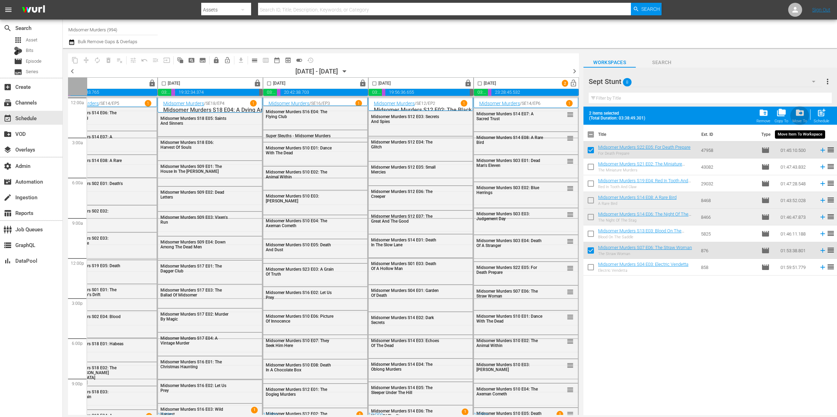
click at [803, 111] on span "drive_file_move" at bounding box center [799, 112] width 9 height 9
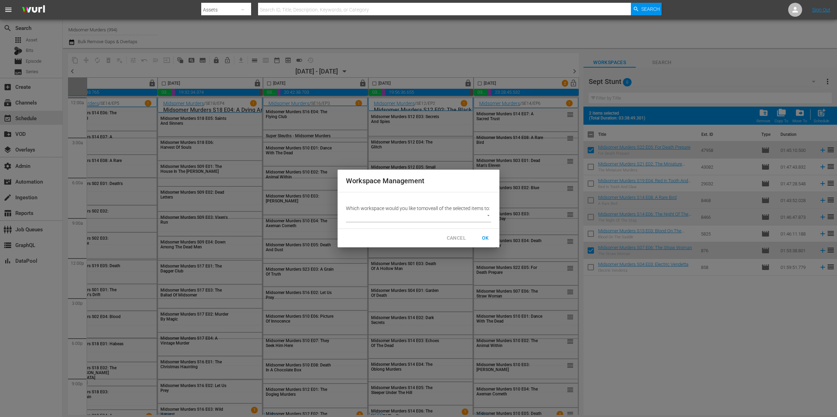
click at [461, 216] on body "menu Search By Assets Search ID, Title, Description, Keywords, or Category Sear…" at bounding box center [418, 208] width 837 height 417
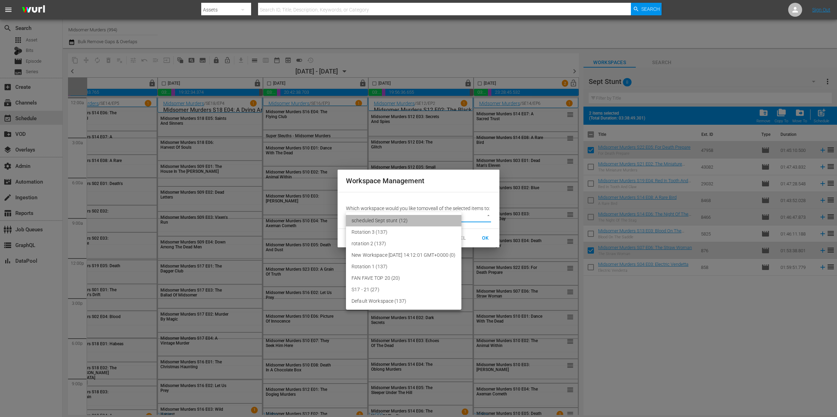
click at [421, 220] on li "scheduled Sept stunt (12)" at bounding box center [403, 221] width 115 height 12
type input "3788"
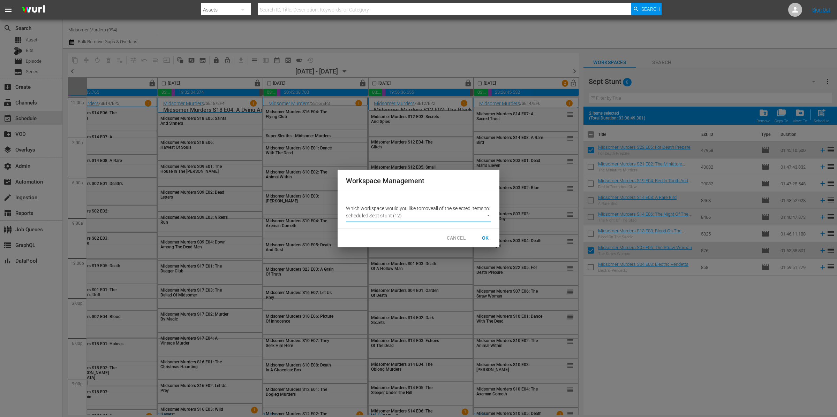
click at [485, 243] on span "OK" at bounding box center [485, 238] width 11 height 9
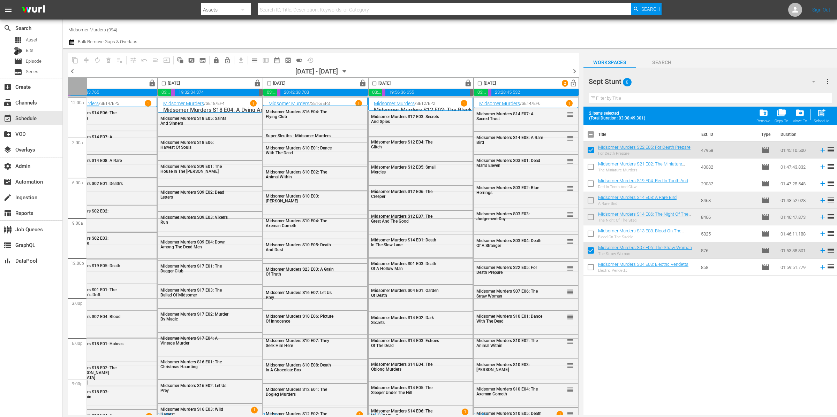
checkbox input "false"
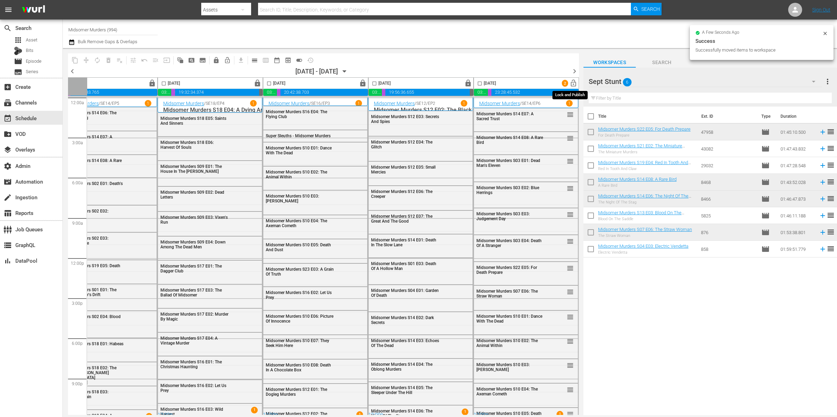
click at [572, 83] on span "lock_open" at bounding box center [573, 83] width 8 height 8
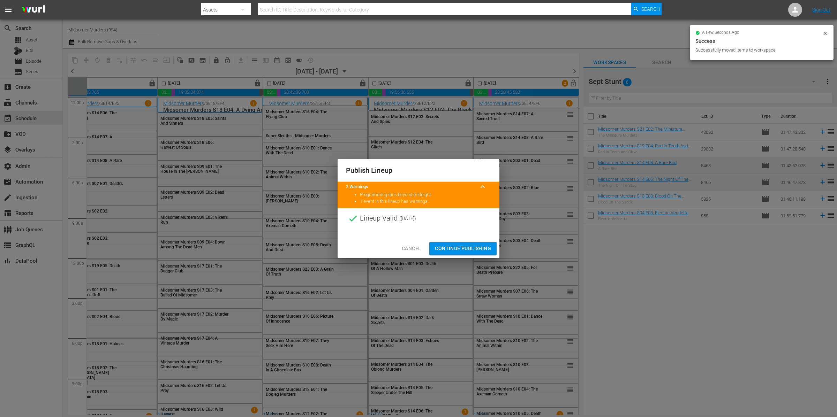
click at [484, 249] on span "Continue Publishing" at bounding box center [463, 248] width 56 height 9
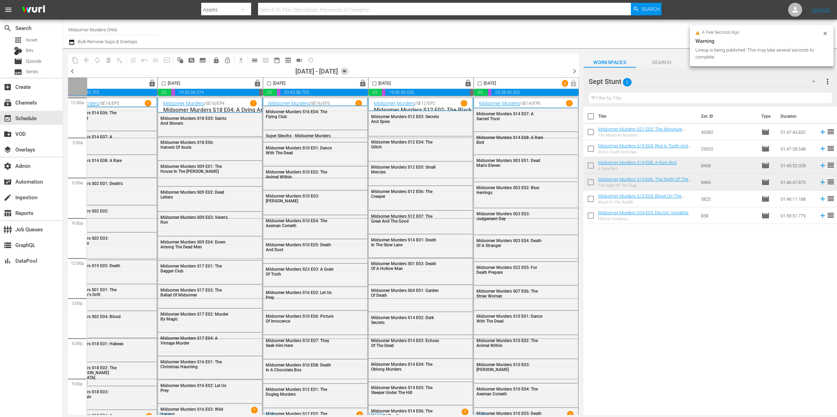
drag, startPoint x: 359, startPoint y: 74, endPoint x: 359, endPoint y: 68, distance: 5.9
click at [348, 68] on icon "button" at bounding box center [345, 72] width 8 height 8
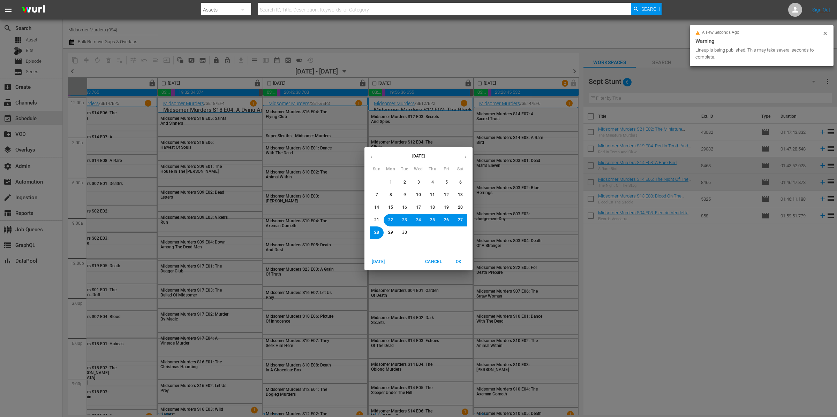
click at [419, 220] on span "24" at bounding box center [418, 220] width 5 height 6
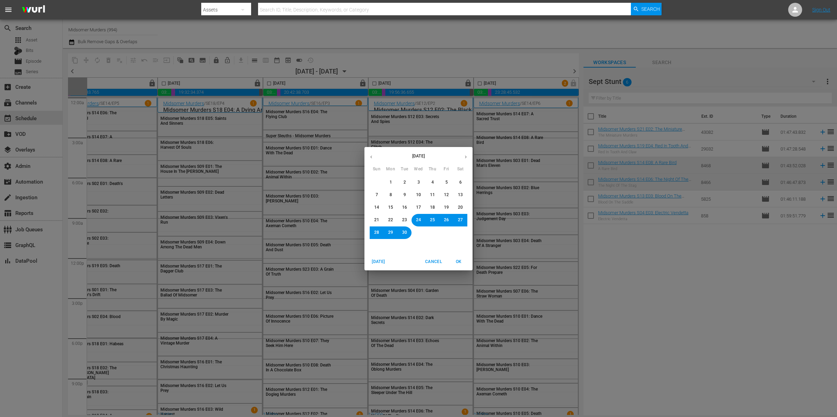
click at [461, 262] on span "OK" at bounding box center [458, 261] width 17 height 7
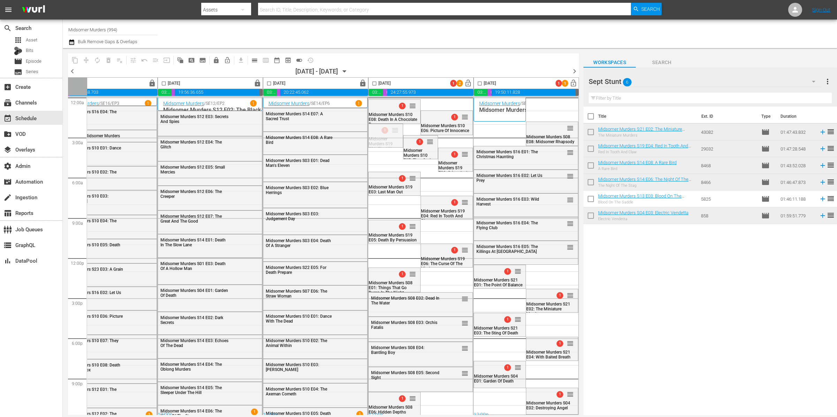
drag, startPoint x: 389, startPoint y: 130, endPoint x: 391, endPoint y: 160, distance: 30.4
drag, startPoint x: 459, startPoint y: 155, endPoint x: 382, endPoint y: 79, distance: 107.7
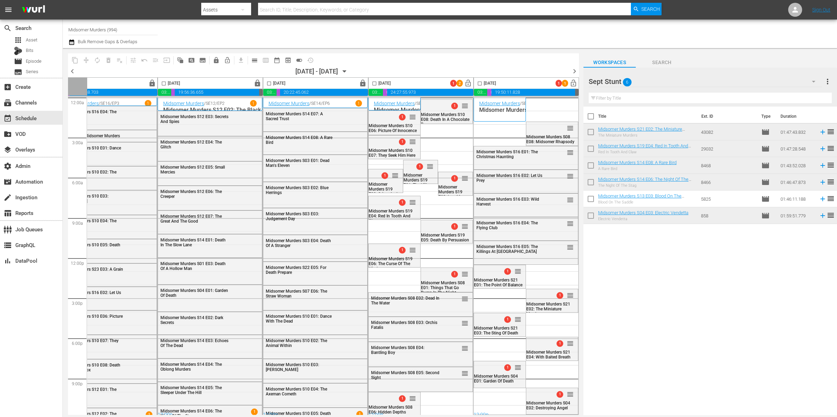
click at [372, 84] on input "checkbox" at bounding box center [374, 85] width 8 height 8
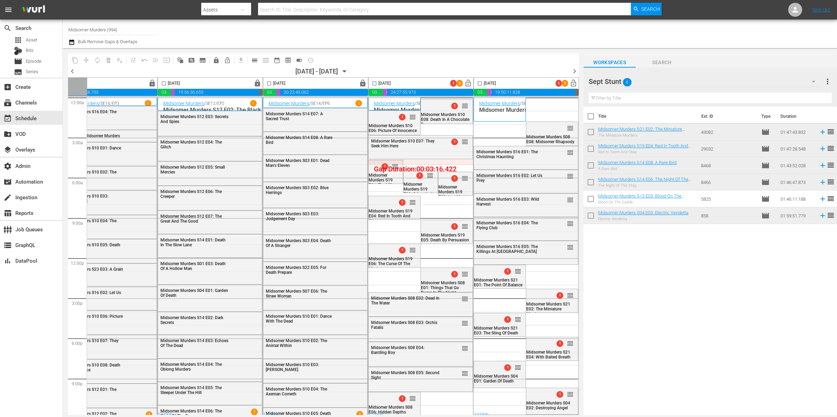
click at [372, 84] on input "checkbox" at bounding box center [374, 85] width 8 height 8
click at [87, 57] on span "compress" at bounding box center [86, 60] width 7 height 7
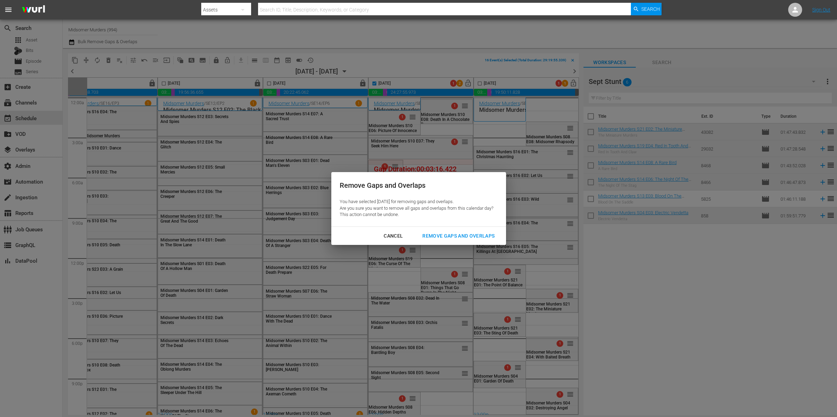
click at [460, 238] on div "Remove Gaps and Overlaps" at bounding box center [458, 236] width 83 height 9
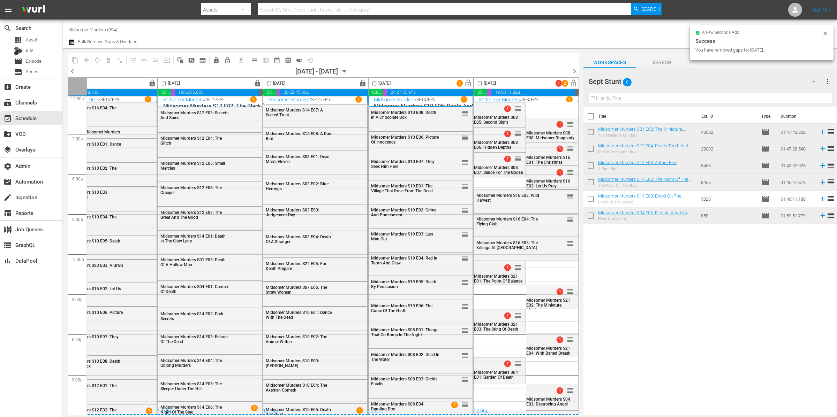
scroll to position [0, 249]
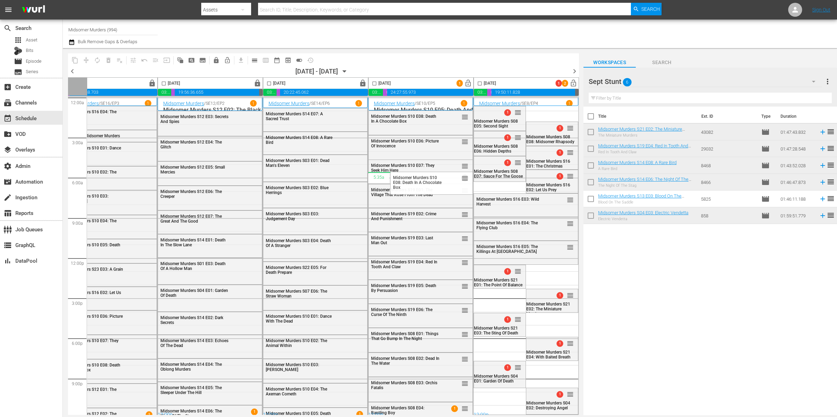
drag, startPoint x: 458, startPoint y: 116, endPoint x: 456, endPoint y: 171, distance: 55.1
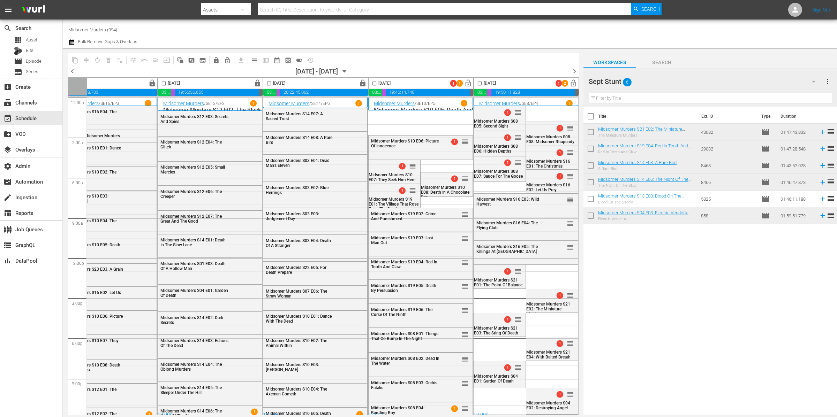
click at [371, 83] on input "checkbox" at bounding box center [374, 85] width 8 height 8
click at [86, 59] on span "compress" at bounding box center [86, 60] width 7 height 7
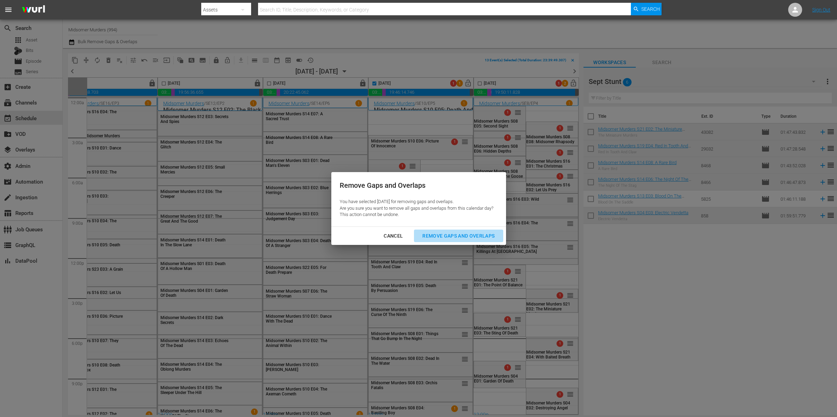
click at [466, 233] on div "Remove Gaps and Overlaps" at bounding box center [458, 236] width 83 height 9
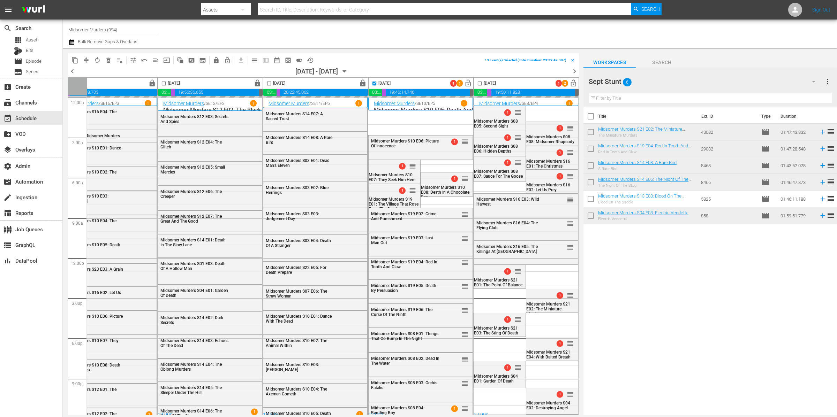
checkbox input "false"
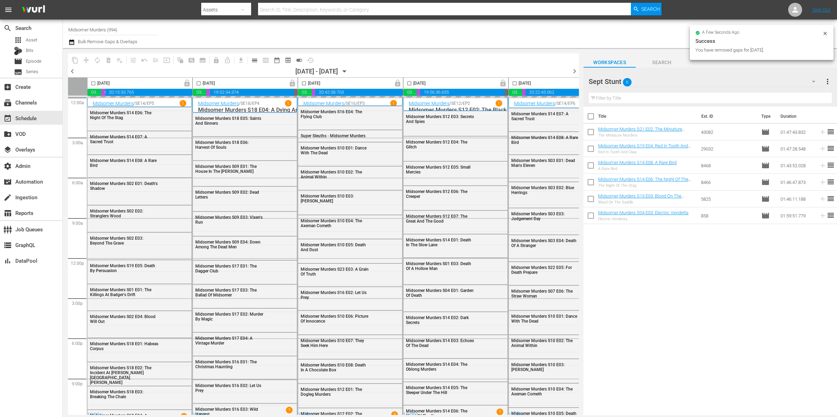
scroll to position [0, 249]
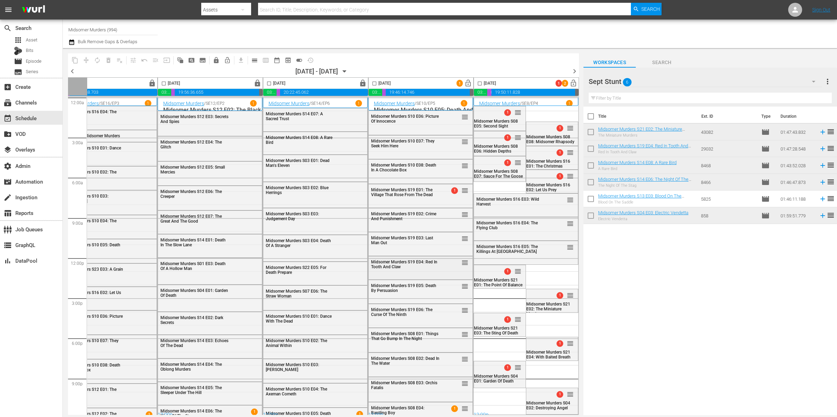
click at [399, 264] on div "Midsomer Murders S19 E04: Red In Tooth And Claw" at bounding box center [405, 265] width 68 height 10
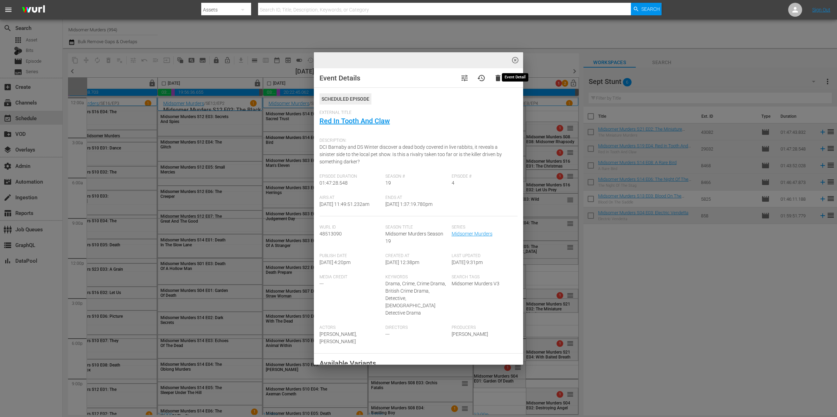
click at [514, 58] on span "highlight_off_icon" at bounding box center [515, 60] width 8 height 8
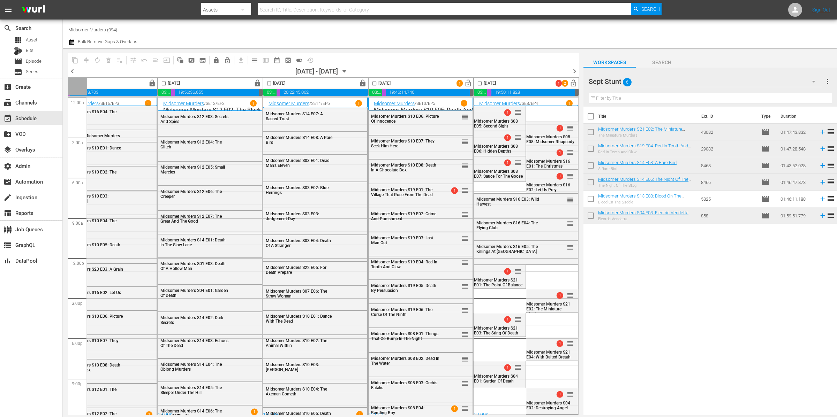
drag, startPoint x: 592, startPoint y: 146, endPoint x: 644, endPoint y: 137, distance: 53.1
click at [592, 146] on input "checkbox" at bounding box center [590, 150] width 15 height 15
checkbox input "true"
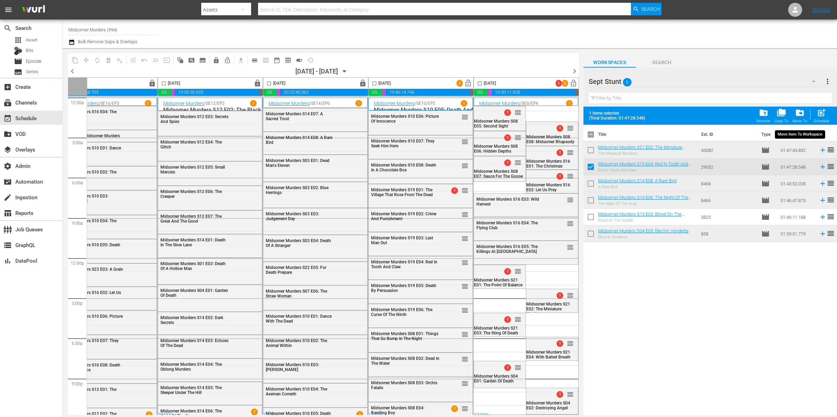
click at [800, 116] on span "drive_file_move" at bounding box center [799, 112] width 9 height 9
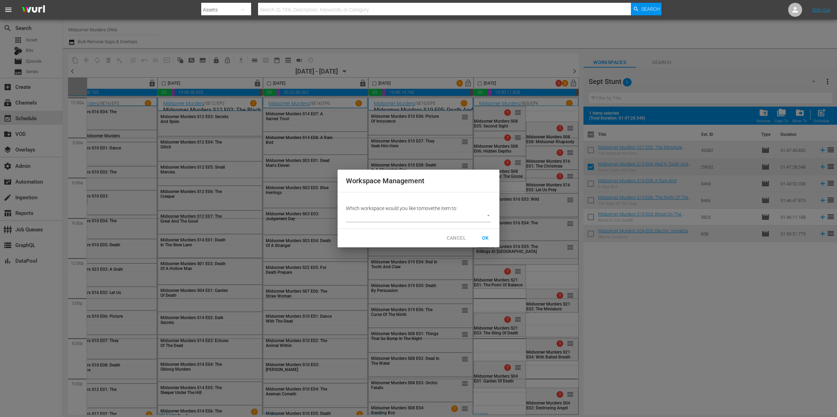
click at [461, 215] on body "menu Search By Assets Search ID, Title, Description, Keywords, or Category Sear…" at bounding box center [418, 208] width 837 height 417
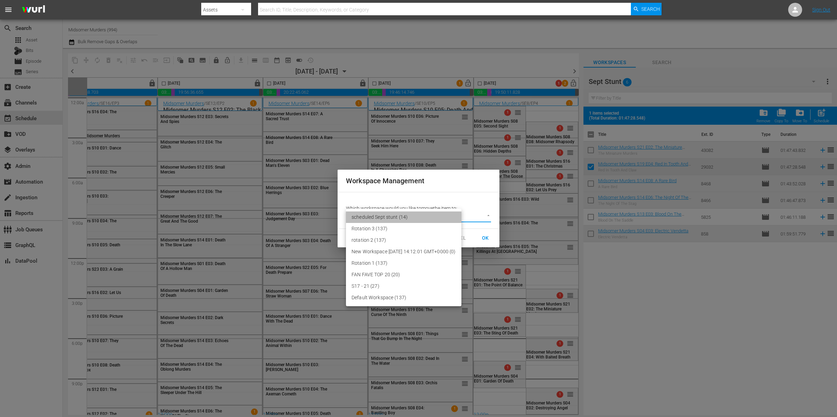
click at [423, 217] on li "scheduled Sept stunt (14)" at bounding box center [403, 218] width 115 height 12
type input "3788"
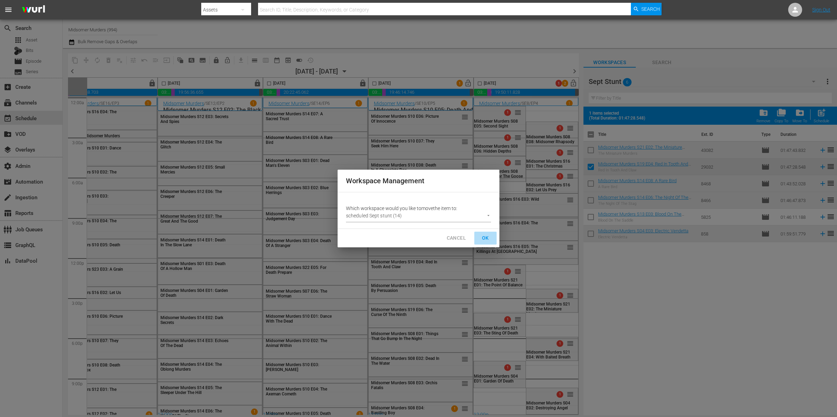
click at [484, 236] on span "OK" at bounding box center [485, 238] width 11 height 9
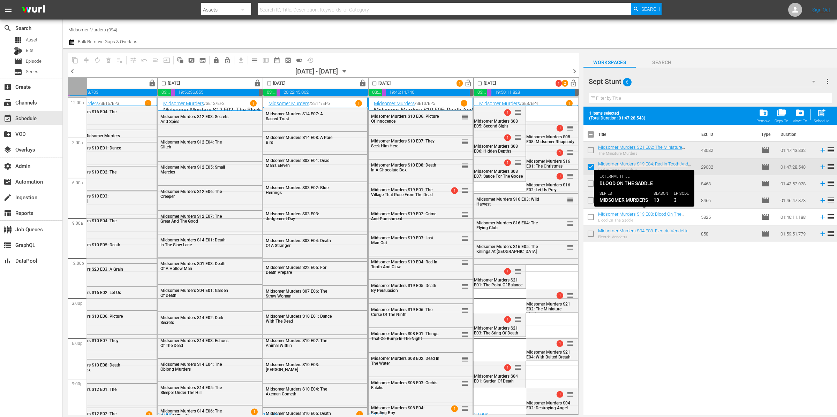
checkbox input "false"
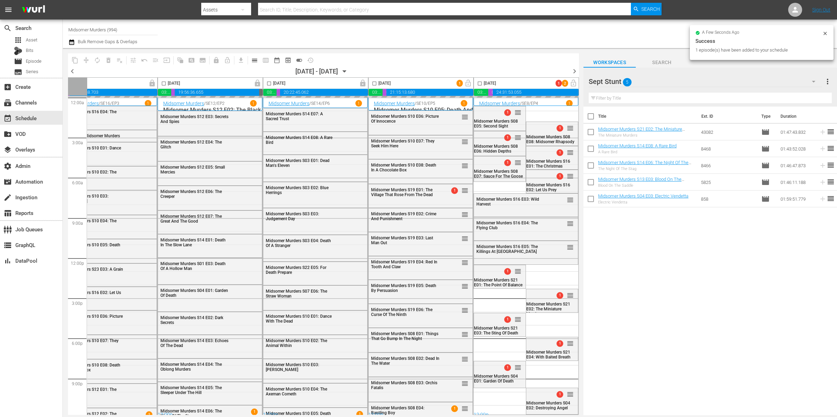
click at [371, 84] on input "checkbox" at bounding box center [374, 85] width 8 height 8
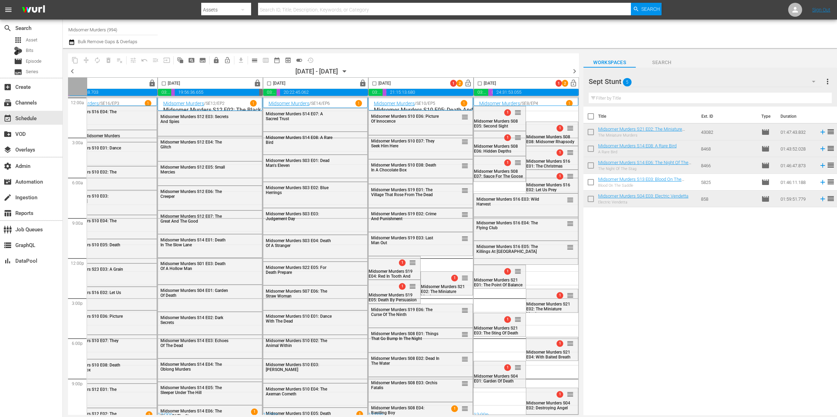
click at [373, 84] on input "checkbox" at bounding box center [374, 85] width 8 height 8
click at [86, 58] on span "compress" at bounding box center [86, 60] width 7 height 7
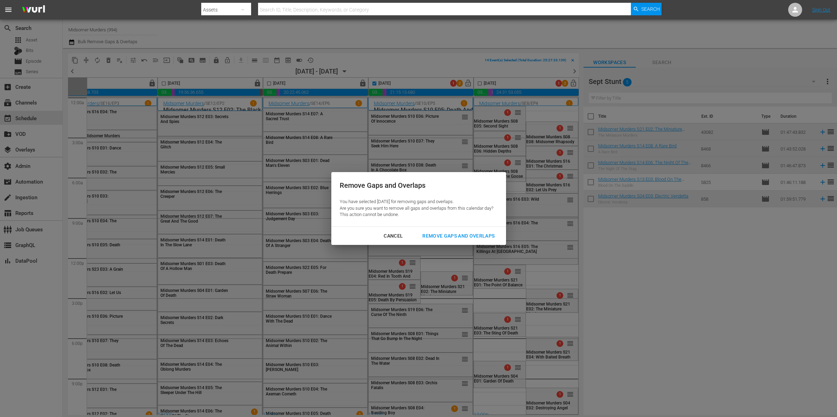
drag, startPoint x: 448, startPoint y: 231, endPoint x: 452, endPoint y: 233, distance: 4.5
click at [448, 232] on div "Remove Gaps and Overlaps" at bounding box center [458, 236] width 83 height 9
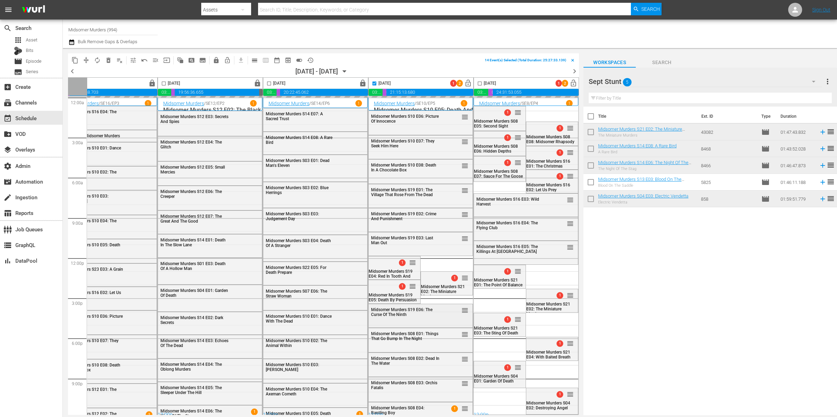
checkbox input "false"
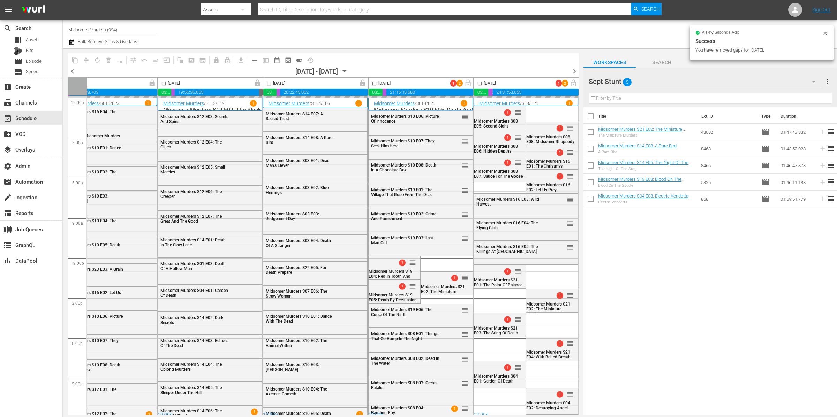
click at [591, 132] on input "checkbox" at bounding box center [590, 133] width 15 height 15
checkbox input "true"
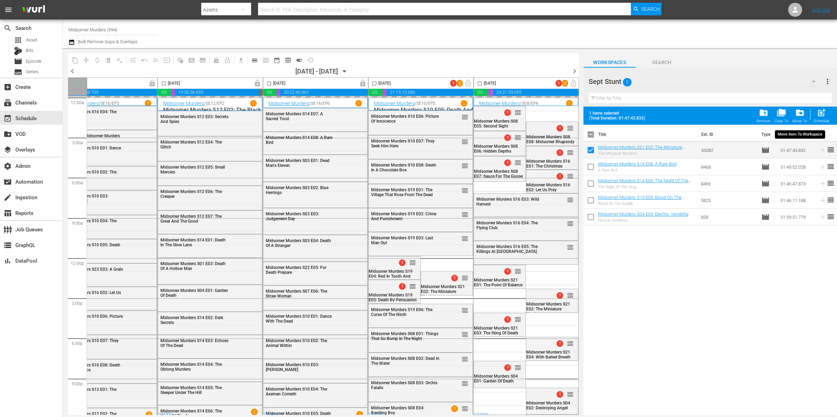
click at [798, 116] on span "drive_file_move" at bounding box center [799, 112] width 9 height 9
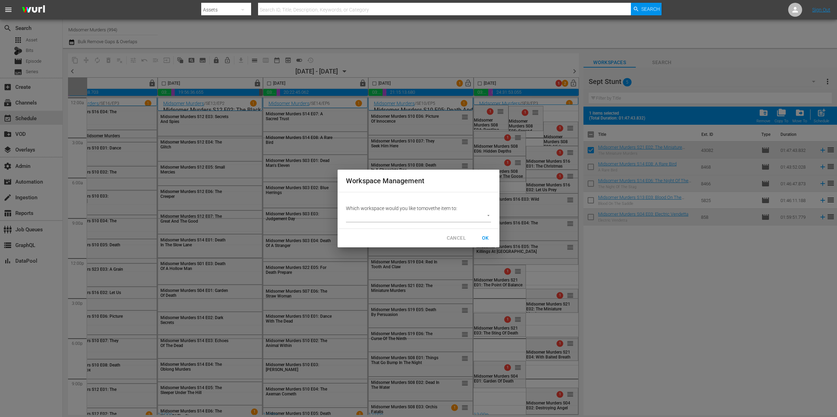
click at [441, 217] on body "menu Search By Assets Search ID, Title, Description, Keywords, or Category Sear…" at bounding box center [418, 208] width 837 height 417
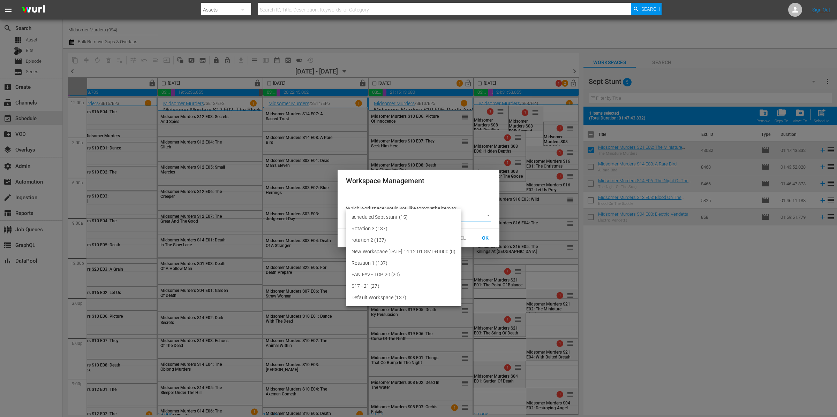
click at [419, 217] on li "scheduled Sept stunt (15)" at bounding box center [403, 218] width 115 height 12
type input "3788"
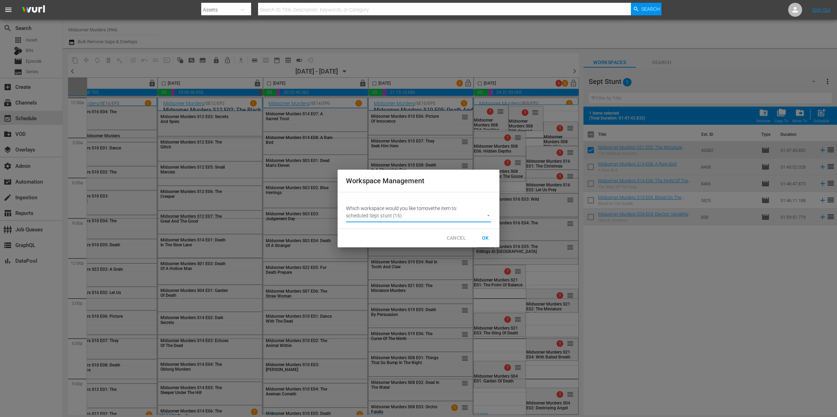
click at [487, 236] on span "OK" at bounding box center [485, 238] width 11 height 9
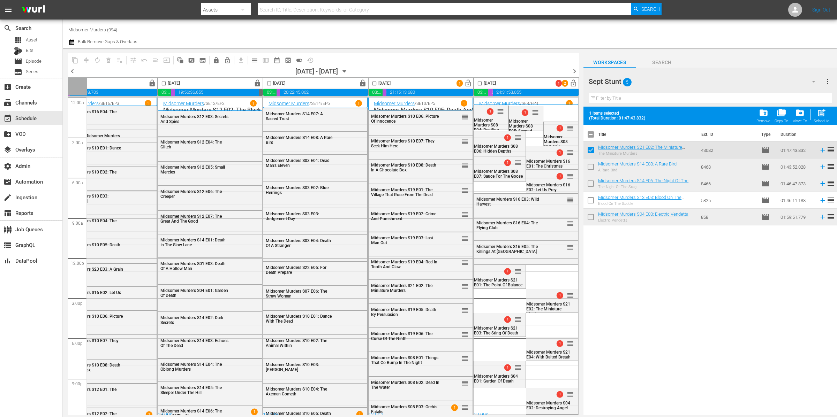
checkbox input "false"
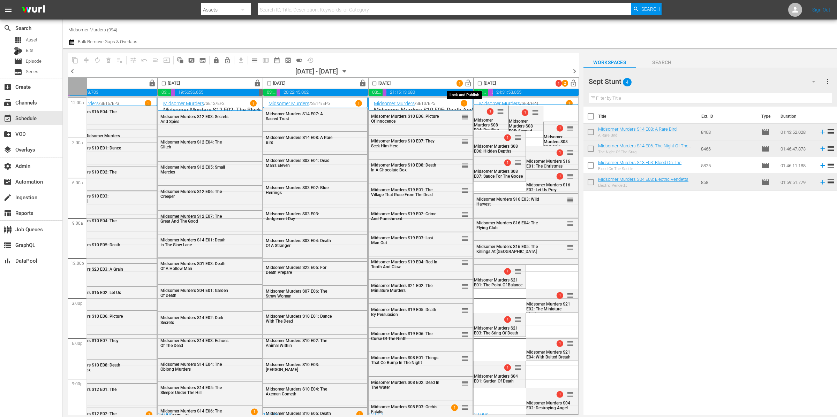
click at [465, 83] on span "lock_open" at bounding box center [468, 83] width 8 height 8
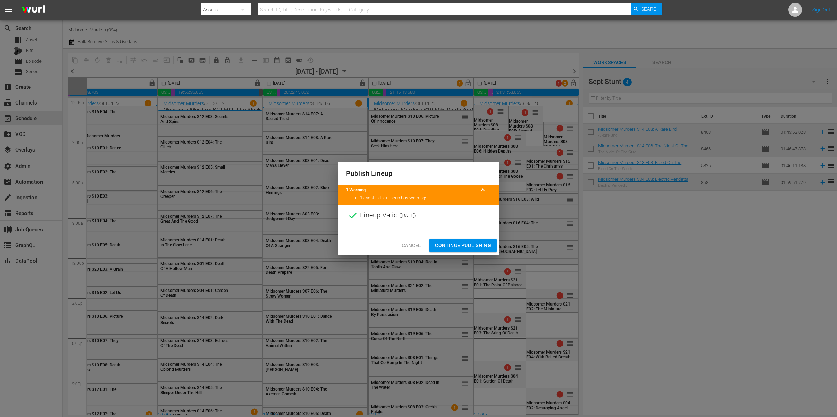
click at [465, 247] on span "Continue Publishing" at bounding box center [463, 245] width 56 height 9
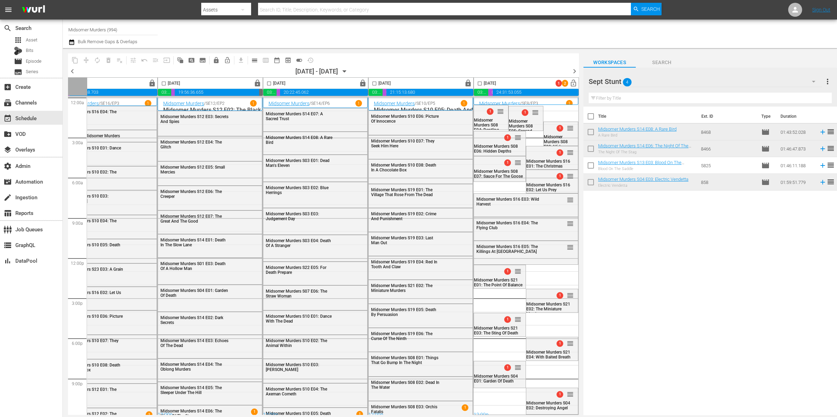
click at [647, 82] on div "Sept Stunt 4" at bounding box center [704, 82] width 233 height 20
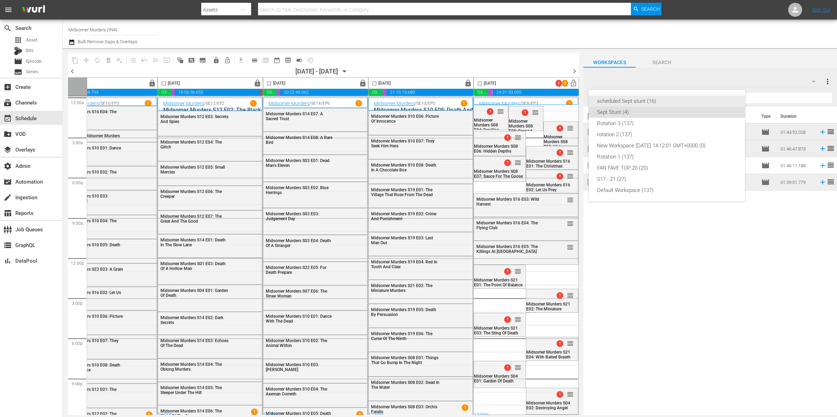
click at [646, 98] on div "scheduled Sept stunt (16)" at bounding box center [666, 101] width 139 height 11
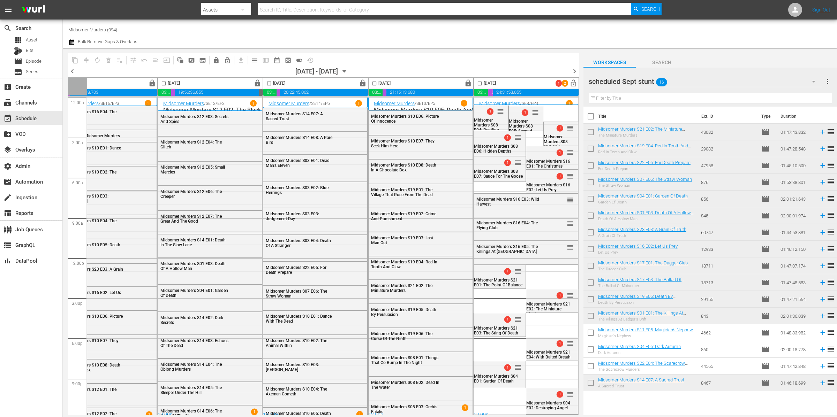
click at [703, 81] on div "scheduled Sept stunt 16" at bounding box center [704, 82] width 233 height 20
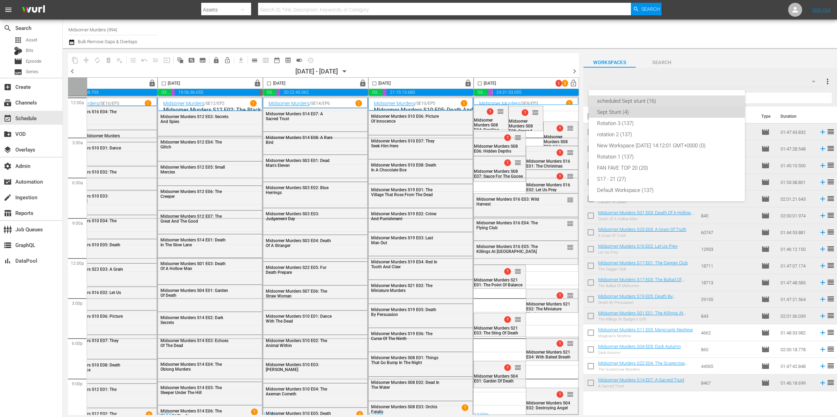
drag, startPoint x: 678, startPoint y: 108, endPoint x: 681, endPoint y: 112, distance: 5.2
click at [678, 108] on div "Sept Stunt (4)" at bounding box center [666, 112] width 139 height 11
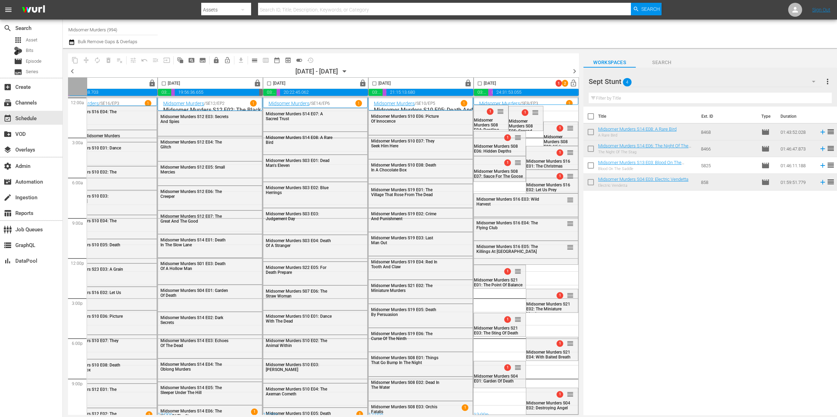
click at [729, 79] on div "Sept Stunt 4" at bounding box center [704, 82] width 233 height 20
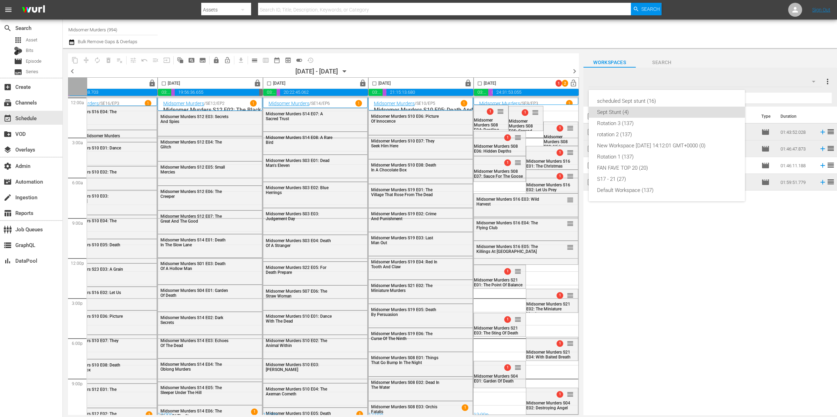
click at [677, 99] on div "scheduled Sept stunt (16)" at bounding box center [666, 101] width 139 height 11
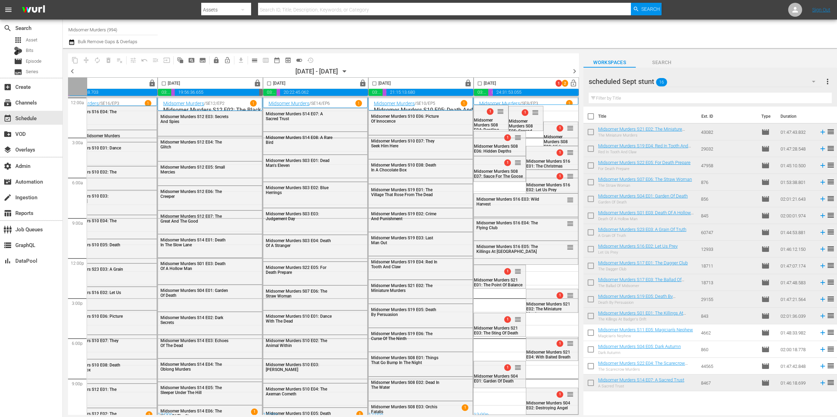
click at [685, 79] on div "scheduled Sept stunt 16" at bounding box center [704, 82] width 233 height 20
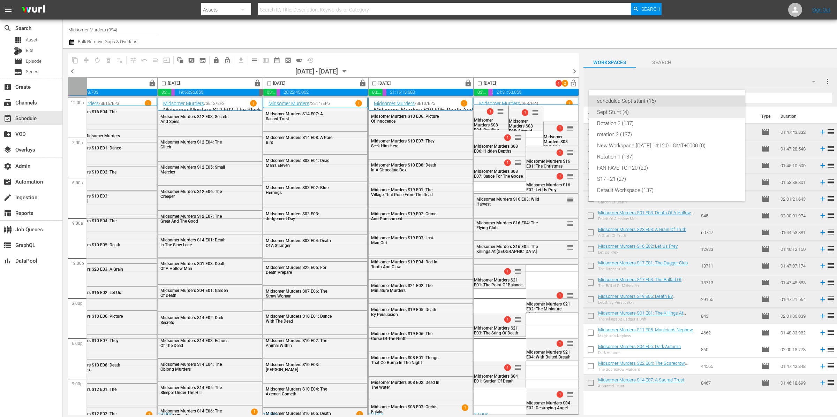
click at [653, 115] on div "Sept Stunt (4)" at bounding box center [666, 112] width 139 height 11
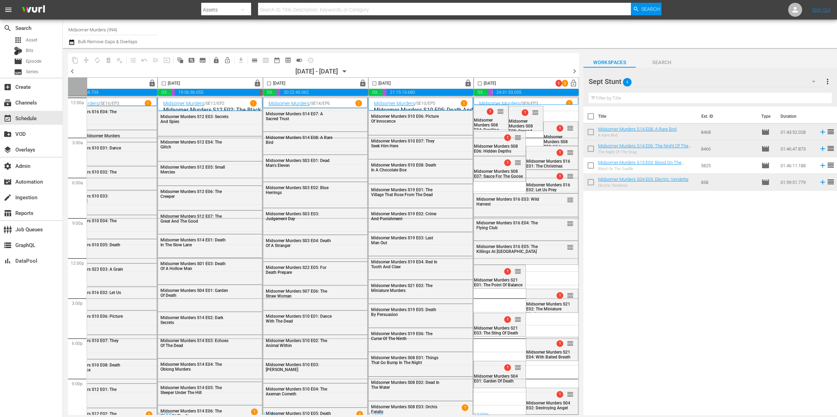
click at [711, 79] on div "Sept Stunt 4" at bounding box center [704, 82] width 233 height 20
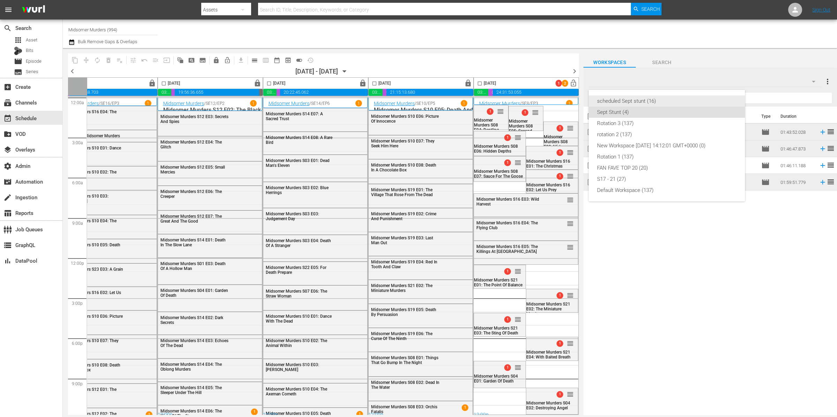
click at [688, 99] on div "scheduled Sept stunt (16)" at bounding box center [666, 101] width 139 height 11
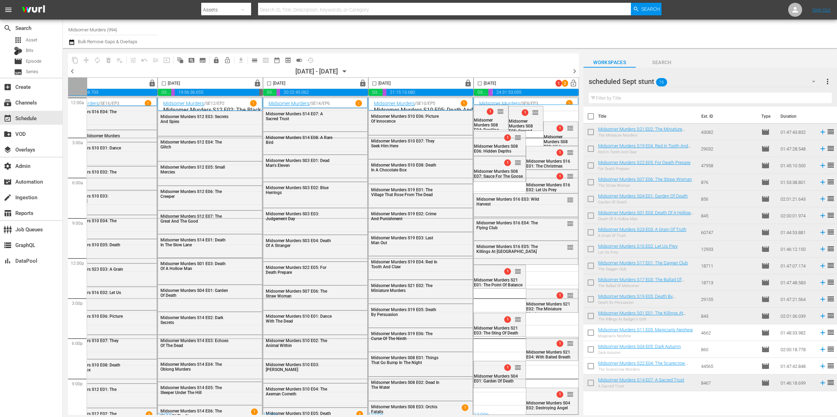
click at [696, 78] on div "scheduled Sept stunt 16" at bounding box center [704, 82] width 233 height 20
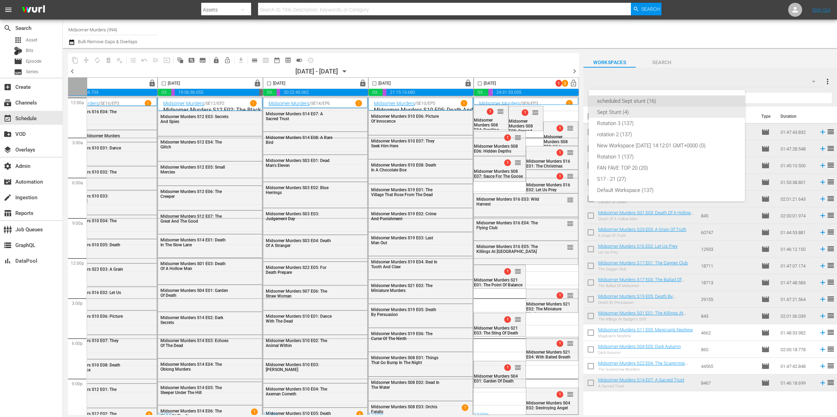
click at [665, 107] on div "Sept Stunt (4)" at bounding box center [666, 112] width 139 height 11
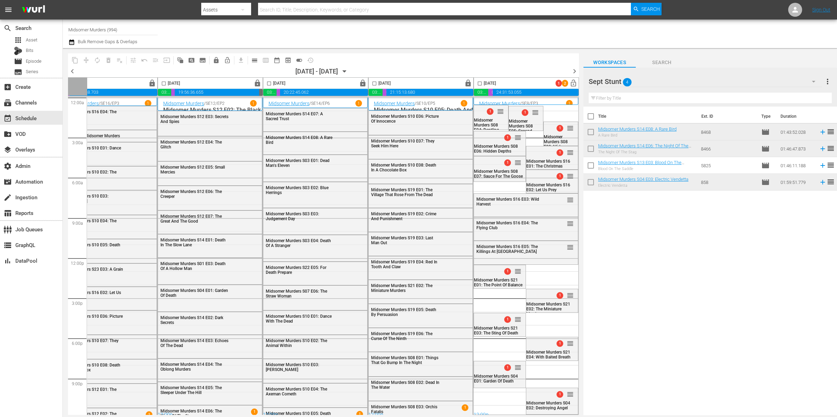
click at [700, 82] on div "Sept Stunt 4" at bounding box center [704, 82] width 233 height 20
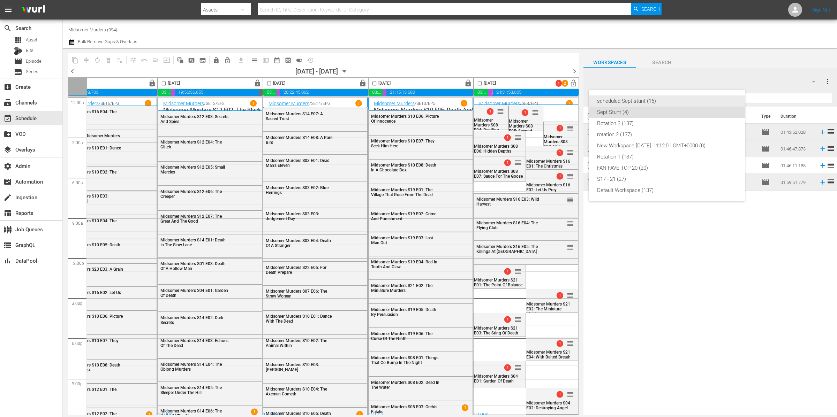
click at [678, 99] on div "scheduled Sept stunt (16)" at bounding box center [666, 101] width 139 height 11
